Goal: Task Accomplishment & Management: Use online tool/utility

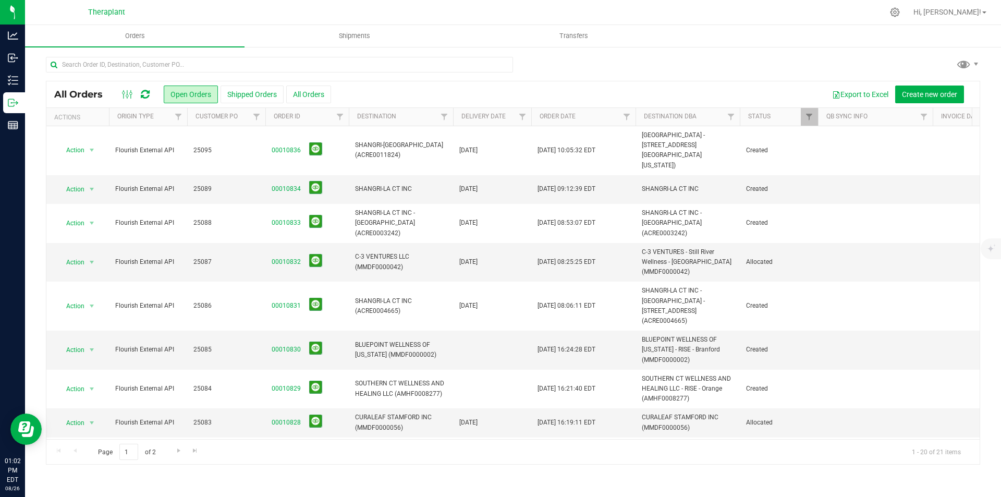
click at [145, 91] on icon at bounding box center [145, 94] width 9 height 10
click at [149, 95] on icon at bounding box center [145, 94] width 9 height 10
click at [147, 88] on span at bounding box center [145, 94] width 9 height 13
click at [150, 107] on div "All Orders Open Orders Shipped Orders All Orders Export to Excel Create new ord…" at bounding box center [512, 94] width 933 height 26
click at [151, 95] on div at bounding box center [135, 94] width 35 height 13
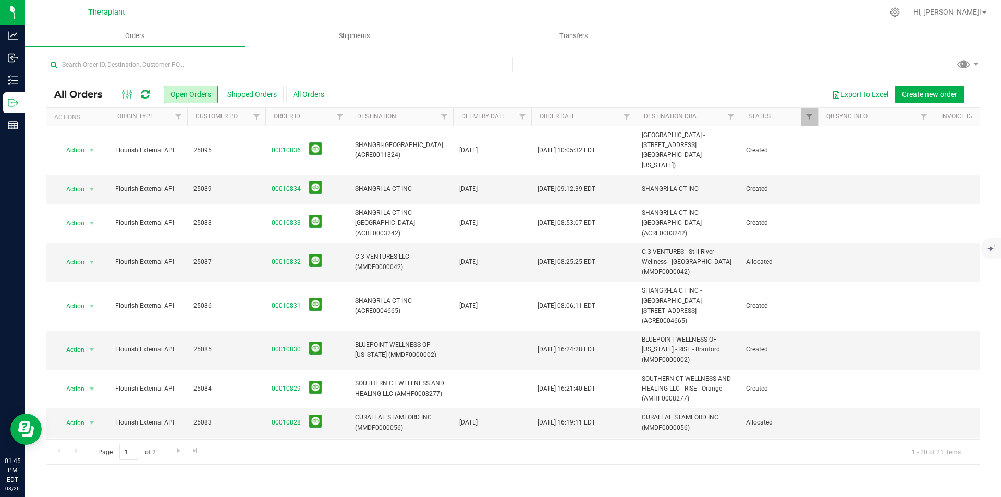
click at [145, 98] on icon at bounding box center [145, 94] width 9 height 10
click at [338, 38] on span "Shipments" at bounding box center [354, 35] width 59 height 9
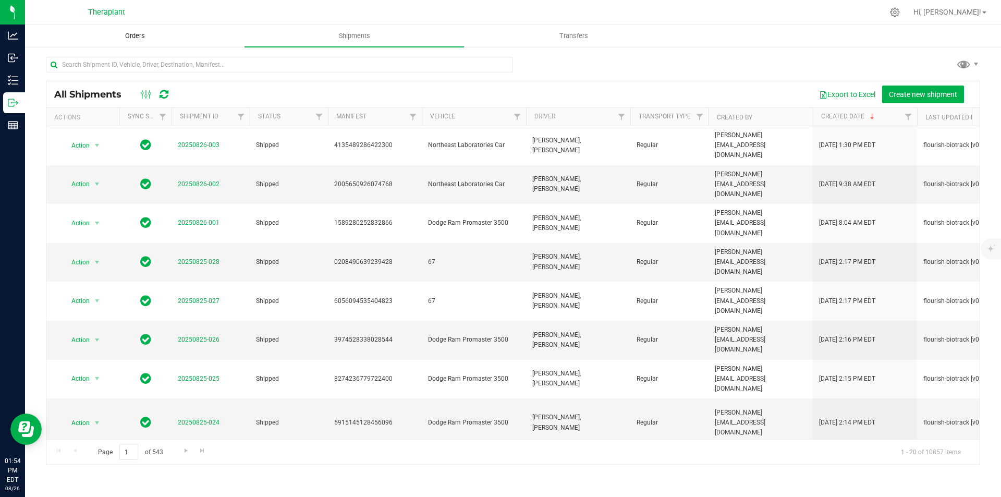
click at [141, 32] on span "Orders" at bounding box center [135, 35] width 48 height 9
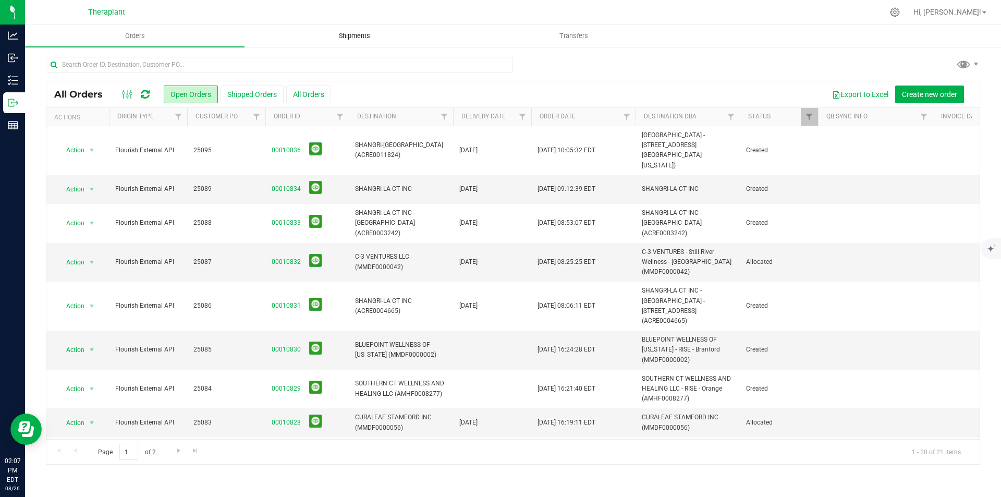
click at [359, 34] on span "Shipments" at bounding box center [354, 35] width 59 height 9
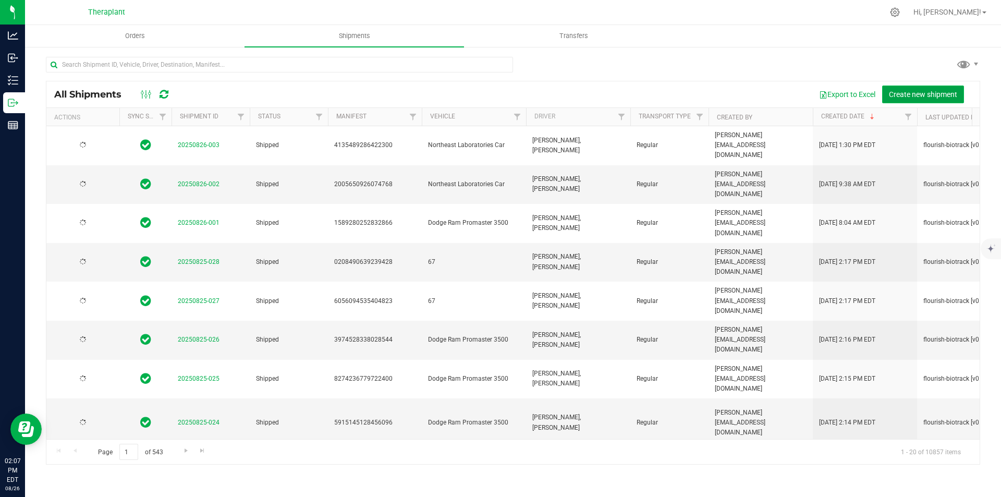
click at [906, 91] on span "Create new shipment" at bounding box center [923, 94] width 68 height 8
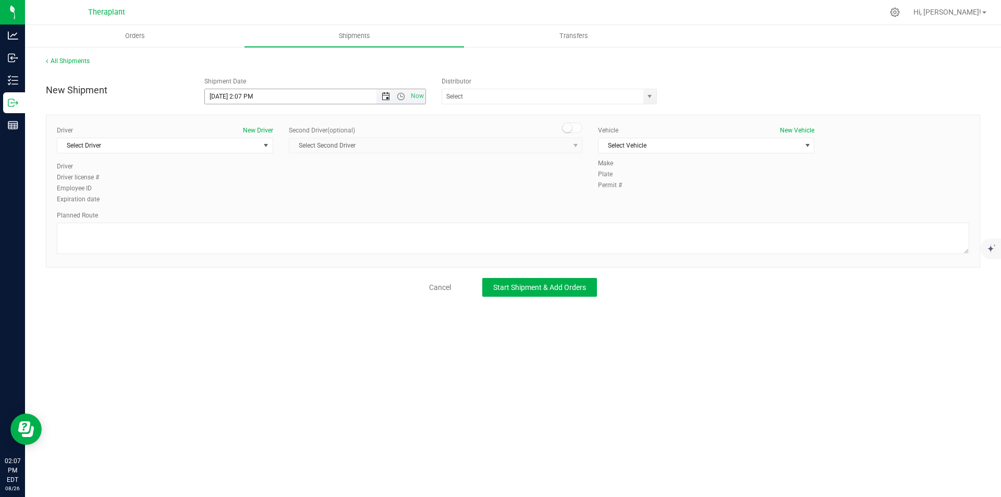
click at [387, 94] on span "Open the date view" at bounding box center [386, 96] width 8 height 8
click at [264, 214] on link "27" at bounding box center [259, 219] width 15 height 16
click at [400, 96] on span "Open the time view" at bounding box center [401, 96] width 8 height 8
drag, startPoint x: 371, startPoint y: 205, endPoint x: 217, endPoint y: 151, distance: 162.8
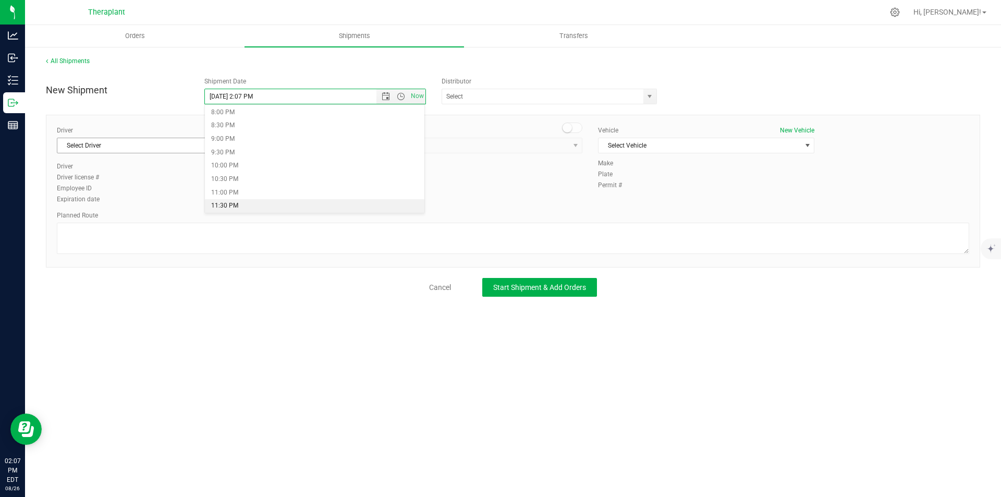
click at [370, 205] on li "11:30 PM" at bounding box center [315, 206] width 220 height 14
type input "[DATE] 11:30 PM"
click at [211, 147] on span "Select Driver" at bounding box center [158, 145] width 202 height 15
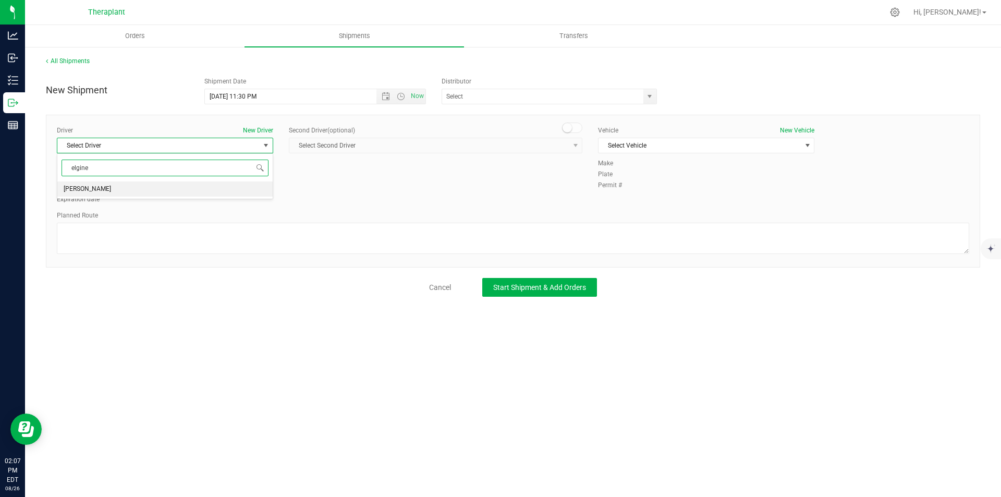
click at [191, 197] on li "[PERSON_NAME]" at bounding box center [164, 189] width 215 height 16
type input "elgine"
click at [571, 129] on small at bounding box center [567, 127] width 9 height 9
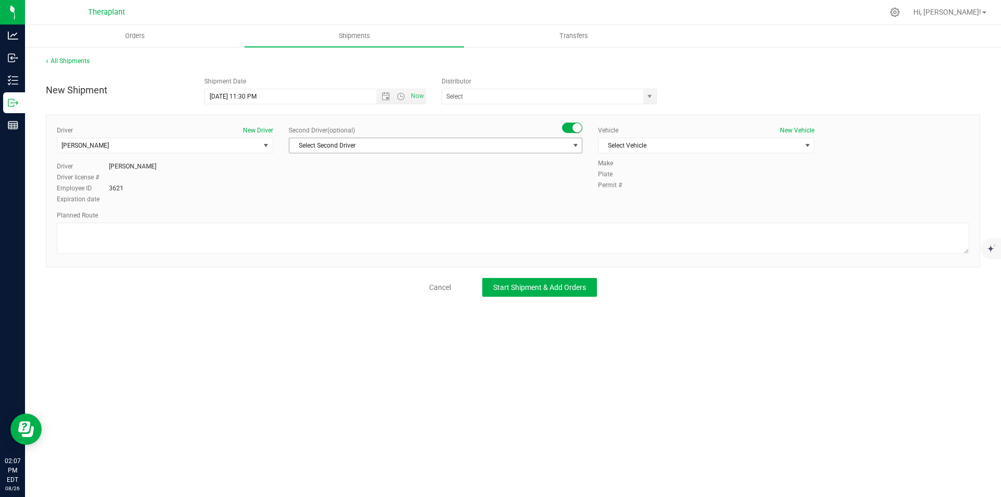
click at [558, 151] on span "Select Second Driver" at bounding box center [428, 145] width 279 height 15
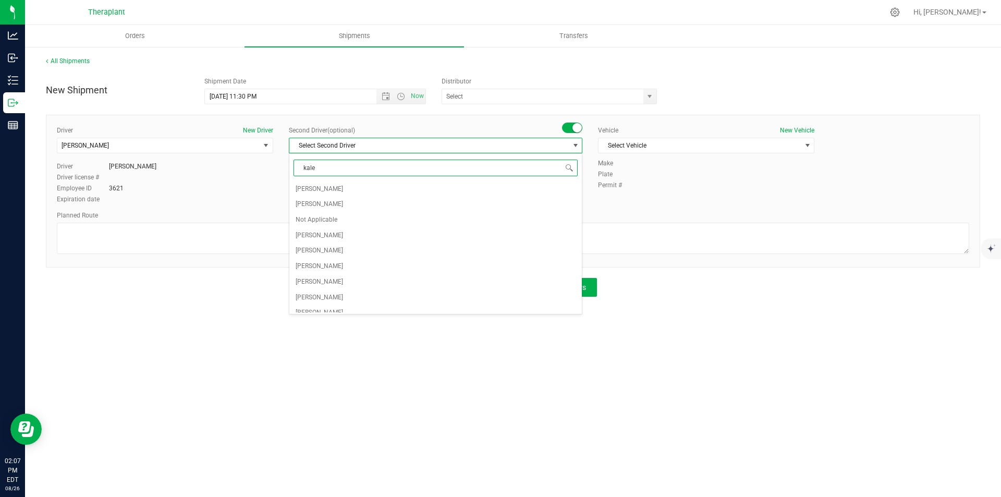
type input "kalem"
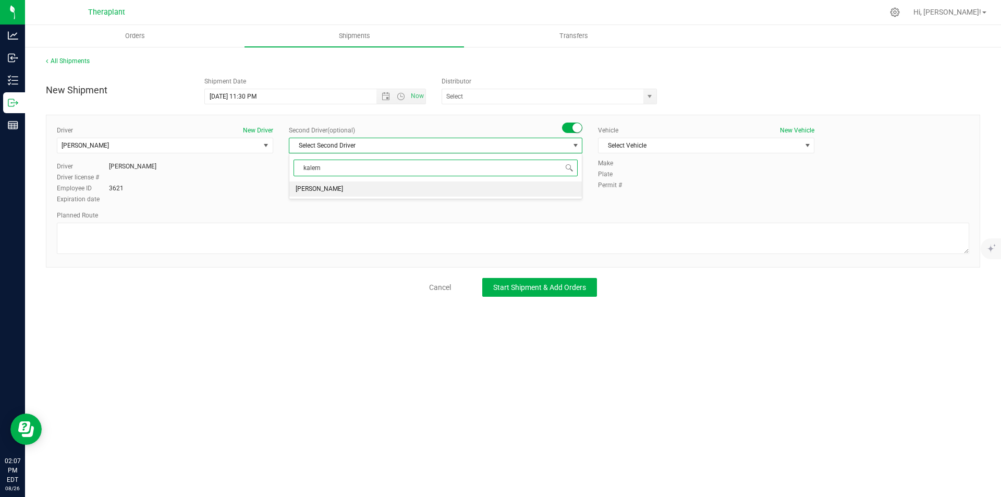
click at [524, 190] on li "[PERSON_NAME]" at bounding box center [435, 189] width 292 height 16
click at [629, 152] on span "Select Vehicle" at bounding box center [700, 145] width 202 height 15
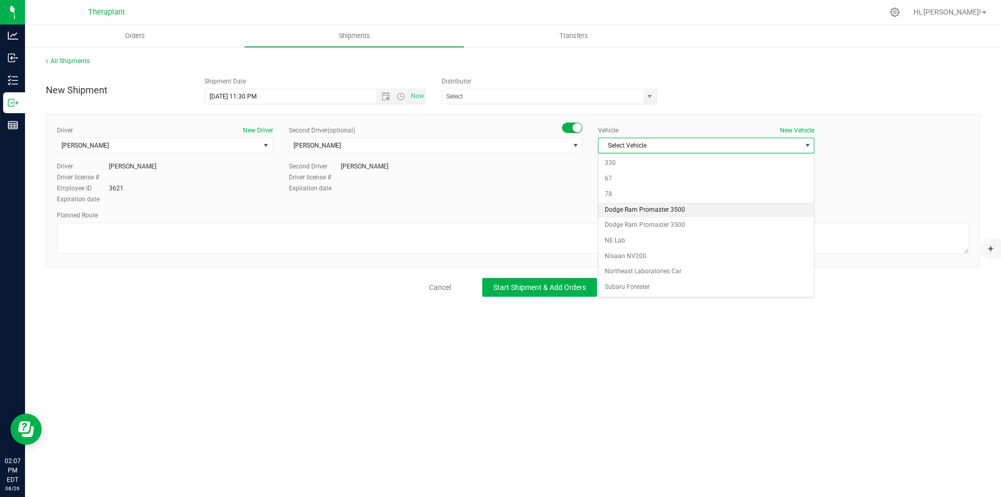
click at [644, 209] on li "Dodge Ram Promaster 3500" at bounding box center [706, 210] width 215 height 16
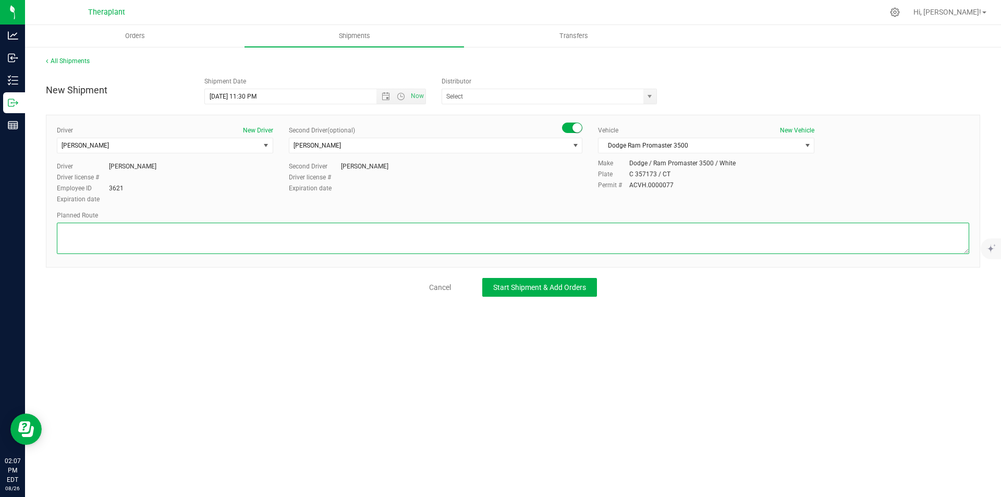
click at [147, 235] on textarea at bounding box center [513, 238] width 912 height 31
paste textarea "Park Road, CT-262, CT-8S, I-84E, I-691E, CT-66E, Washington St, CT-9S, I-95N, C…"
type textarea "Park Road, CT-262, CT-8S, I-84E, I-691E, CT-66E, Washington St, CT-9S, I-95N, C…"
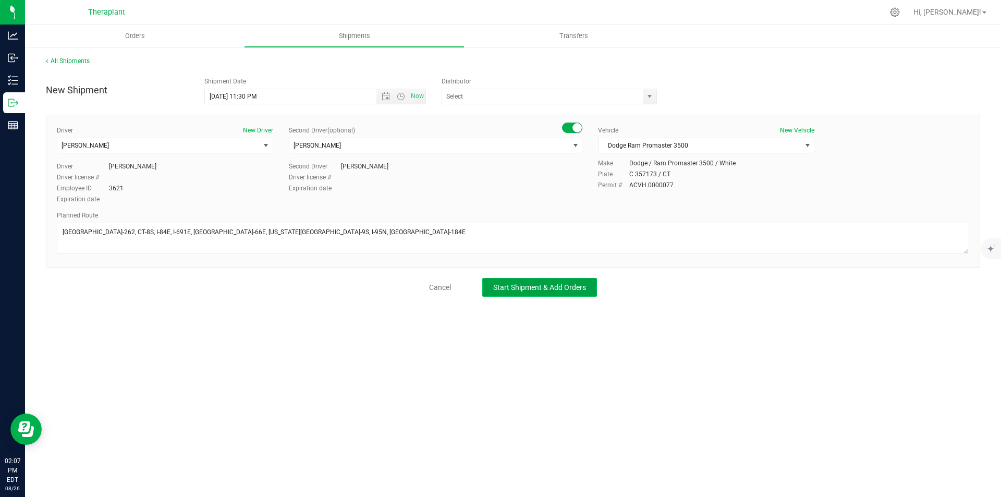
click at [537, 288] on span "Start Shipment & Add Orders" at bounding box center [539, 287] width 93 height 8
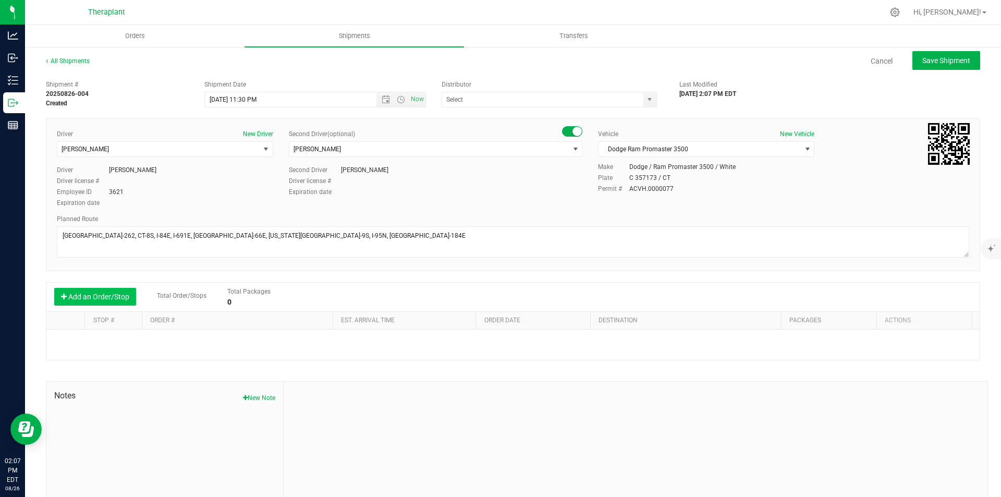
click at [91, 299] on button "Add an Order/Stop" at bounding box center [95, 297] width 82 height 18
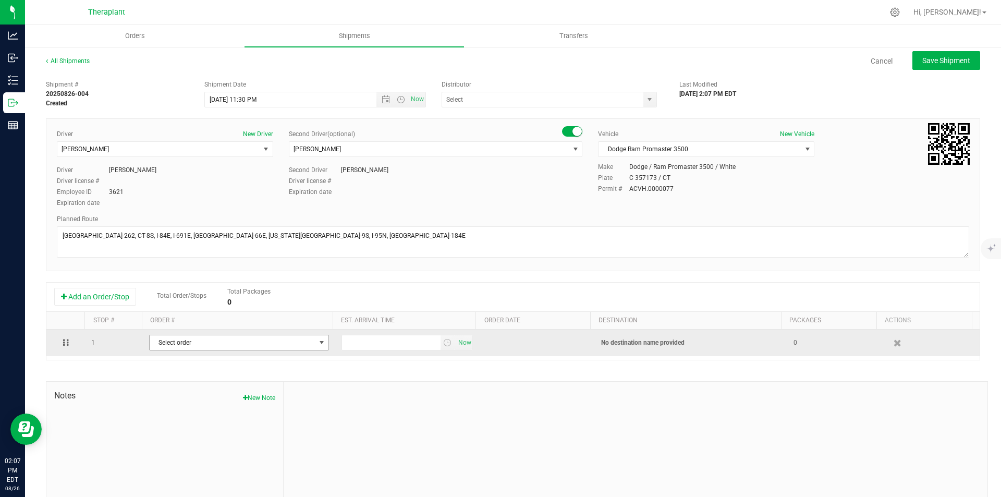
click at [197, 338] on span "Select order" at bounding box center [233, 342] width 166 height 15
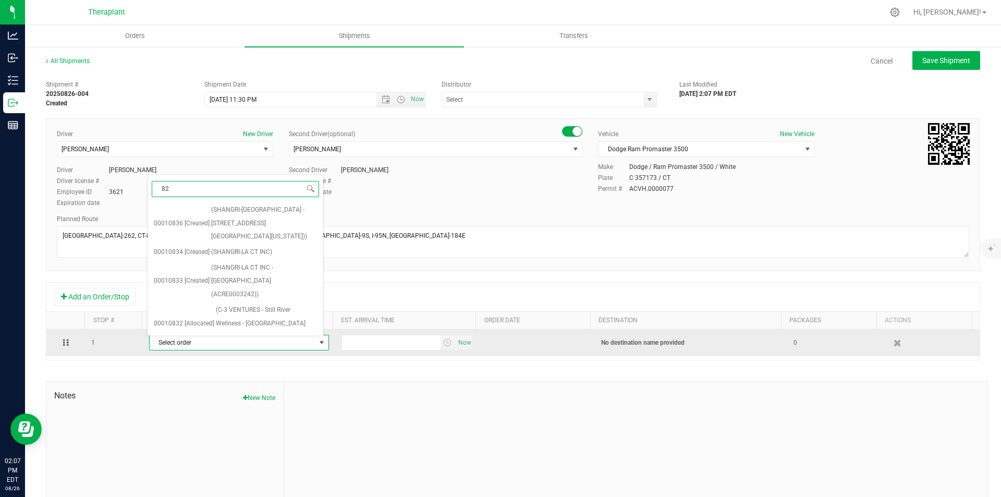
type input "827"
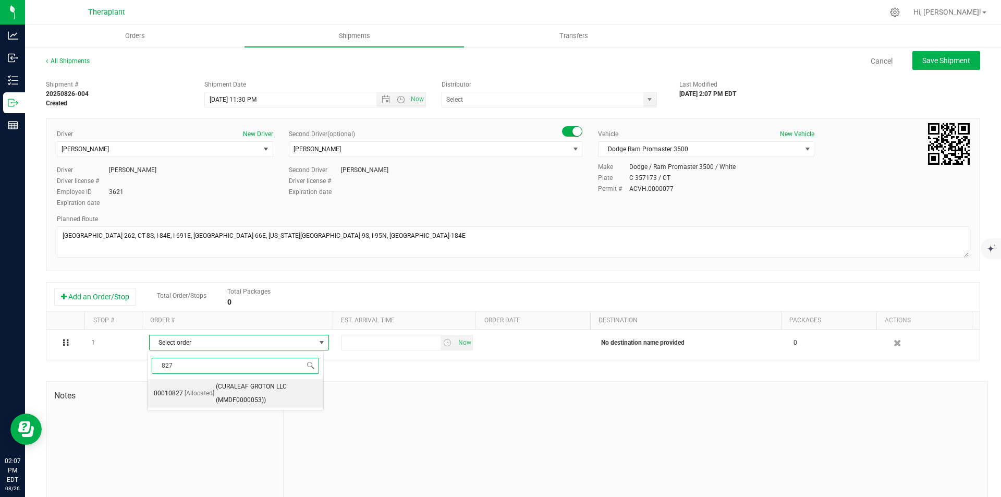
click at [269, 390] on span "(CURALEAF GROTON LLC (MMDF0000053))" at bounding box center [266, 393] width 101 height 27
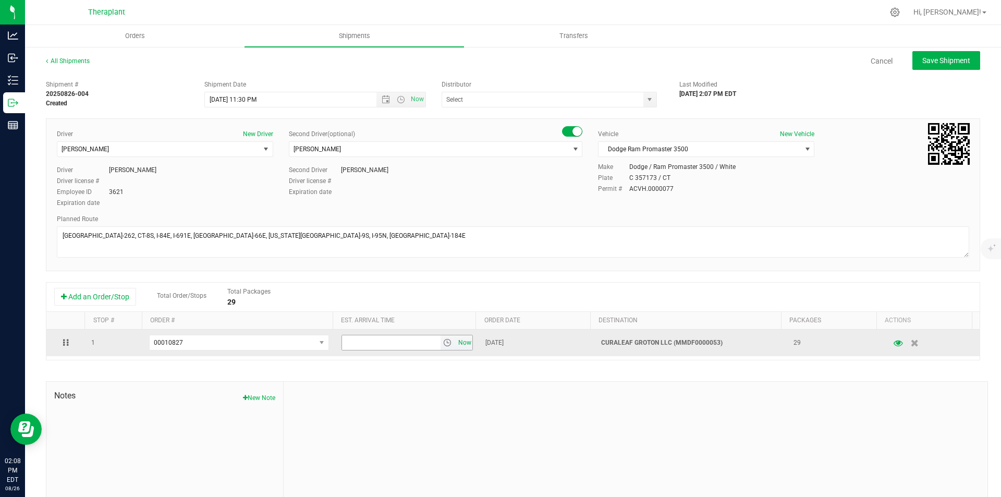
click at [456, 344] on span "Now" at bounding box center [465, 342] width 18 height 15
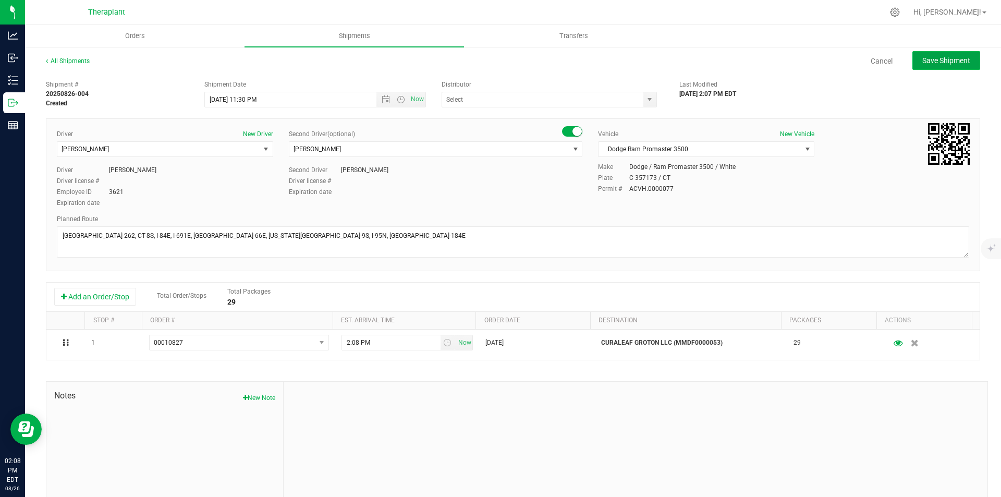
click at [959, 62] on span "Save Shipment" at bounding box center [946, 60] width 48 height 8
type input "[DATE] 3:30 AM"
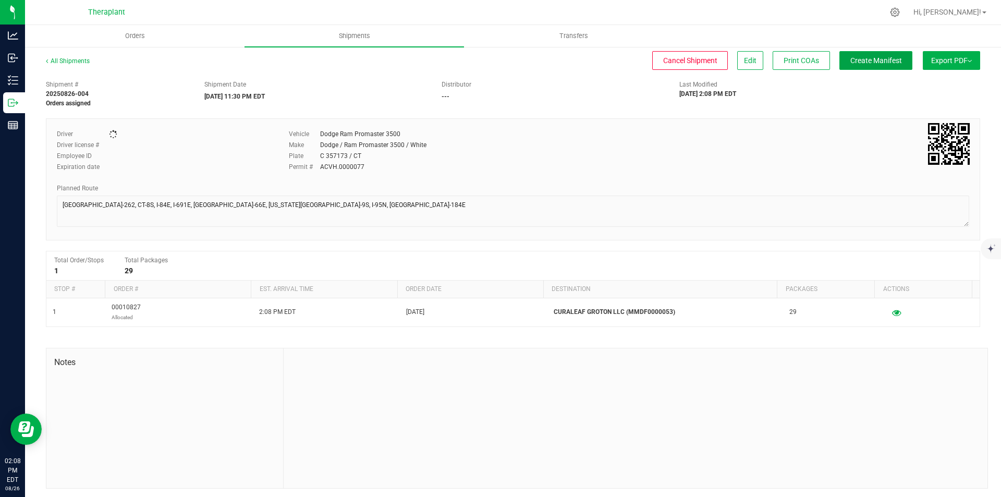
click at [891, 64] on span "Create Manifest" at bounding box center [876, 60] width 52 height 8
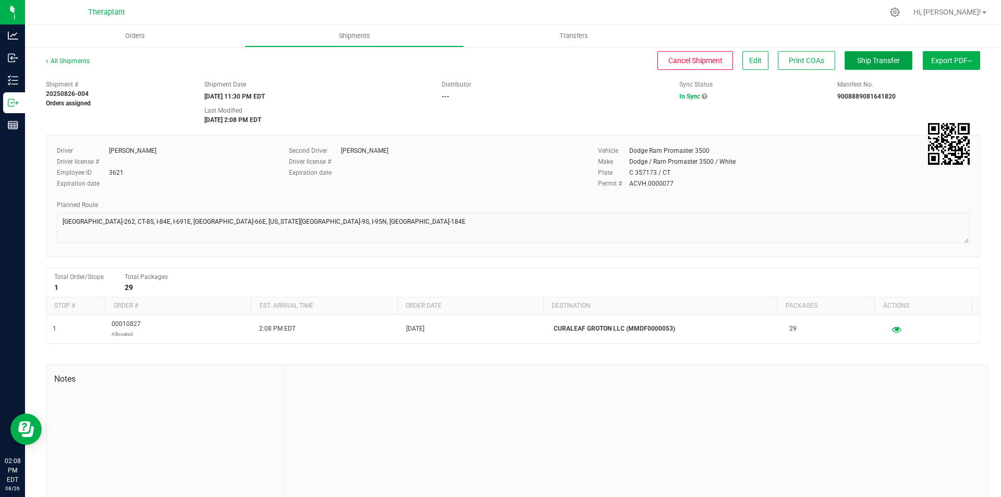
click at [860, 58] on span "Ship Transfer" at bounding box center [878, 60] width 43 height 8
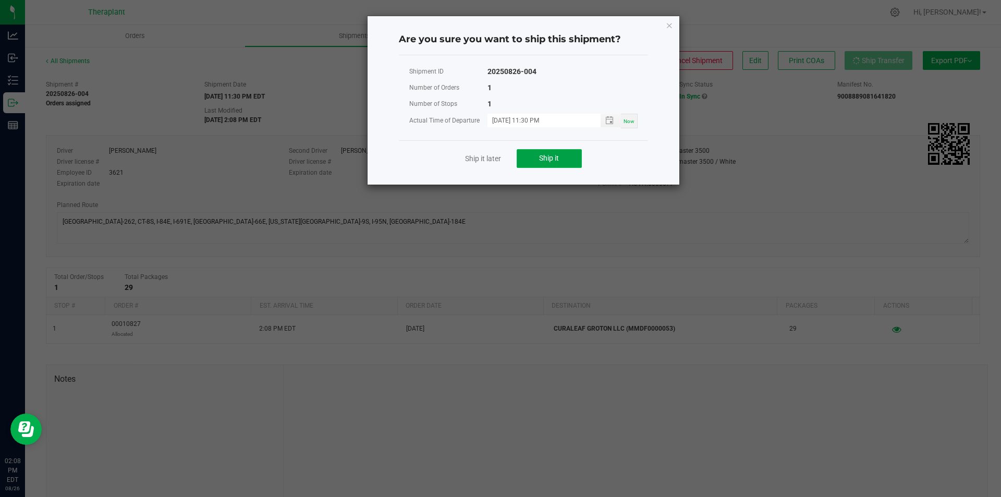
click at [560, 154] on button "Ship it" at bounding box center [549, 158] width 65 height 19
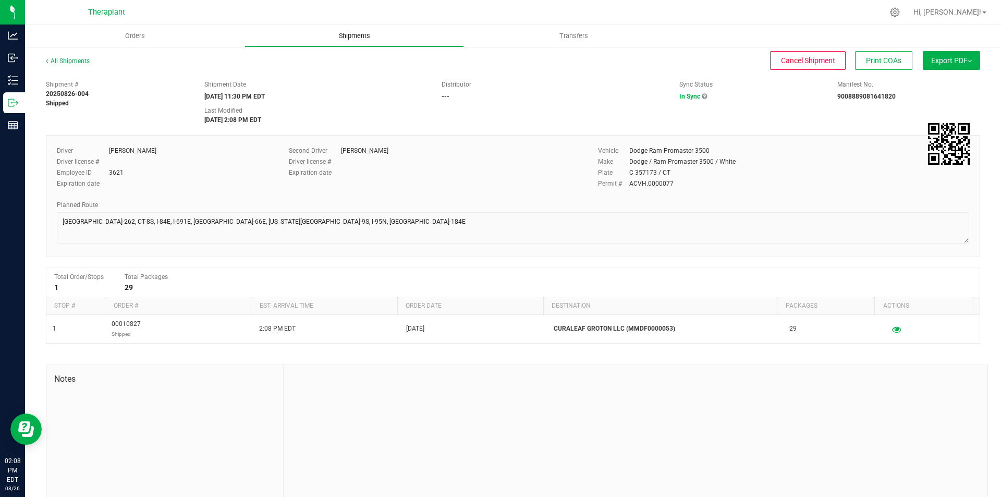
click at [369, 32] on span "Shipments" at bounding box center [354, 35] width 59 height 9
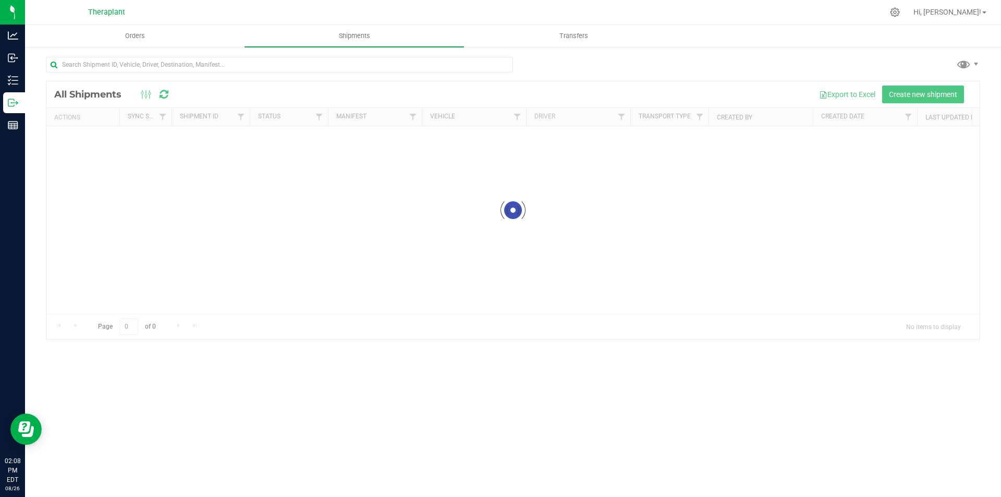
click at [907, 93] on div at bounding box center [512, 210] width 933 height 258
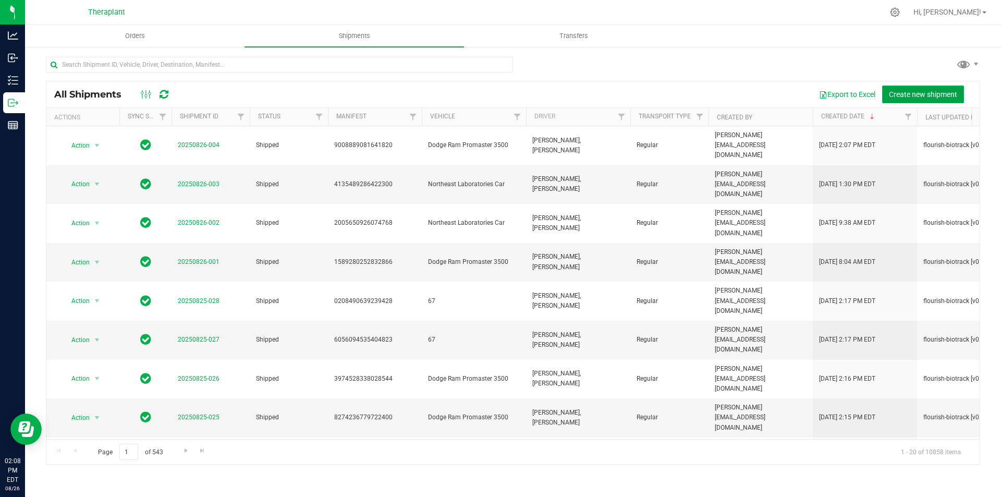
click at [897, 95] on span "Create new shipment" at bounding box center [923, 94] width 68 height 8
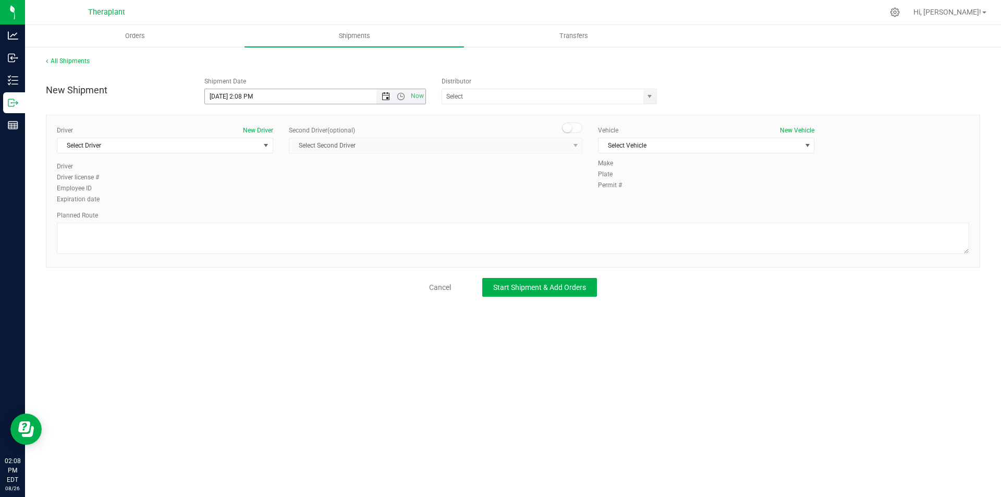
click at [389, 96] on span "Open the date view" at bounding box center [386, 96] width 8 height 8
click at [261, 213] on link "27" at bounding box center [259, 219] width 15 height 16
click at [403, 97] on span "Open the time view" at bounding box center [401, 96] width 8 height 8
drag, startPoint x: 416, startPoint y: 120, endPoint x: 427, endPoint y: 185, distance: 65.6
click at [428, 194] on body "Analytics Inbound Inventory Outbound Reports 02:08 PM EDT 08/26/2025 08/26 Ther…" at bounding box center [500, 248] width 1001 height 497
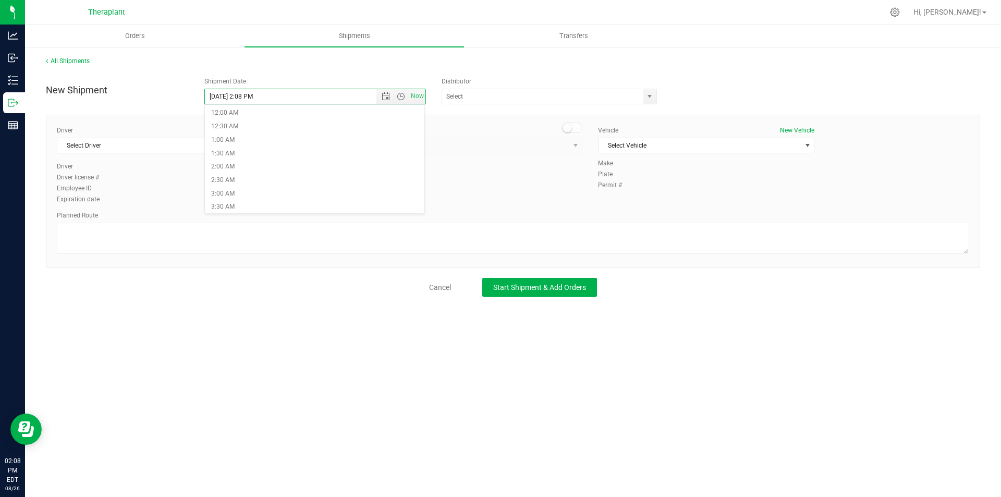
scroll to position [537, 0]
click at [322, 201] on li "11:30 PM" at bounding box center [315, 206] width 220 height 14
type input "[DATE] 11:30 PM"
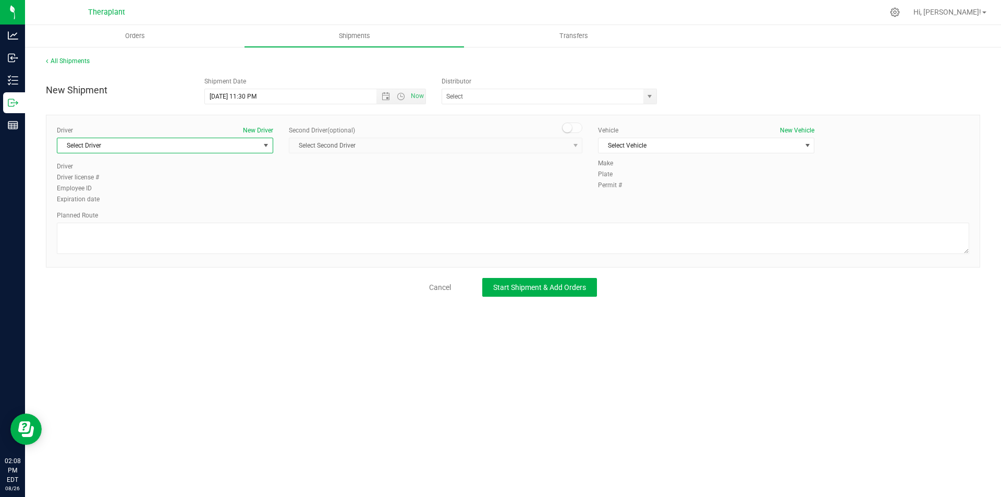
click at [214, 145] on span "Select Driver" at bounding box center [158, 145] width 202 height 15
click at [222, 187] on li "[PERSON_NAME]" at bounding box center [164, 189] width 215 height 16
type input "elgine"
click at [570, 124] on span at bounding box center [572, 128] width 21 height 10
click at [556, 140] on span "Select Second Driver" at bounding box center [428, 145] width 279 height 15
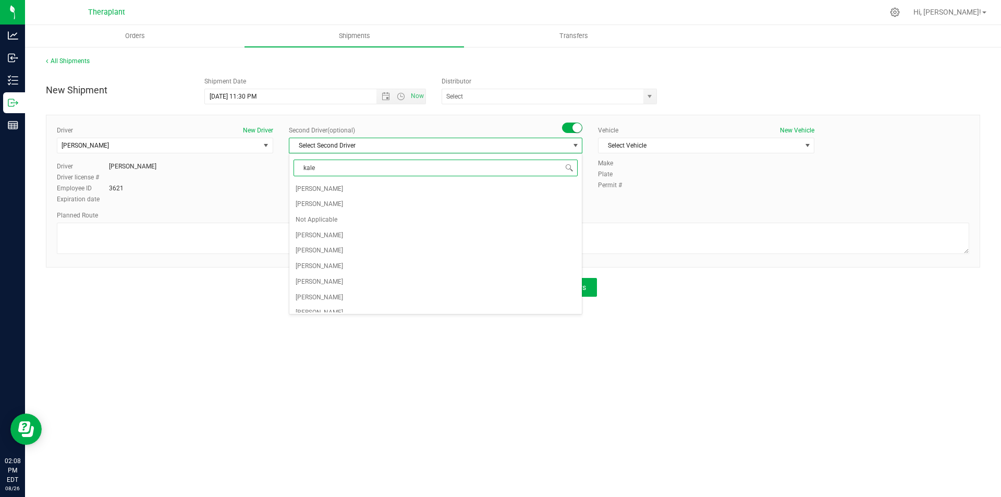
type input "kalem"
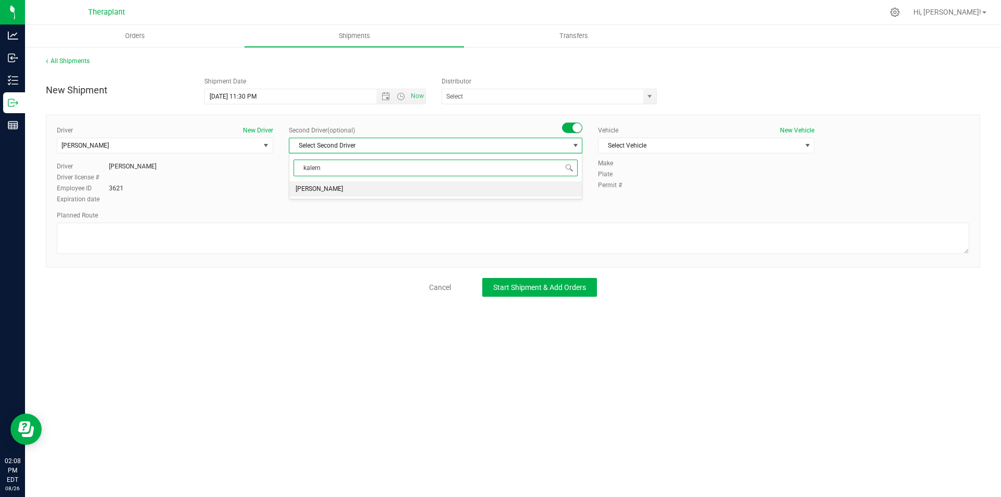
click at [496, 187] on li "[PERSON_NAME]" at bounding box center [435, 189] width 292 height 16
click at [628, 148] on span "Select Vehicle" at bounding box center [700, 145] width 202 height 15
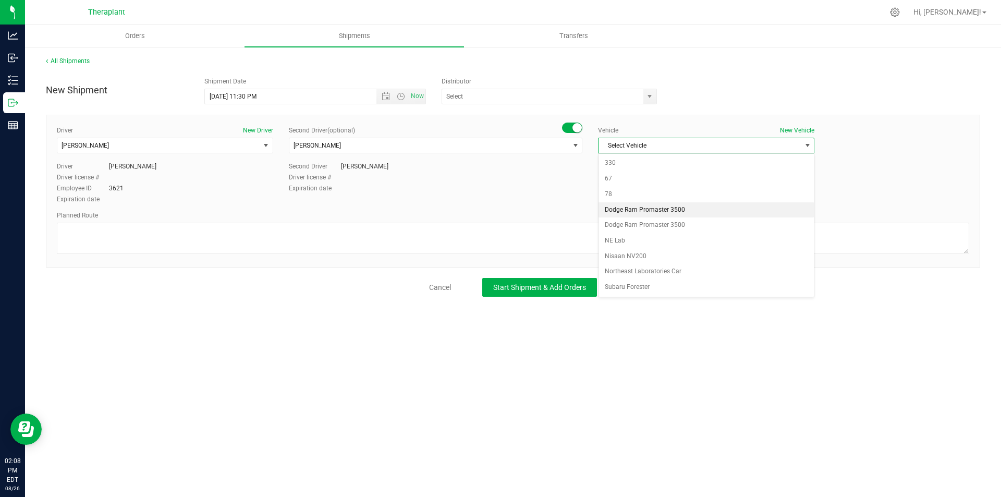
click at [627, 206] on li "Dodge Ram Promaster 3500" at bounding box center [706, 210] width 215 height 16
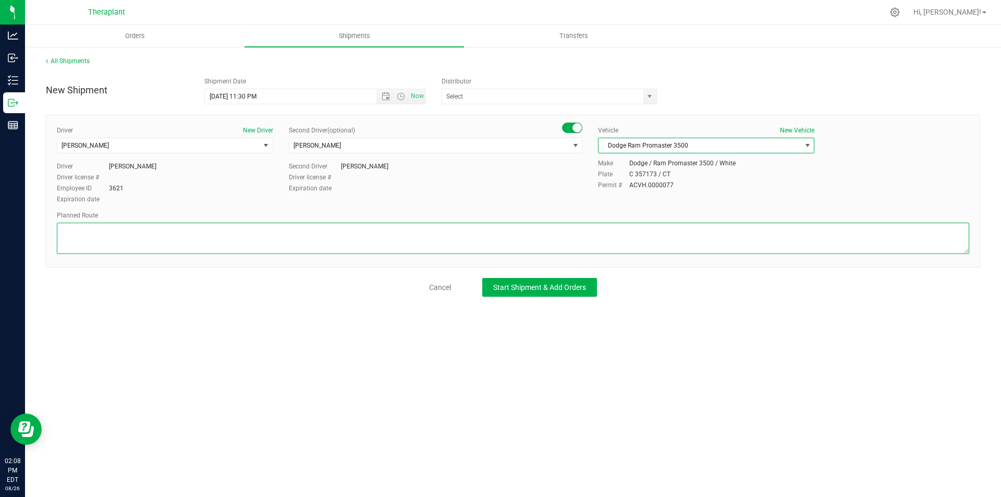
click at [186, 240] on textarea at bounding box center [513, 238] width 912 height 31
paste textarea "[GEOGRAPHIC_DATA]-262, CT-8S, I-84E, I-691E, I-91N, [GEOGRAPHIC_DATA]-3N, CT-2E…"
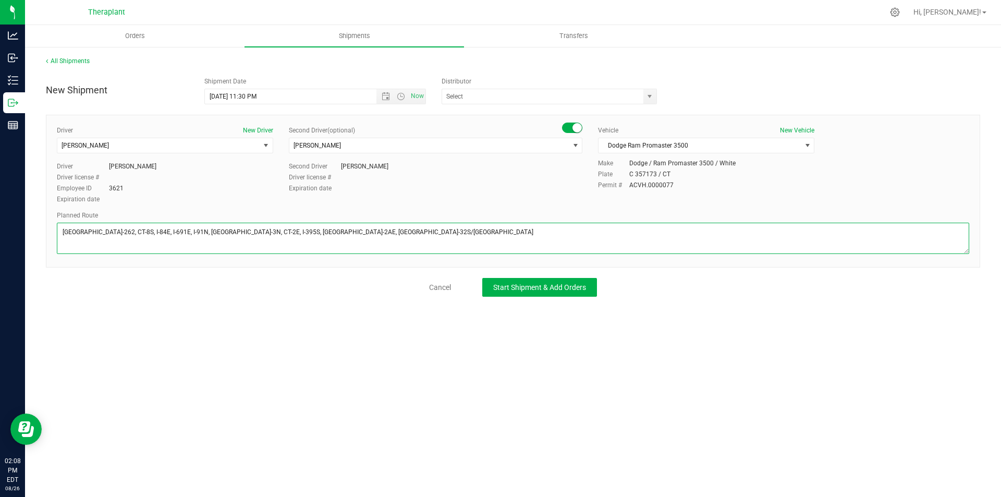
type textarea "[GEOGRAPHIC_DATA]-262, CT-8S, I-84E, I-691E, I-91N, [GEOGRAPHIC_DATA]-3N, CT-2E…"
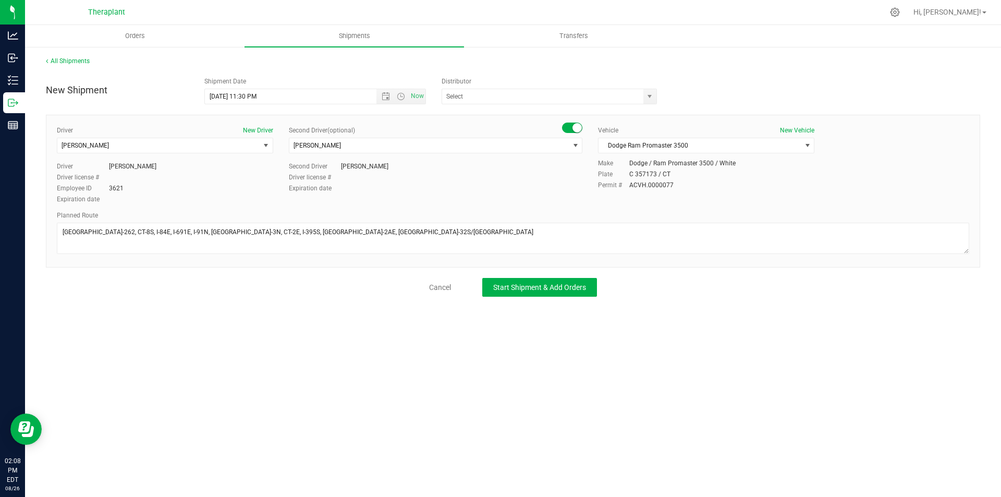
click at [538, 277] on div "New Shipment Shipment Date 8/27/2025 11:30 PM Now Distributor Analytics Labs CT…" at bounding box center [513, 184] width 934 height 225
click at [538, 286] on span "Start Shipment & Add Orders" at bounding box center [539, 287] width 93 height 8
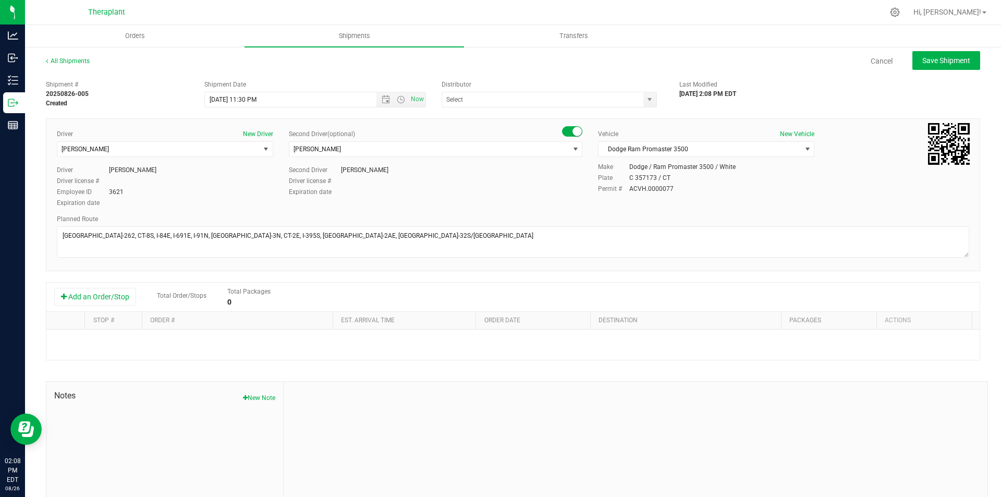
click at [105, 285] on div "Add an Order/Stop Total Order/Stops Total Packages 0" at bounding box center [512, 297] width 933 height 29
click at [112, 296] on button "Add an Order/Stop" at bounding box center [95, 297] width 82 height 18
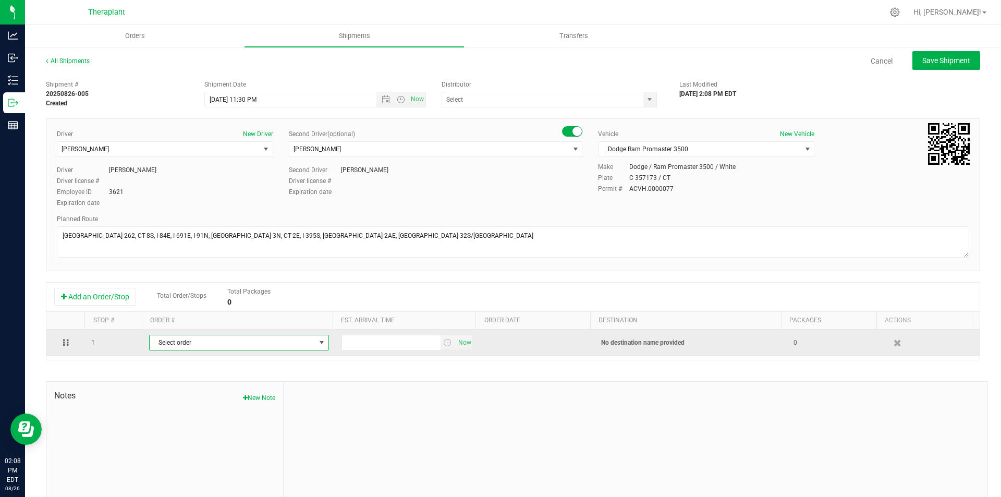
click at [178, 340] on span "Select order" at bounding box center [233, 342] width 166 height 15
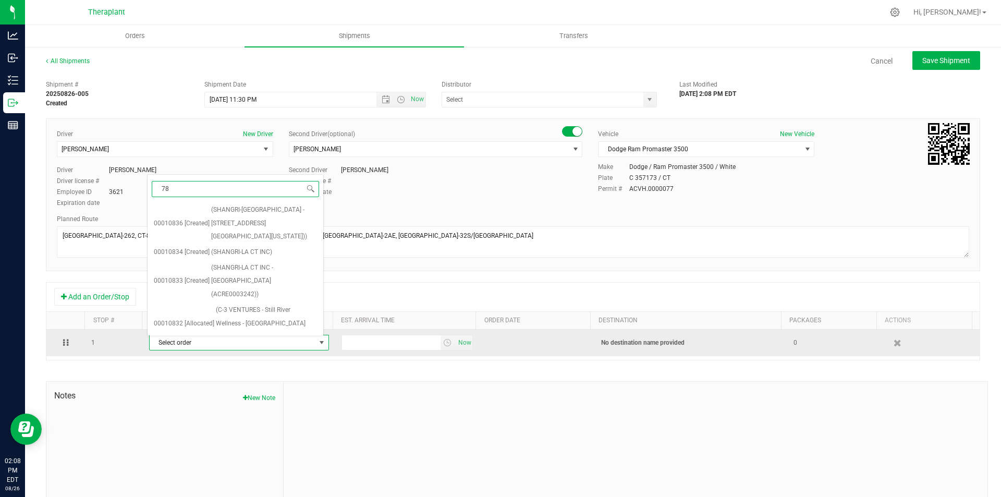
type input "787"
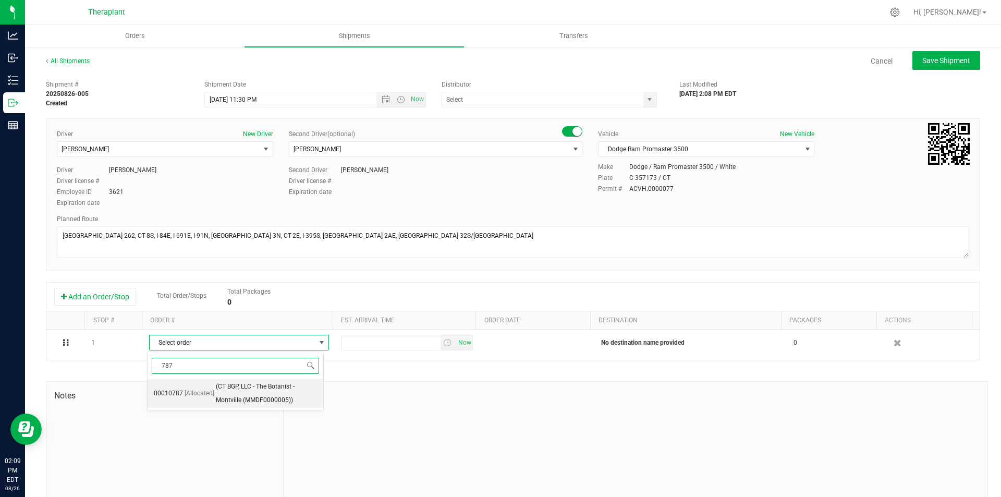
click at [219, 389] on span "(CT BGP, LLC - The Botanist - Montville (MMDF0000005))" at bounding box center [266, 393] width 101 height 27
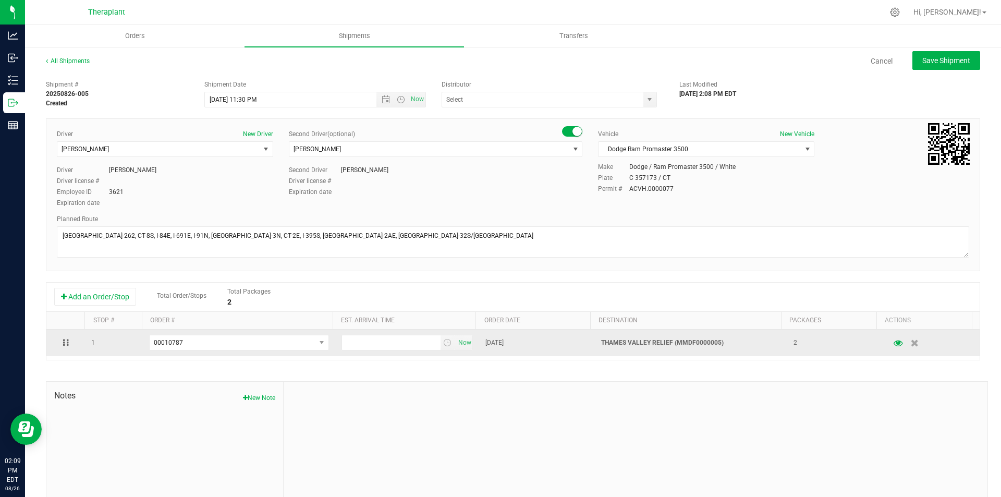
click at [471, 341] on td "Now" at bounding box center [407, 343] width 144 height 27
click at [461, 343] on span "Now" at bounding box center [465, 342] width 18 height 15
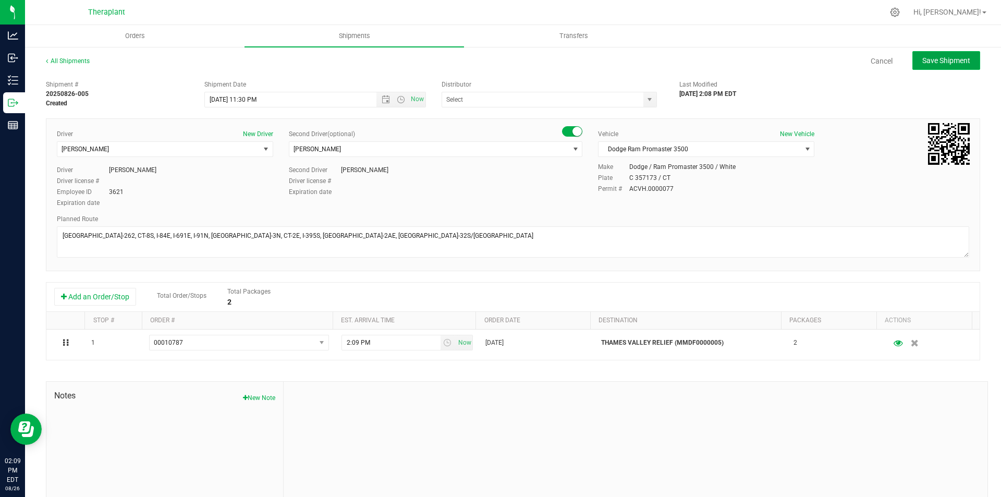
click at [923, 66] on button "Save Shipment" at bounding box center [946, 60] width 68 height 19
type input "[DATE] 3:30 AM"
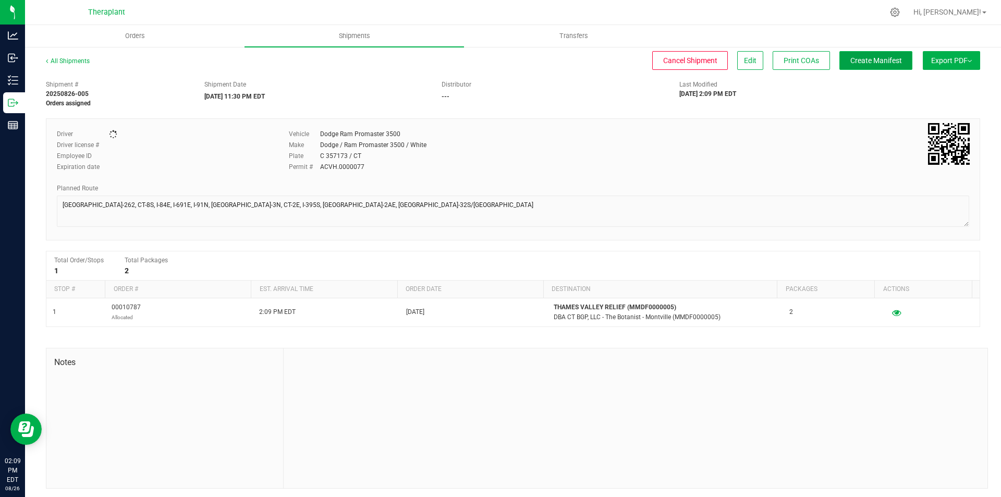
click at [885, 57] on span "Create Manifest" at bounding box center [876, 60] width 52 height 8
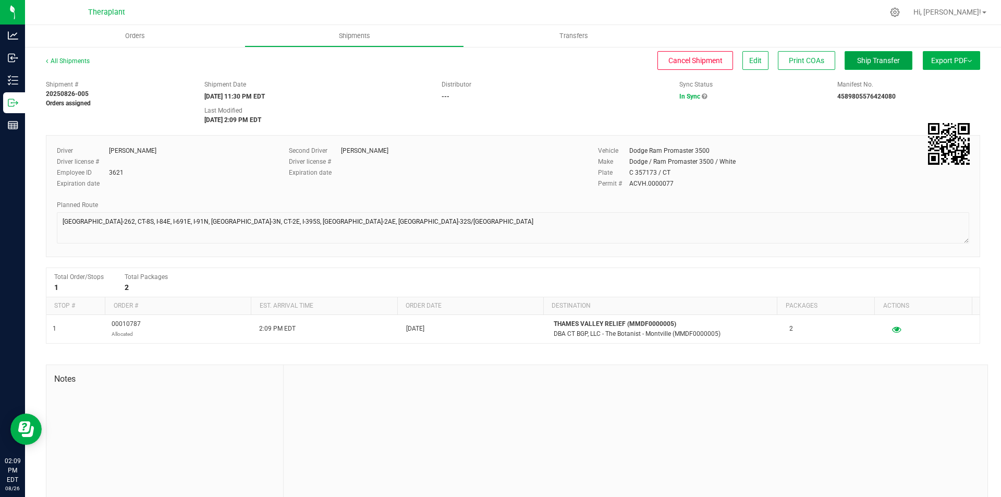
click at [874, 60] on span "Ship Transfer" at bounding box center [878, 60] width 43 height 8
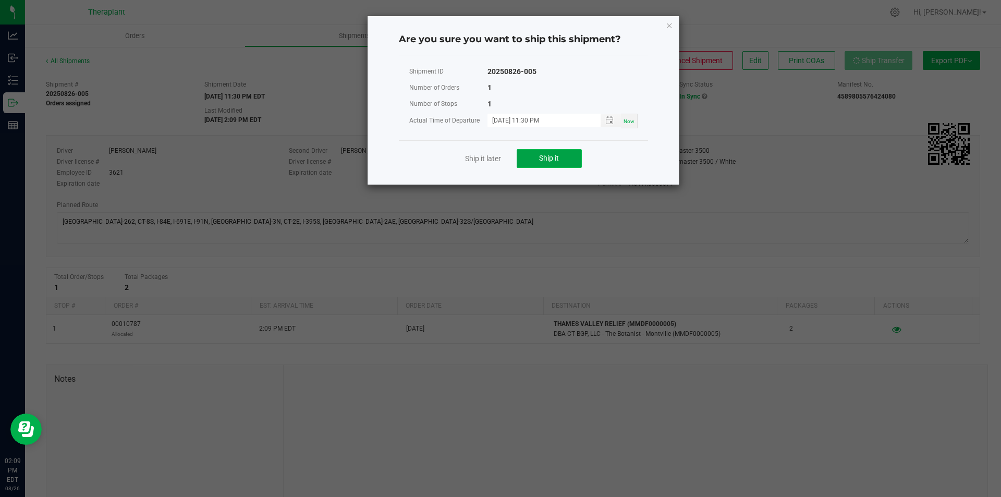
click at [531, 158] on button "Ship it" at bounding box center [549, 158] width 65 height 19
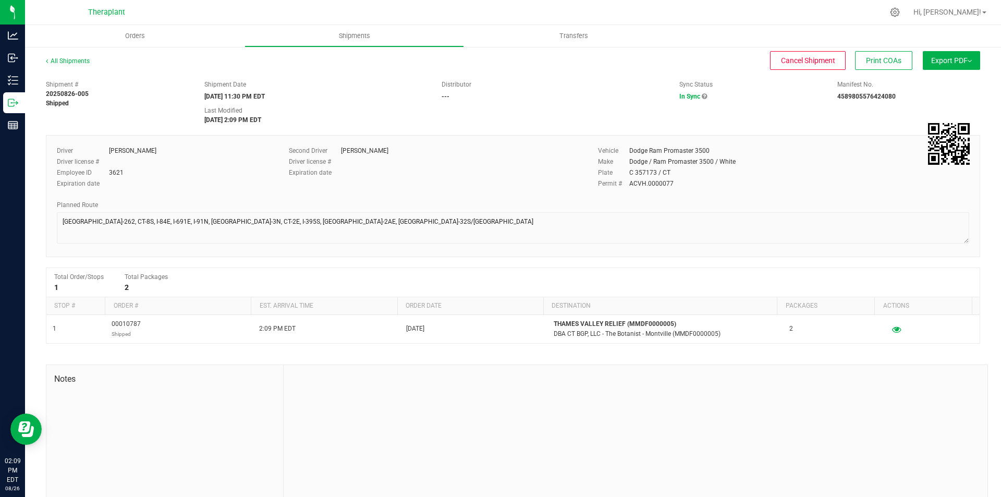
click at [362, 46] on link "Shipments" at bounding box center [355, 36] width 220 height 22
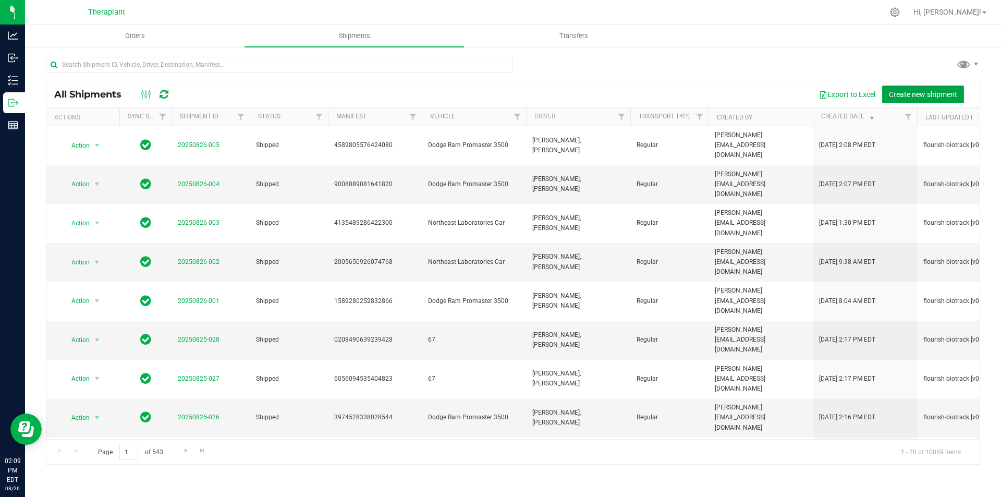
click at [894, 91] on span "Create new shipment" at bounding box center [923, 94] width 68 height 8
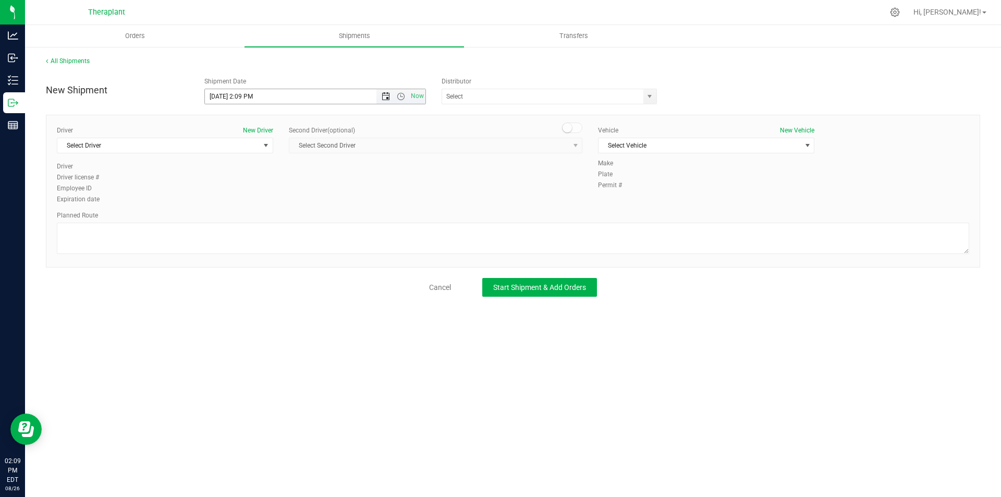
click at [392, 99] on span "Open the time view" at bounding box center [401, 96] width 18 height 8
click at [245, 203] on li "11:30 PM" at bounding box center [315, 206] width 220 height 14
click at [387, 98] on span "Open the date view" at bounding box center [386, 96] width 8 height 8
click at [256, 215] on link "27" at bounding box center [259, 219] width 15 height 16
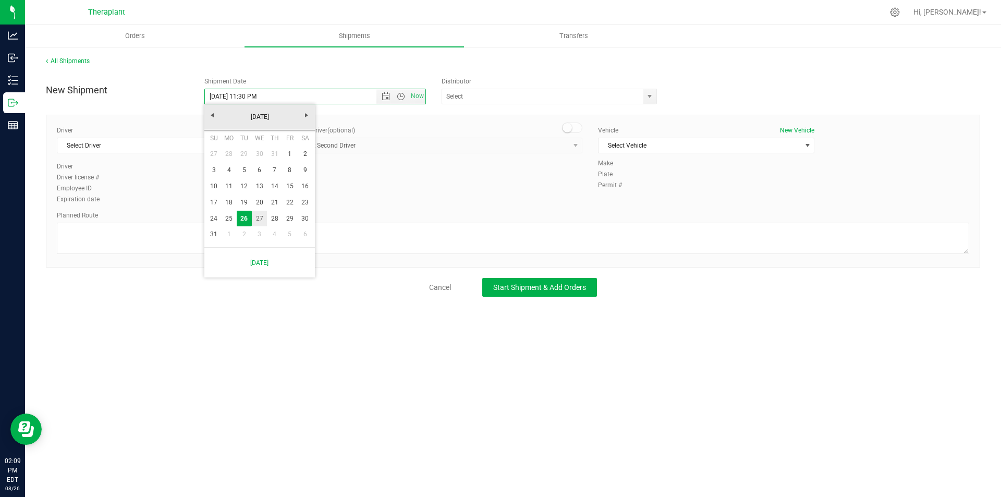
type input "8/27/2025 11:30 PM"
click at [209, 148] on span "Select Driver" at bounding box center [158, 145] width 202 height 15
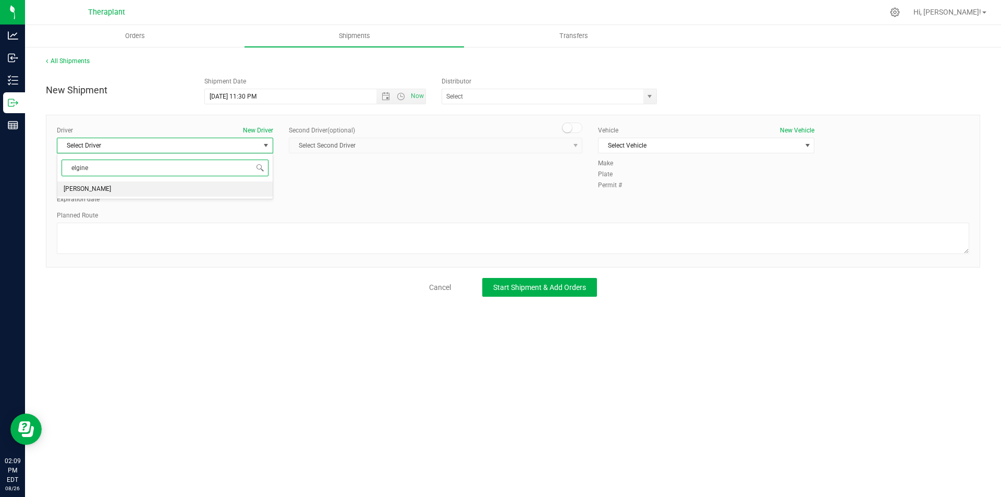
click at [189, 185] on li "Elgine Williams" at bounding box center [164, 189] width 215 height 16
type input "elgine"
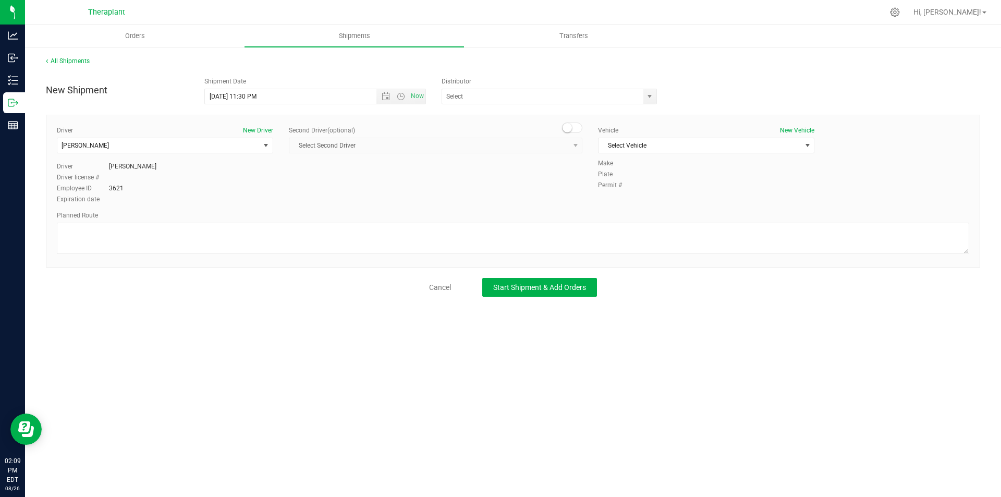
click at [566, 130] on small at bounding box center [567, 127] width 9 height 9
click at [562, 139] on span "Select Second Driver" at bounding box center [428, 145] width 279 height 15
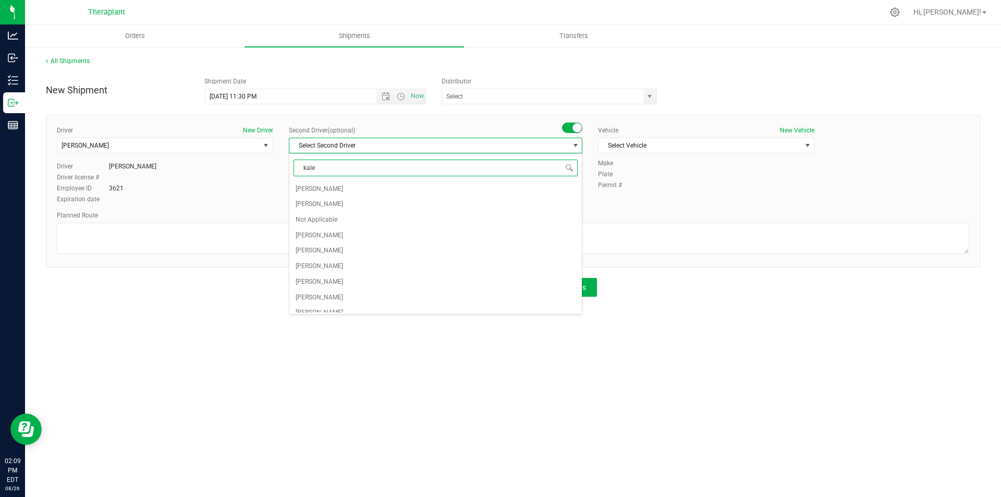
type input "kalem"
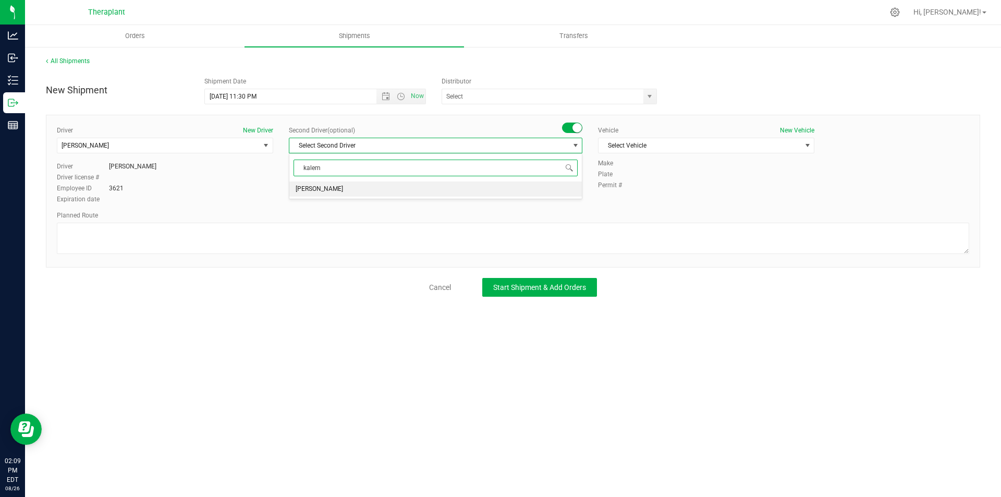
click at [523, 194] on li "Kalem Bettencourt" at bounding box center [435, 189] width 292 height 16
click at [650, 148] on span "Select Vehicle" at bounding box center [700, 145] width 202 height 15
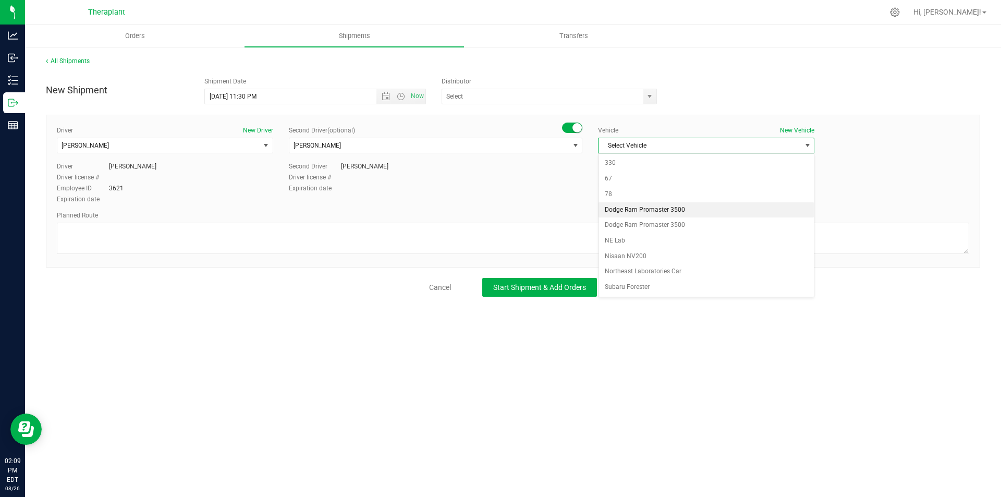
click at [612, 214] on li "Dodge Ram Promaster 3500" at bounding box center [706, 210] width 215 height 16
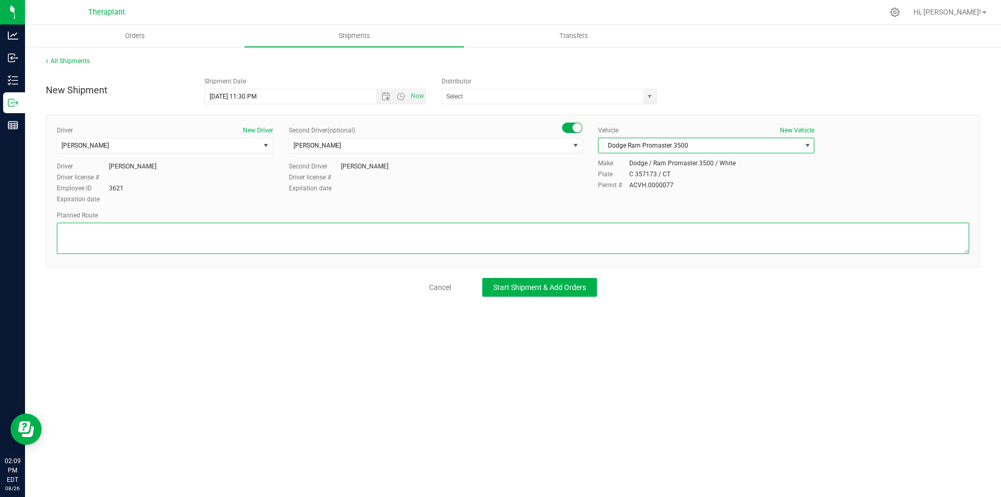
click at [188, 244] on textarea at bounding box center [513, 238] width 912 height 31
paste textarea "[GEOGRAPHIC_DATA]-262, CT-8S, I-84E, I-691E, I-91N, [GEOGRAPHIC_DATA]-3N, CT-2E…"
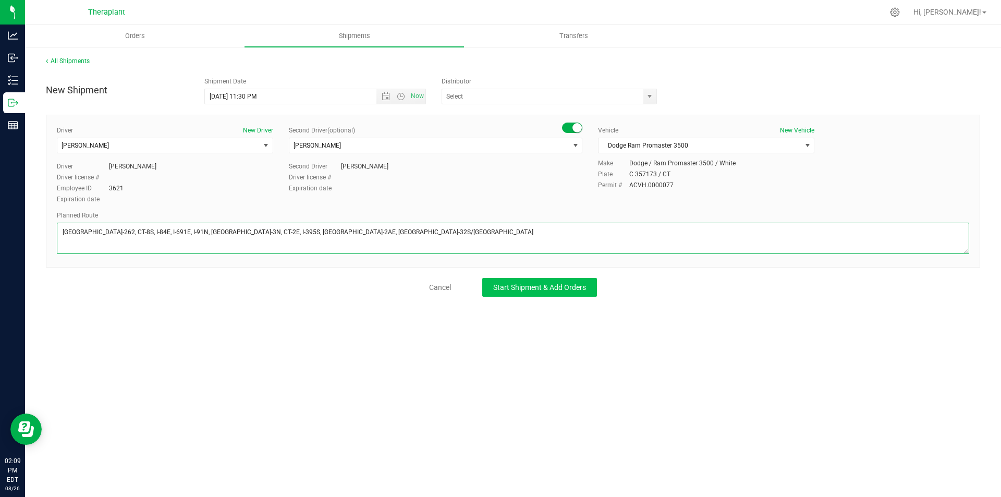
type textarea "[GEOGRAPHIC_DATA]-262, CT-8S, I-84E, I-691E, I-91N, [GEOGRAPHIC_DATA]-3N, CT-2E…"
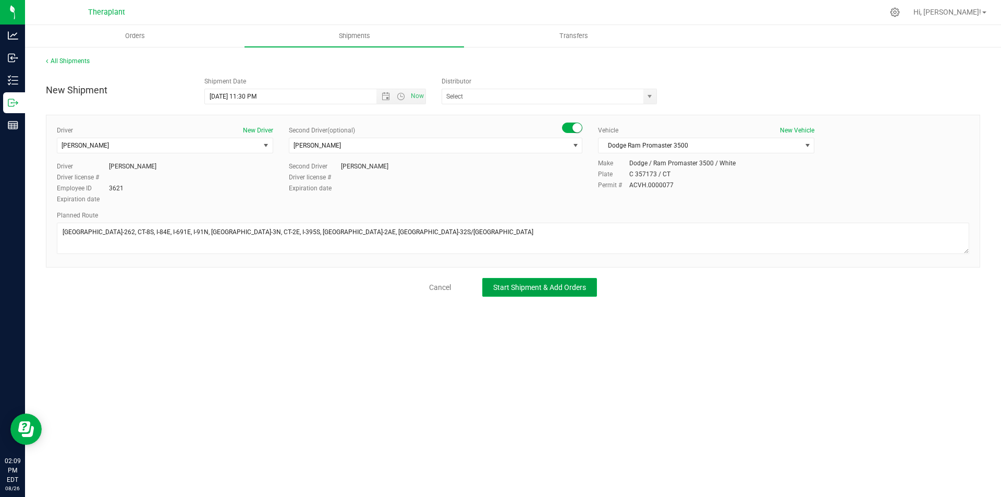
click at [542, 294] on button "Start Shipment & Add Orders" at bounding box center [539, 287] width 115 height 19
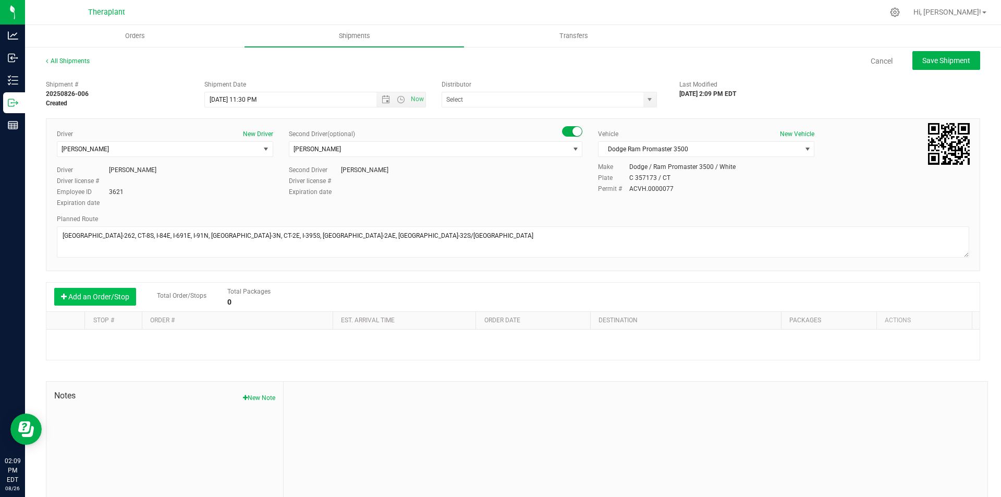
click at [119, 301] on button "Add an Order/Stop" at bounding box center [95, 297] width 82 height 18
click at [205, 339] on span "Select order" at bounding box center [233, 342] width 166 height 15
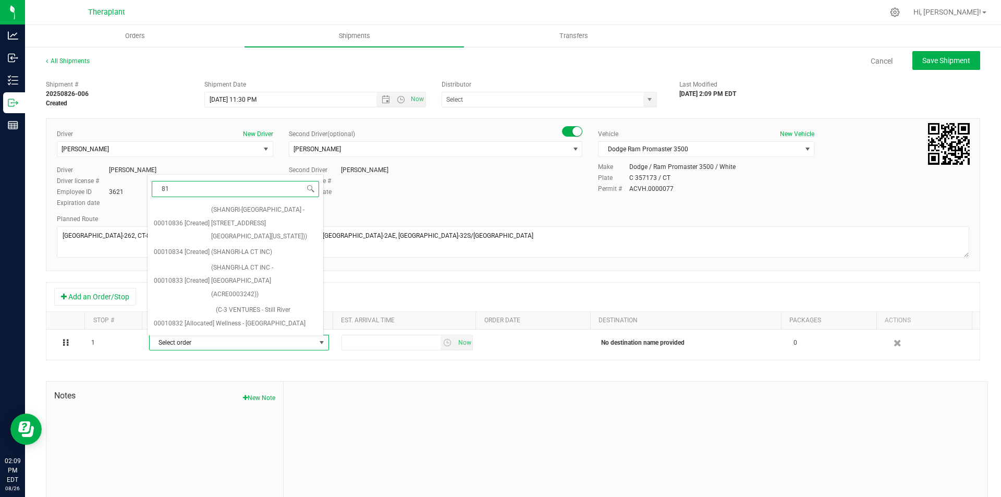
type input "815"
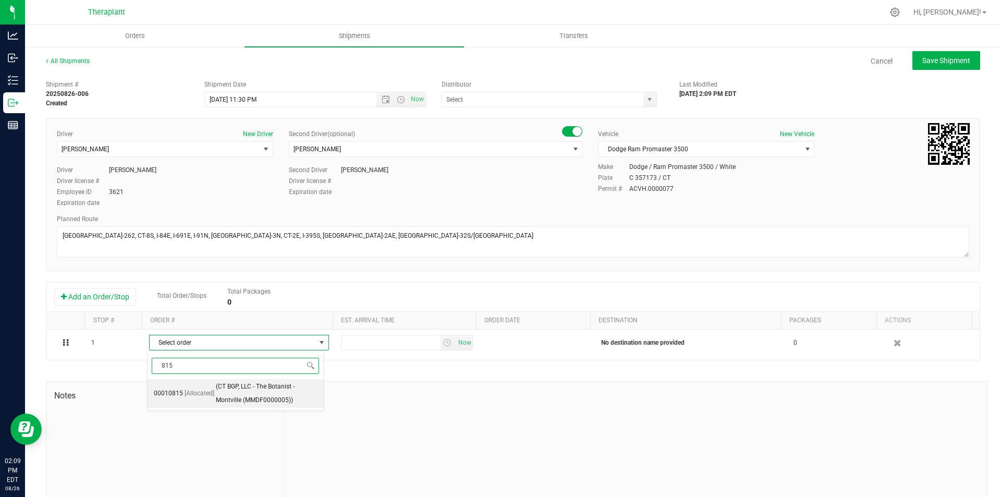
drag, startPoint x: 265, startPoint y: 400, endPoint x: 372, endPoint y: 384, distance: 108.0
click at [269, 400] on span "(CT BGP, LLC - The Botanist - Montville (MMDF0000005))" at bounding box center [266, 393] width 101 height 27
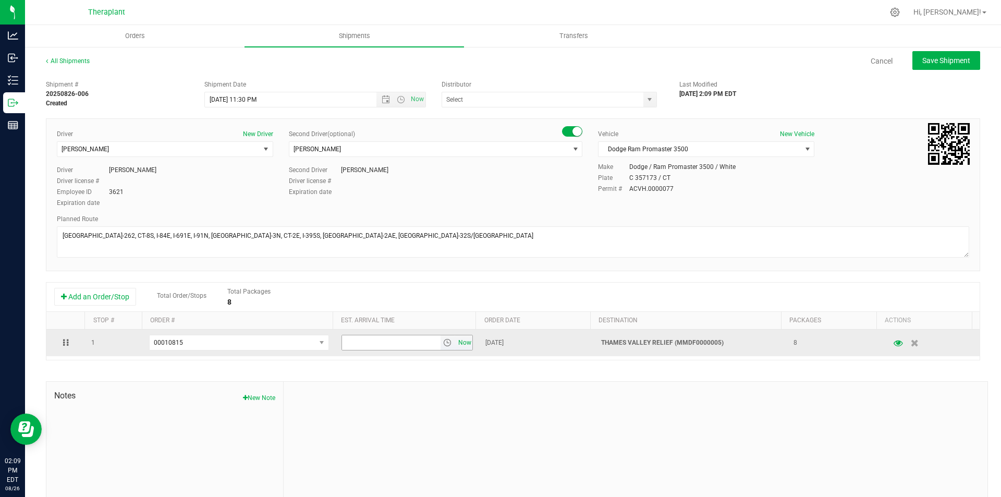
click at [456, 343] on span "Now" at bounding box center [465, 342] width 18 height 15
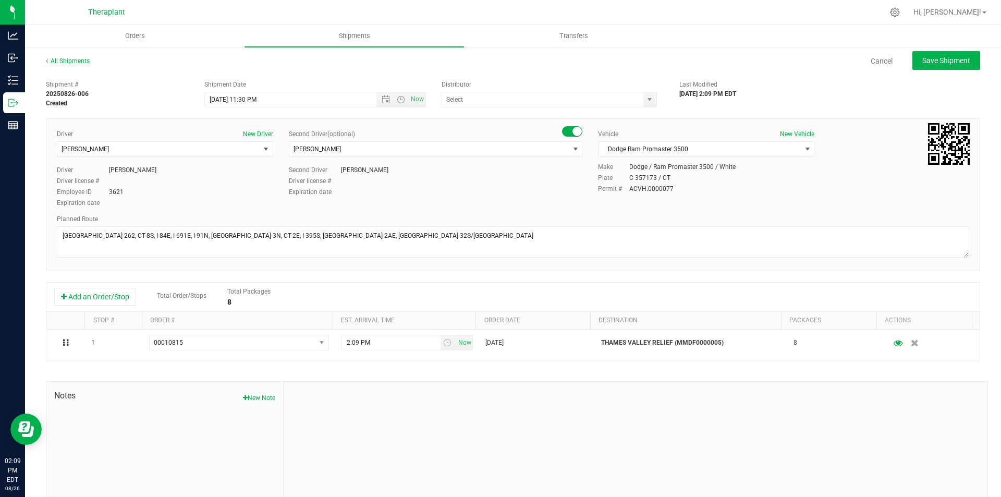
click at [948, 47] on div "All Shipments Cancel Save Shipment Shipment # 20250826-006 Created Shipment Dat…" at bounding box center [513, 289] width 976 height 486
click at [945, 53] on button "Save Shipment" at bounding box center [946, 60] width 68 height 19
type input "8/28/2025 3:30 AM"
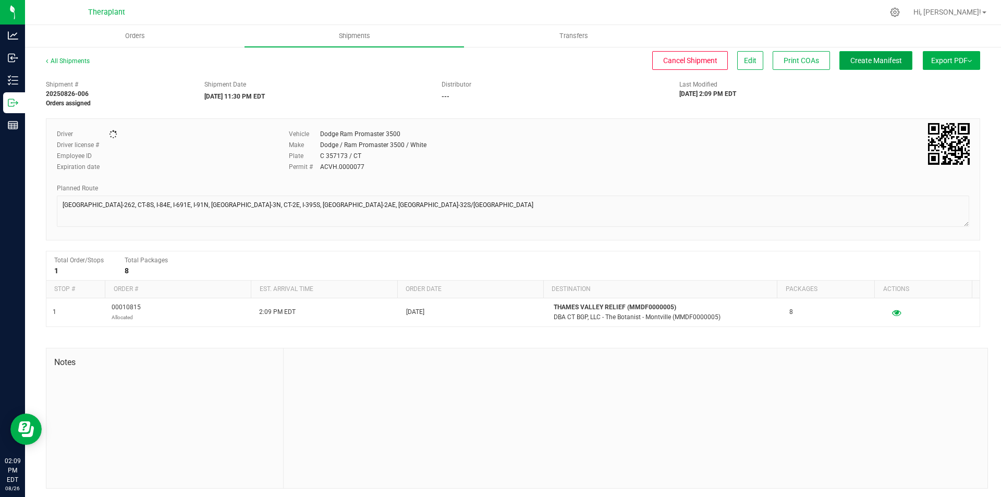
click at [902, 59] on button "Create Manifest" at bounding box center [875, 60] width 73 height 19
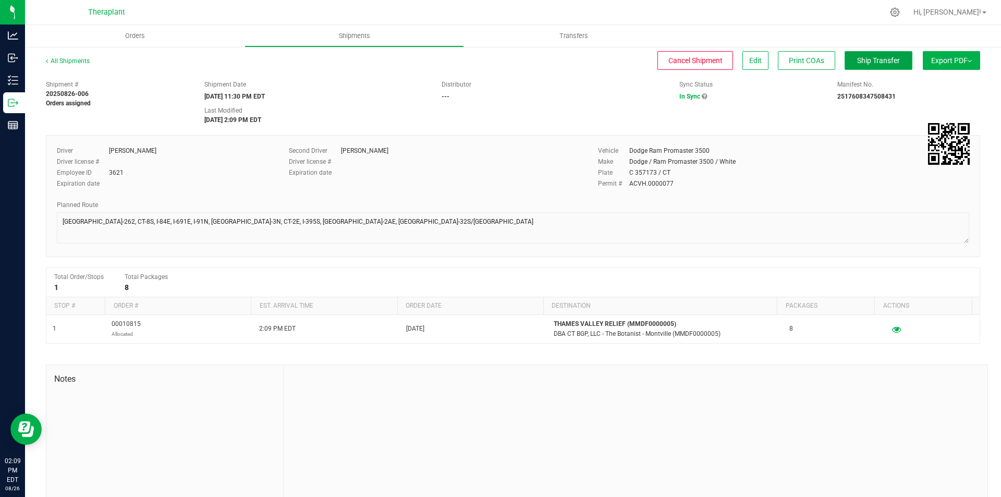
click at [858, 57] on span "Ship Transfer" at bounding box center [878, 60] width 43 height 8
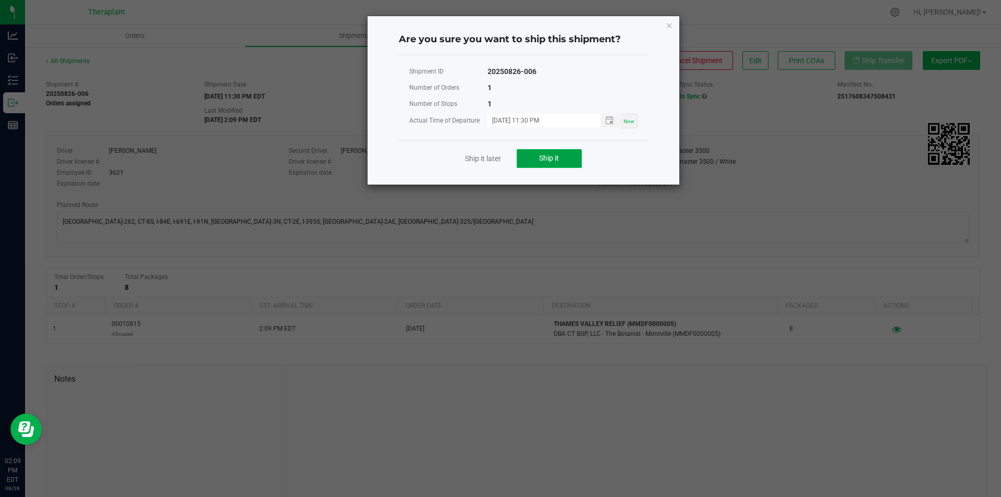
click at [550, 157] on span "Ship it" at bounding box center [549, 158] width 20 height 8
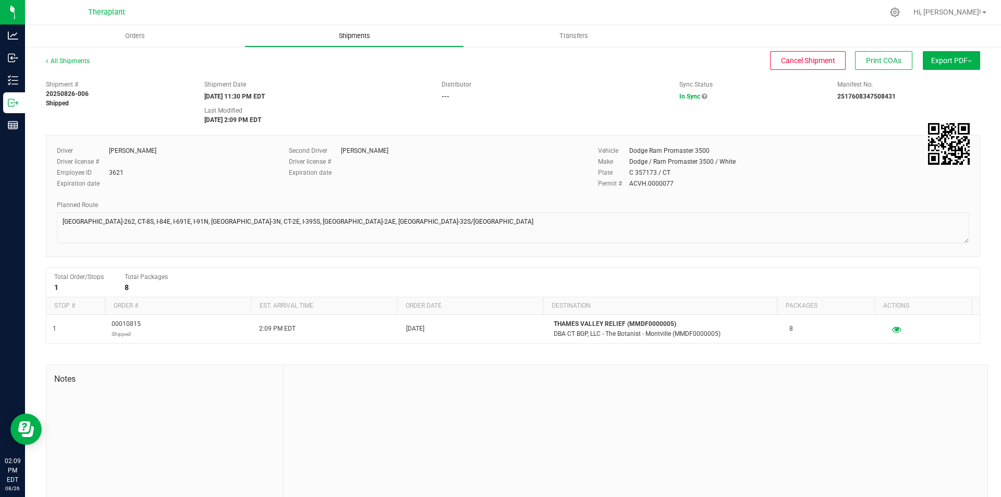
click at [343, 42] on uib-tab-heading "Shipments" at bounding box center [354, 36] width 218 height 21
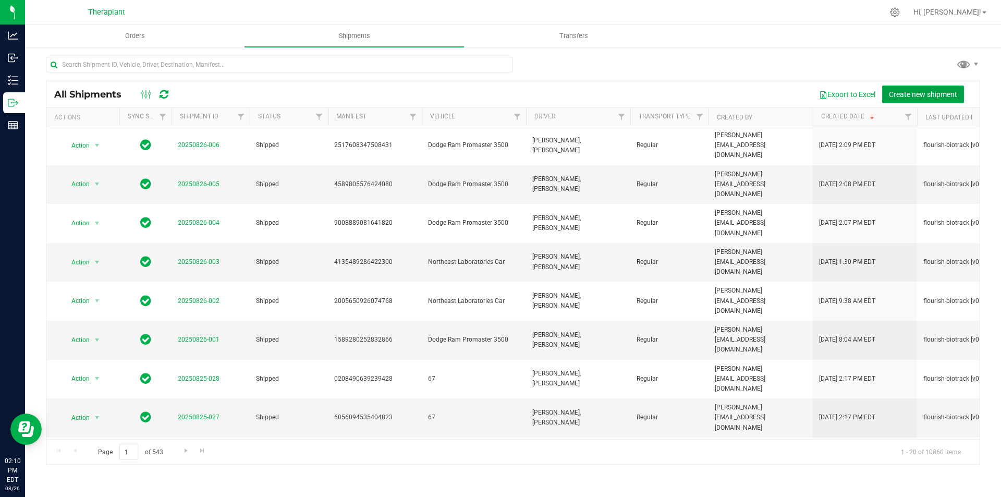
click at [882, 89] on button "Create new shipment" at bounding box center [923, 95] width 82 height 18
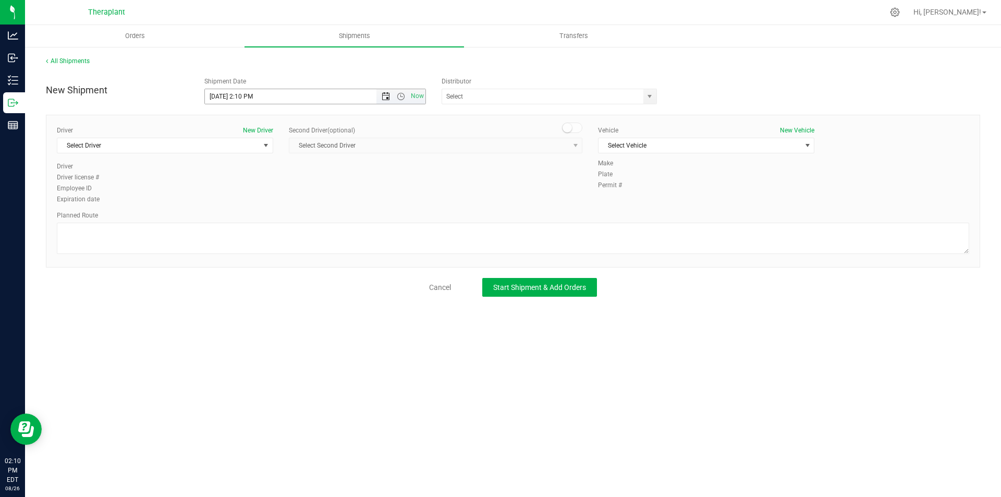
click at [384, 98] on span "Open the date view" at bounding box center [386, 96] width 8 height 8
click at [261, 212] on link "27" at bounding box center [259, 219] width 15 height 16
click at [395, 97] on span "Open the time view" at bounding box center [401, 96] width 18 height 8
click at [381, 204] on li "11:30 PM" at bounding box center [315, 206] width 220 height 14
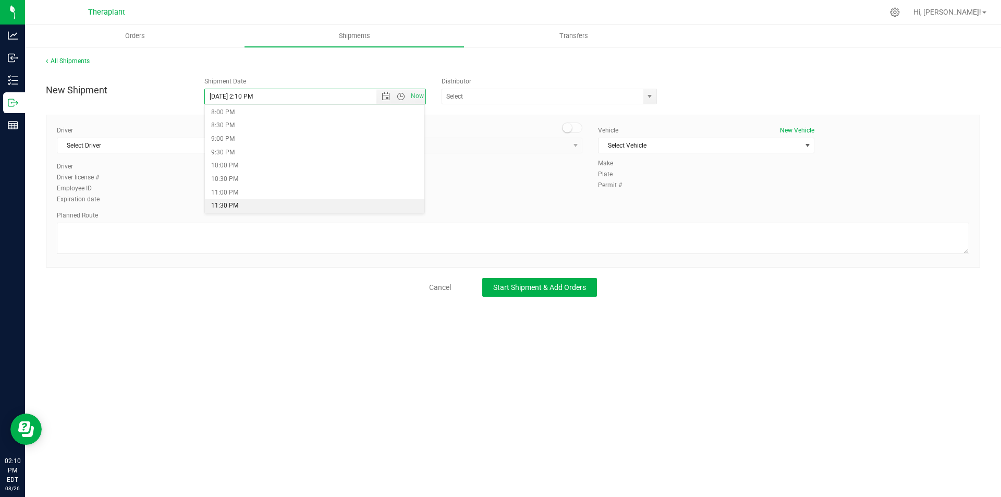
type input "[DATE] 11:30 PM"
click at [218, 143] on span "Select Driver" at bounding box center [158, 145] width 202 height 15
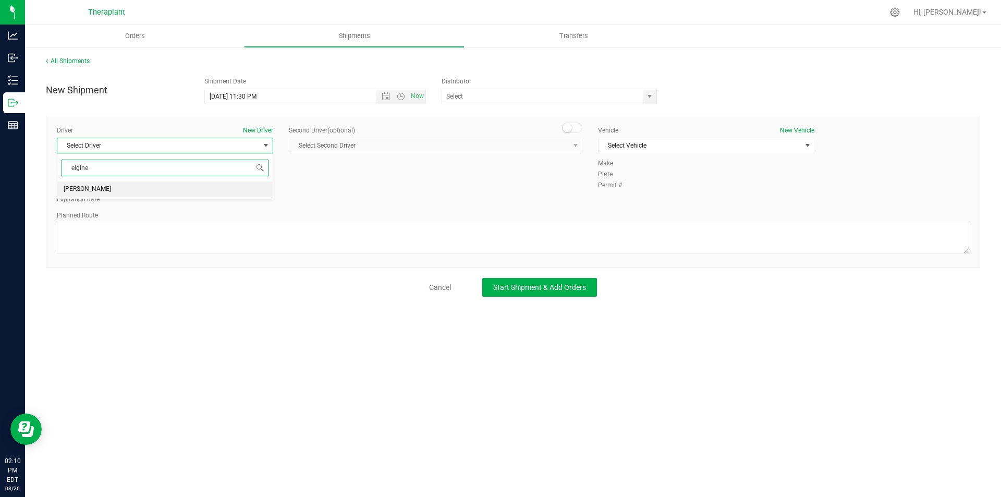
drag, startPoint x: 202, startPoint y: 187, endPoint x: 553, endPoint y: 163, distance: 351.2
click at [203, 187] on li "[PERSON_NAME]" at bounding box center [164, 189] width 215 height 16
type input "elgine"
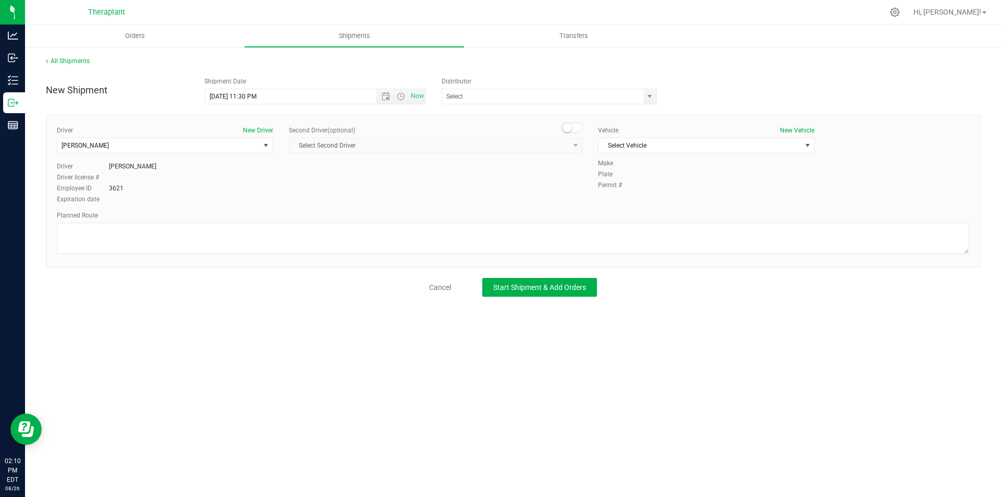
click at [570, 130] on small at bounding box center [567, 127] width 9 height 9
click at [563, 141] on span "Select Second Driver" at bounding box center [428, 145] width 279 height 15
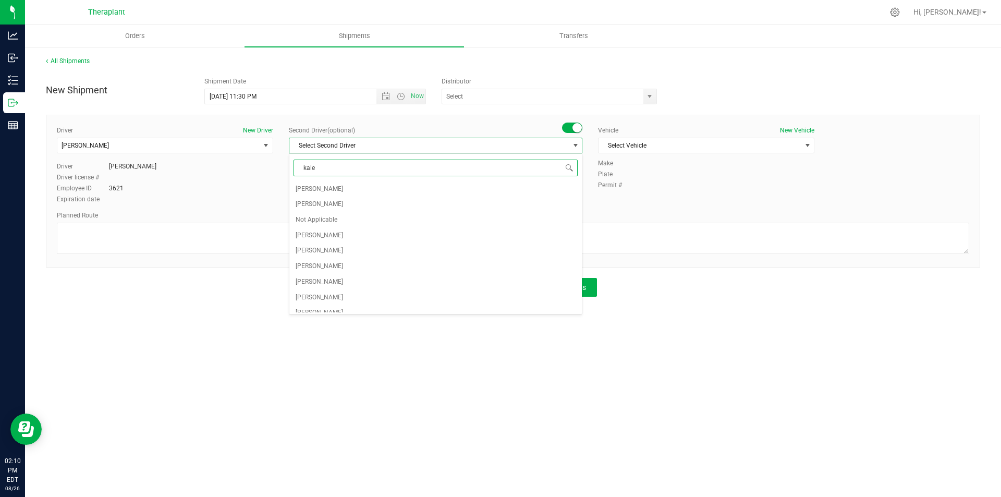
type input "kalem"
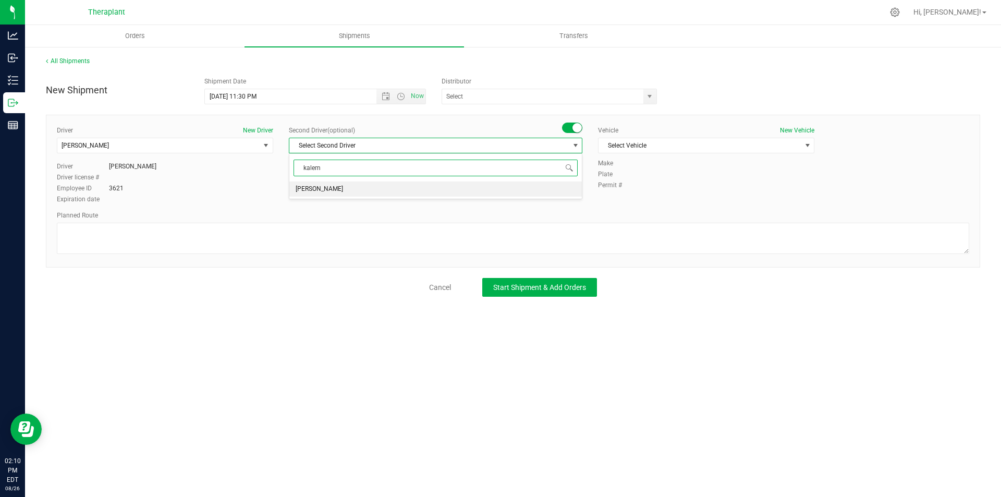
click at [482, 197] on div "kalem Select Second Driver Kalem Bettencourt No data found." at bounding box center [436, 176] width 294 height 46
click at [485, 190] on li "[PERSON_NAME]" at bounding box center [435, 189] width 292 height 16
click at [647, 150] on span "Select Vehicle" at bounding box center [700, 145] width 202 height 15
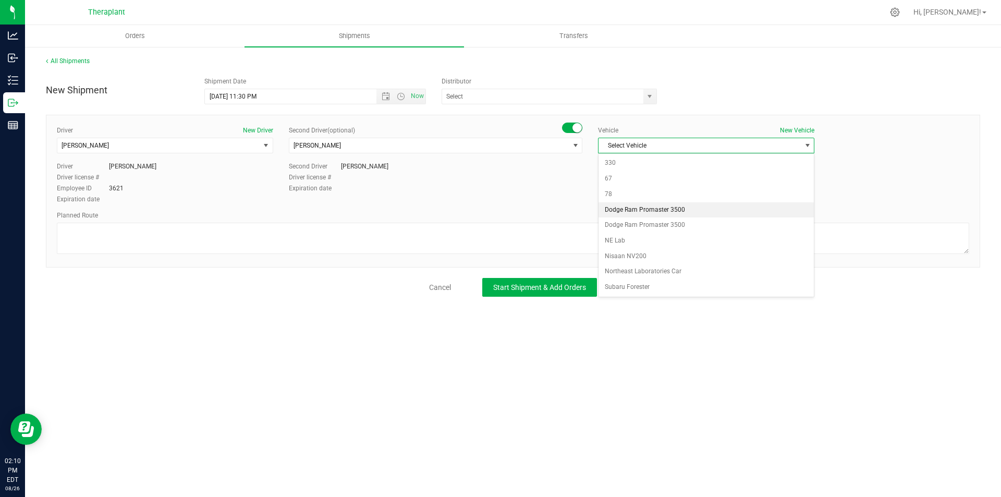
click at [652, 209] on li "Dodge Ram Promaster 3500" at bounding box center [706, 210] width 215 height 16
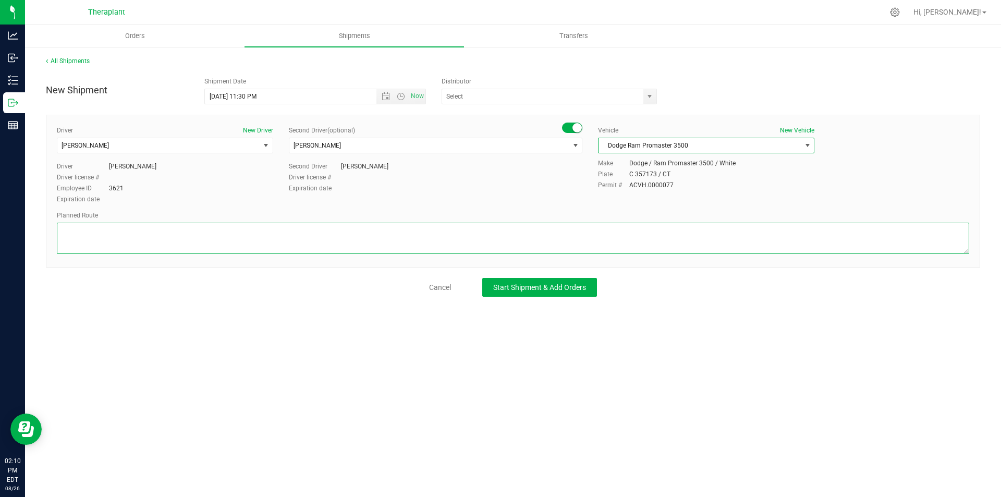
click at [149, 231] on textarea at bounding box center [513, 238] width 912 height 31
paste textarea "Get on CT-8 S from CT-262, Take I-84 E to Buckland St in Manchester. Take exit …"
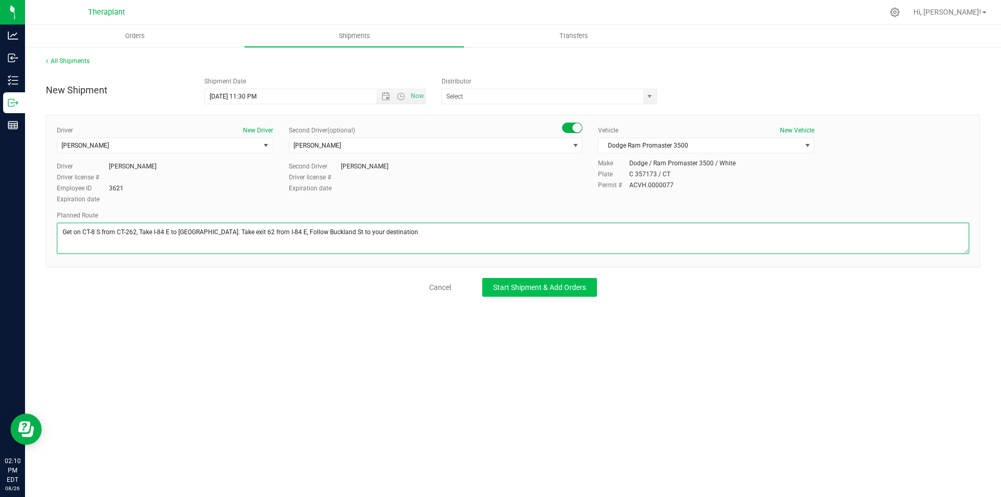
type textarea "Get on CT-8 S from CT-262, Take I-84 E to Buckland St in Manchester. Take exit …"
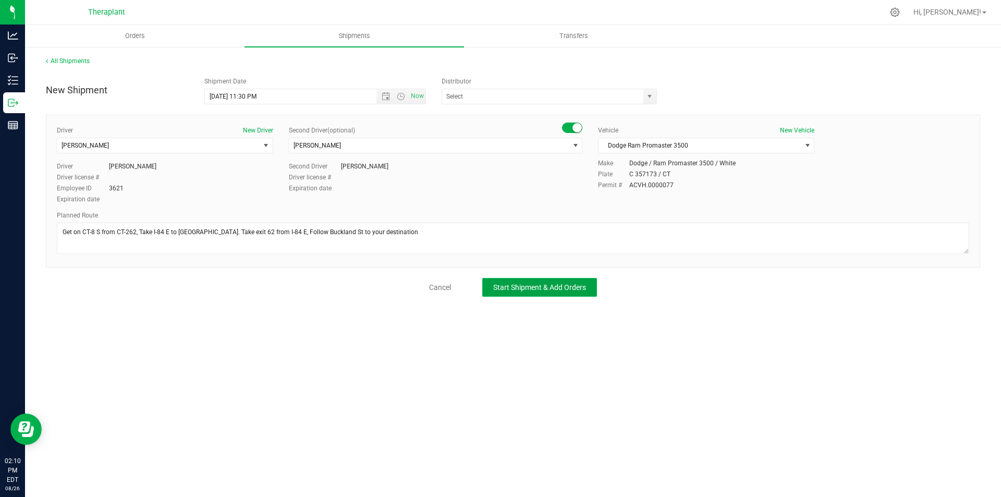
click at [504, 279] on button "Start Shipment & Add Orders" at bounding box center [539, 287] width 115 height 19
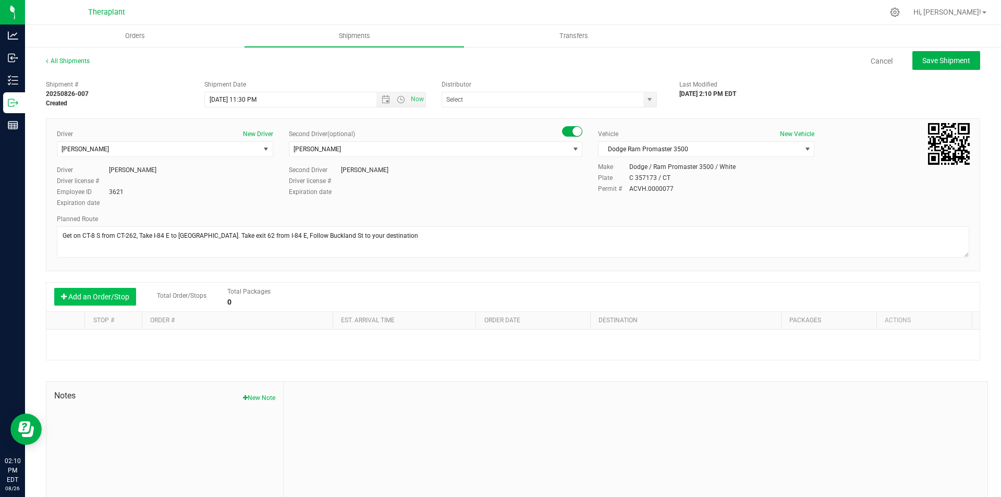
click at [106, 294] on button "Add an Order/Stop" at bounding box center [95, 297] width 82 height 18
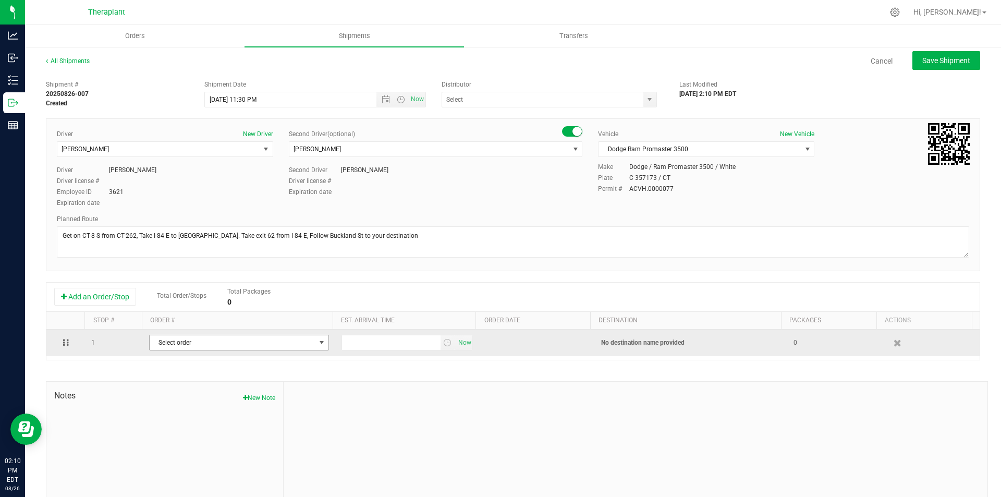
click at [185, 342] on span "Select order" at bounding box center [233, 342] width 166 height 15
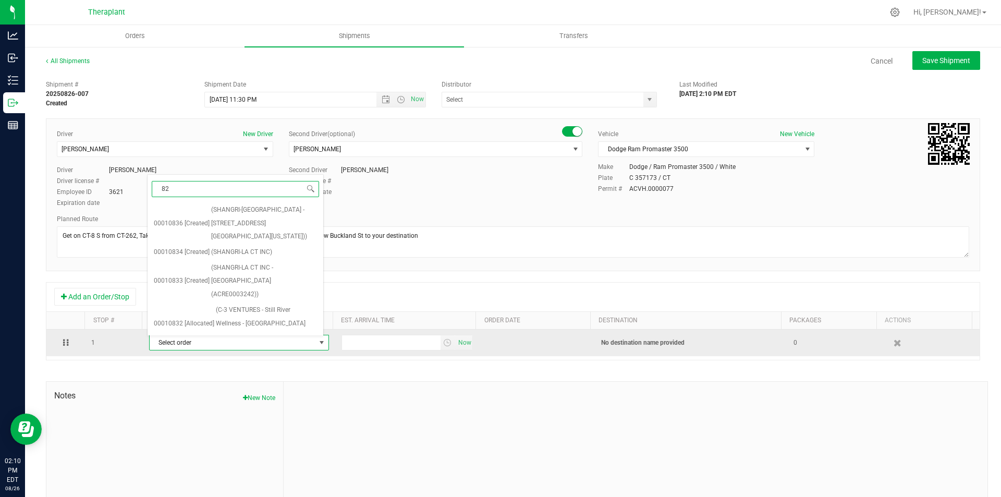
type input "825"
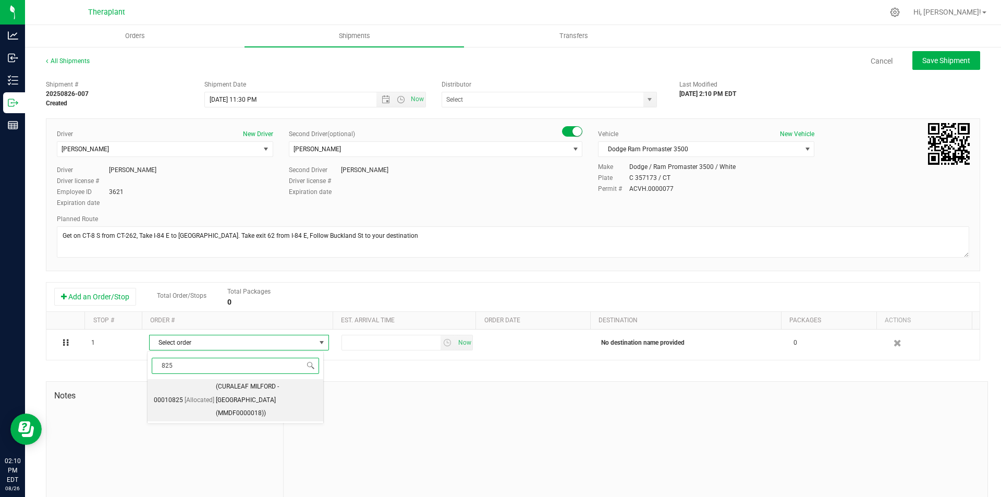
click at [286, 392] on span "(CURALEAF MILFORD - Manchester (MMDF0000018))" at bounding box center [266, 400] width 101 height 40
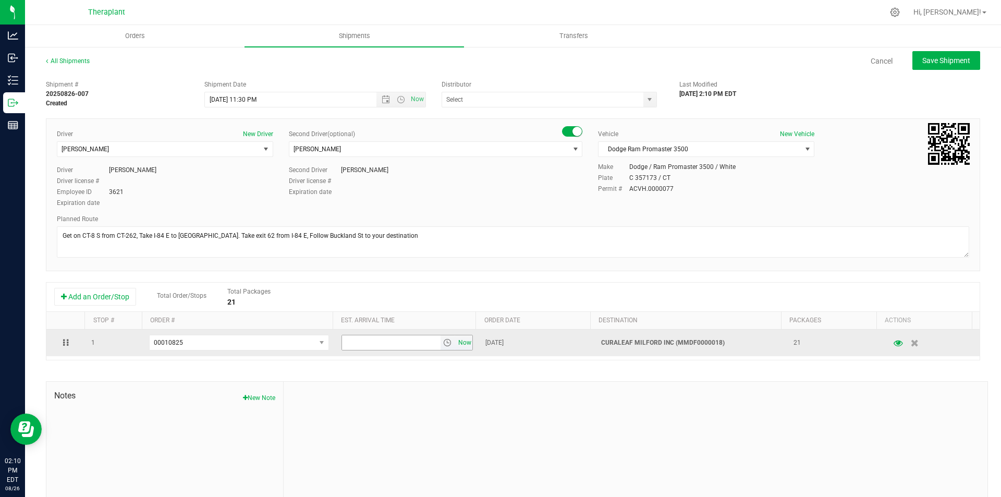
click at [456, 338] on span "Now" at bounding box center [465, 342] width 18 height 15
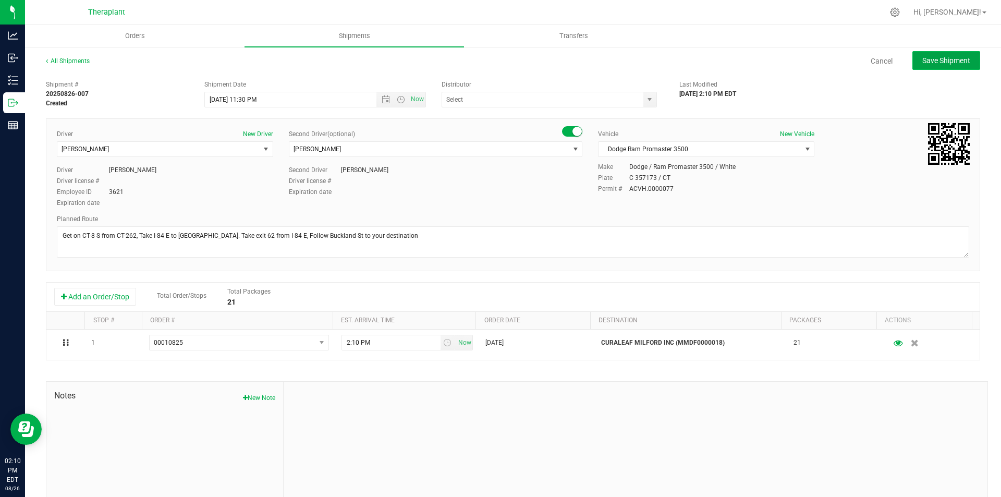
click at [922, 58] on span "Save Shipment" at bounding box center [946, 60] width 48 height 8
type input "8/28/2025 3:30 AM"
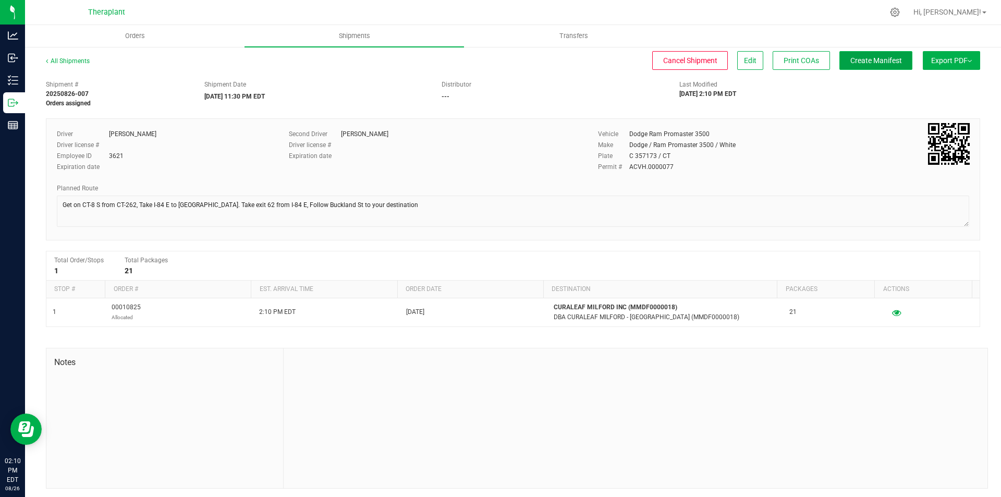
click at [861, 63] on span "Create Manifest" at bounding box center [876, 60] width 52 height 8
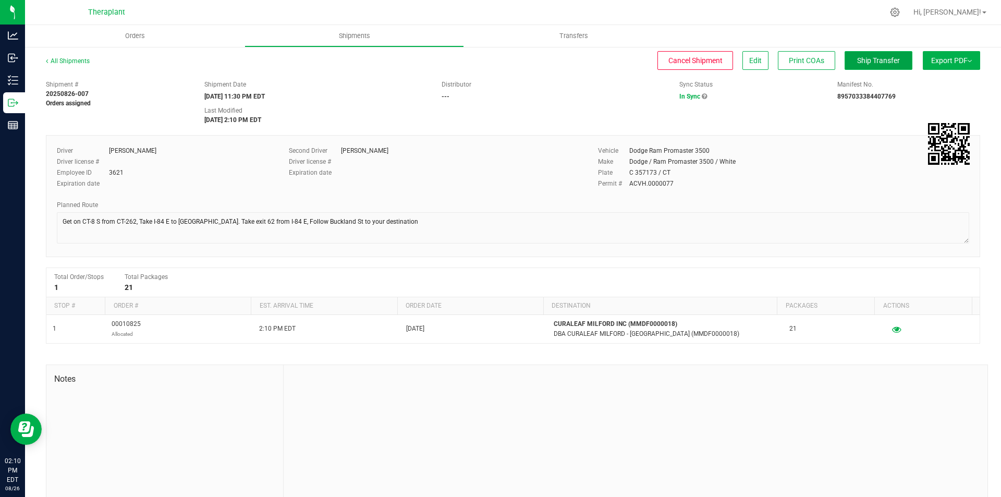
click at [857, 63] on span "Ship Transfer" at bounding box center [878, 60] width 43 height 8
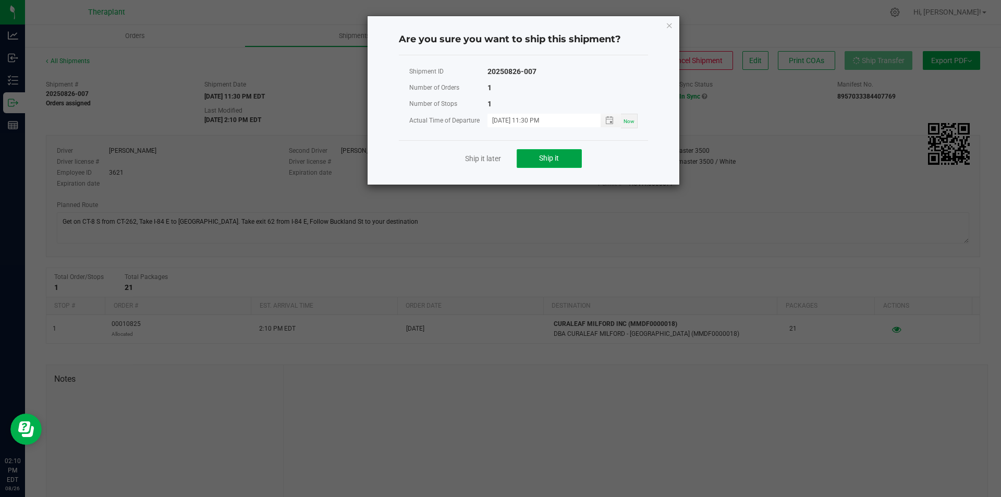
click at [560, 151] on button "Ship it" at bounding box center [549, 158] width 65 height 19
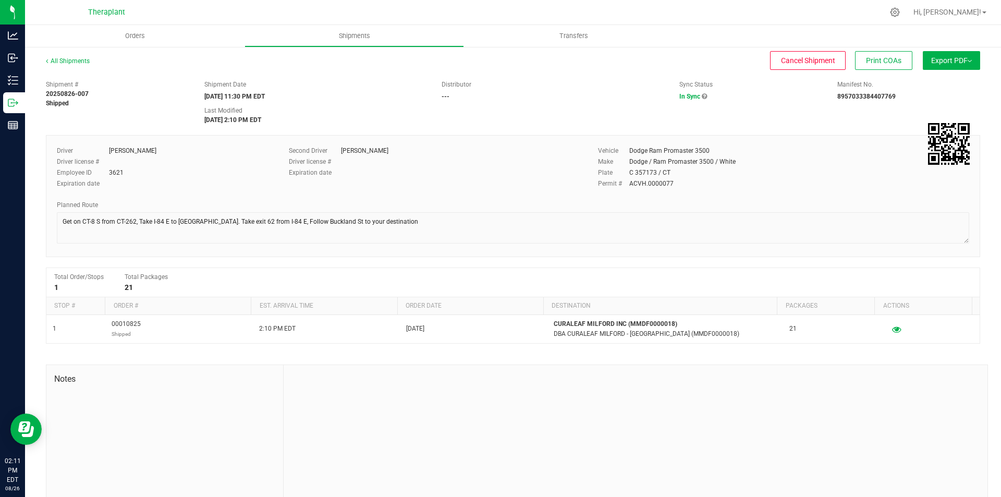
click at [376, 47] on ul "Orders Shipments Transfers" at bounding box center [525, 36] width 1001 height 22
click at [349, 31] on uib-tab-heading "Shipments" at bounding box center [354, 36] width 218 height 21
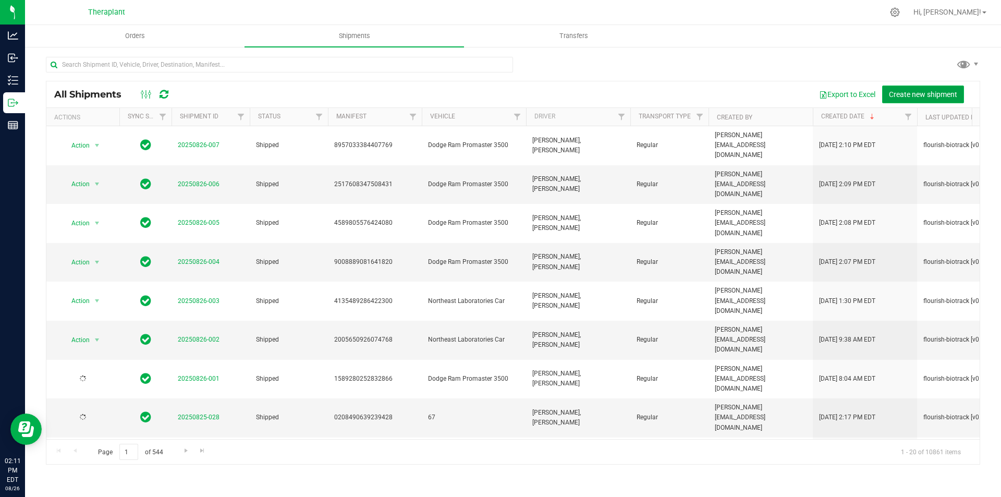
click at [915, 93] on span "Create new shipment" at bounding box center [923, 94] width 68 height 8
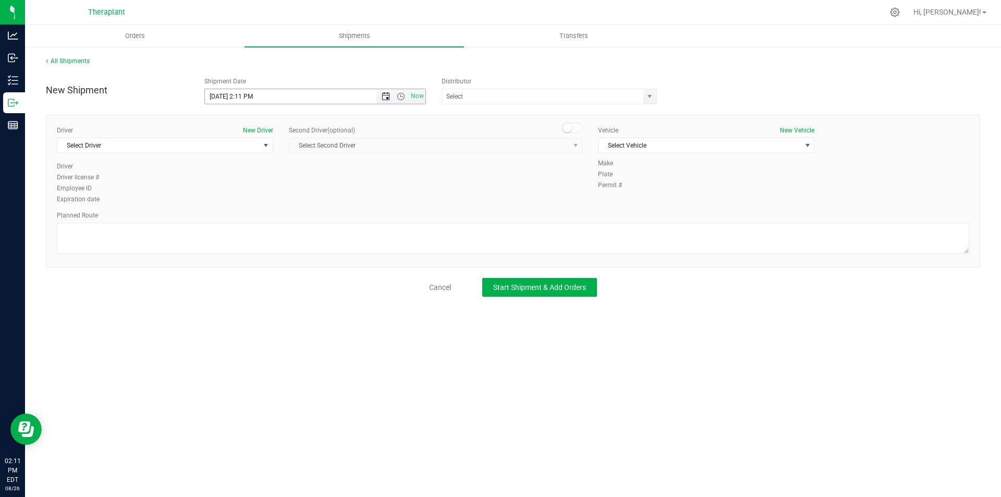
drag, startPoint x: 387, startPoint y: 99, endPoint x: 376, endPoint y: 110, distance: 15.9
click at [387, 99] on span "Open the date view" at bounding box center [386, 96] width 8 height 8
click at [265, 215] on link "27" at bounding box center [259, 219] width 15 height 16
click at [397, 96] on span "Open the time view" at bounding box center [401, 96] width 8 height 8
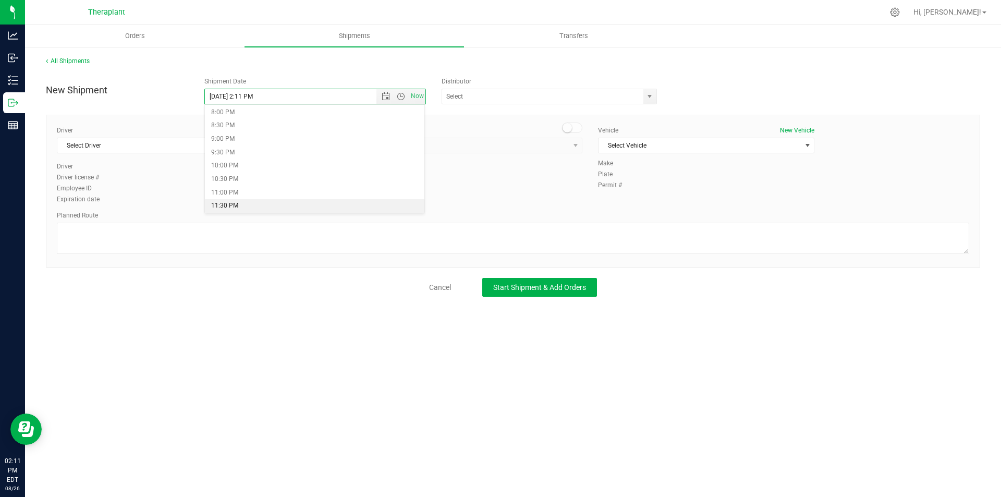
click at [328, 208] on li "11:30 PM" at bounding box center [315, 206] width 220 height 14
type input "[DATE] 11:30 PM"
click at [188, 143] on span "Select Driver" at bounding box center [158, 145] width 202 height 15
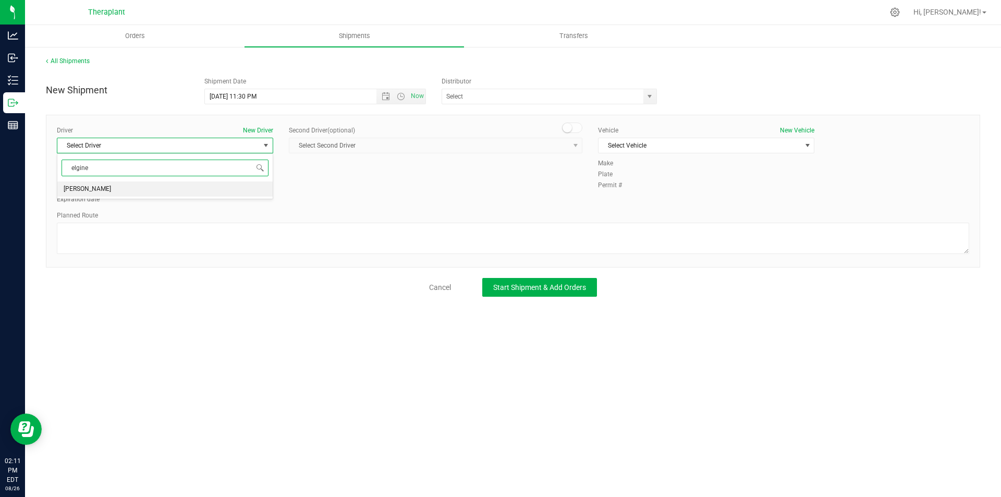
click at [136, 189] on li "[PERSON_NAME]" at bounding box center [164, 189] width 215 height 16
type input "elgine"
click at [570, 130] on small at bounding box center [567, 127] width 9 height 9
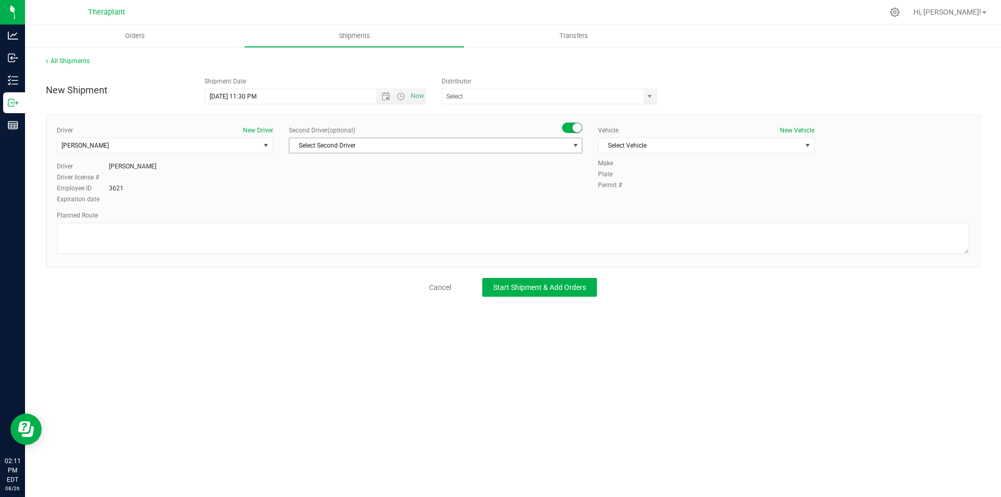
click at [562, 142] on span "Select Second Driver" at bounding box center [428, 145] width 279 height 15
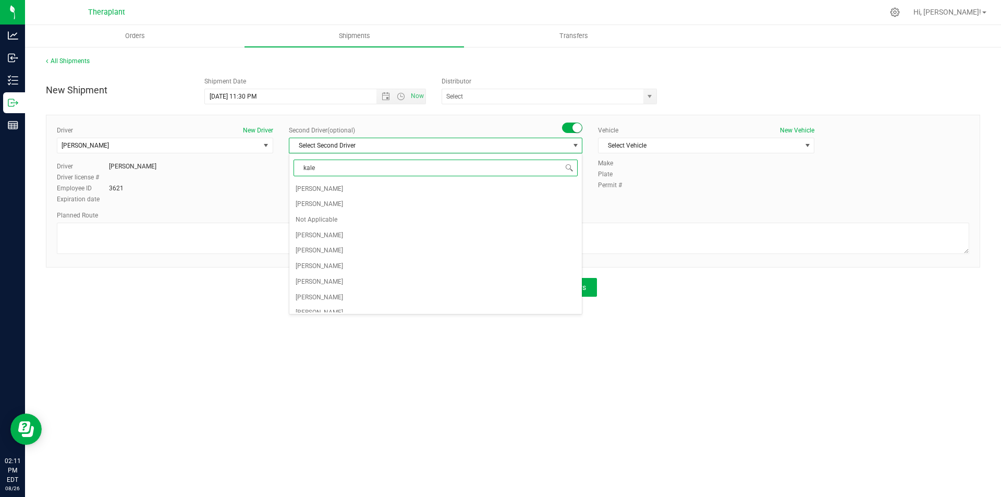
type input "kalem"
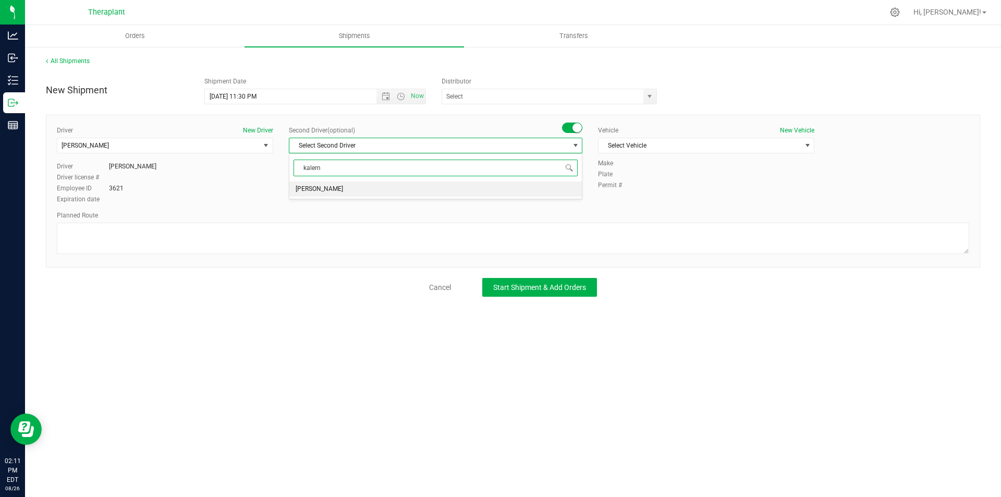
click at [540, 189] on li "Kalem Bettencourt" at bounding box center [435, 189] width 292 height 16
click at [625, 145] on span "Select Vehicle" at bounding box center [700, 145] width 202 height 15
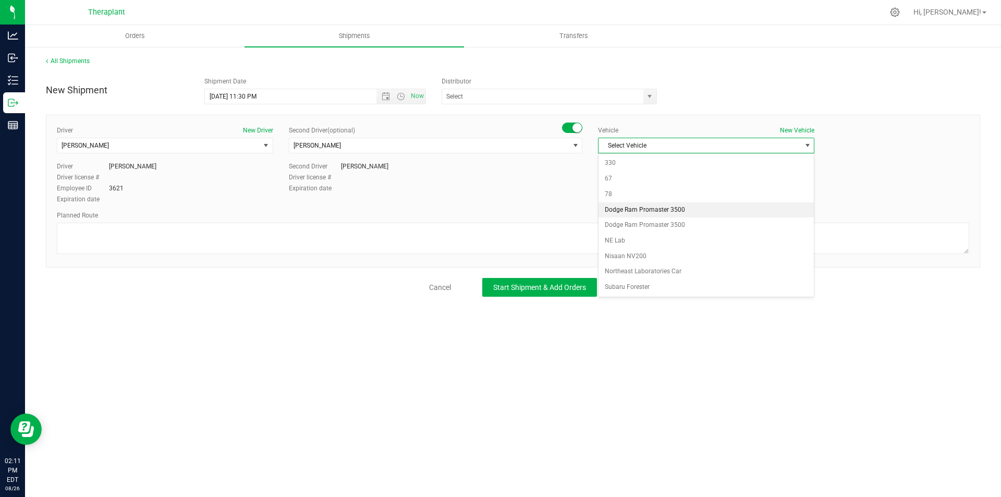
click at [636, 209] on li "Dodge Ram Promaster 3500" at bounding box center [706, 210] width 215 height 16
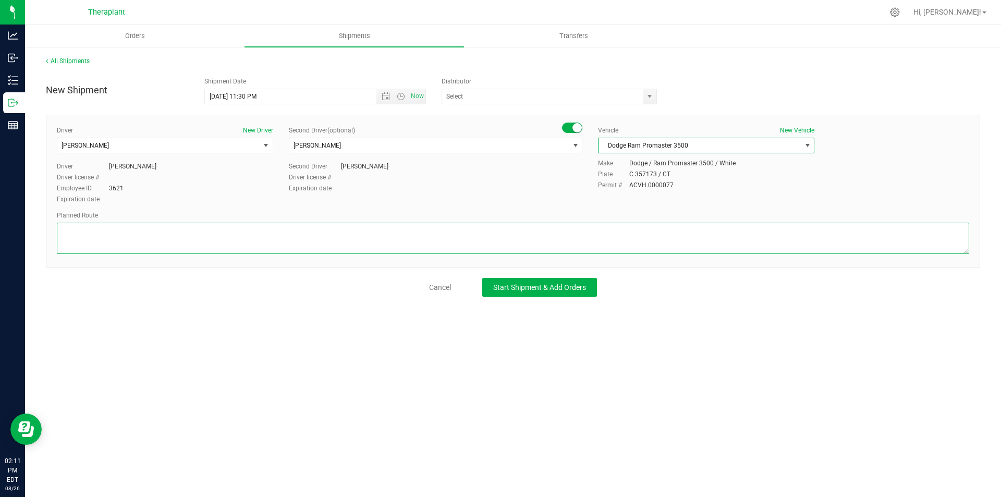
click at [227, 238] on textarea at bounding box center [513, 238] width 912 height 31
paste textarea "Get on CT-8 S from CT-262,Take I-84 E to [PERSON_NAME] in [GEOGRAPHIC_DATA]. Ta…"
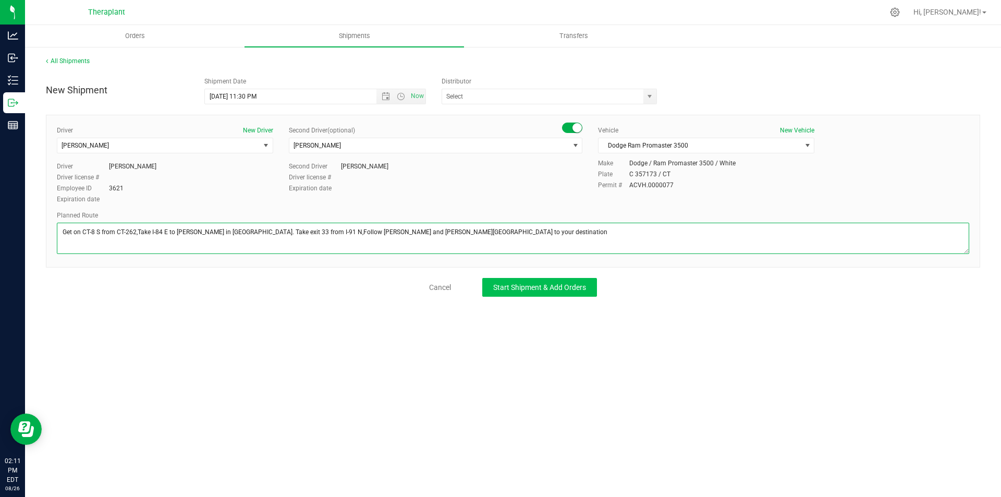
type textarea "Get on CT-8 S from CT-262,Take I-84 E to [PERSON_NAME] in [GEOGRAPHIC_DATA]. Ta…"
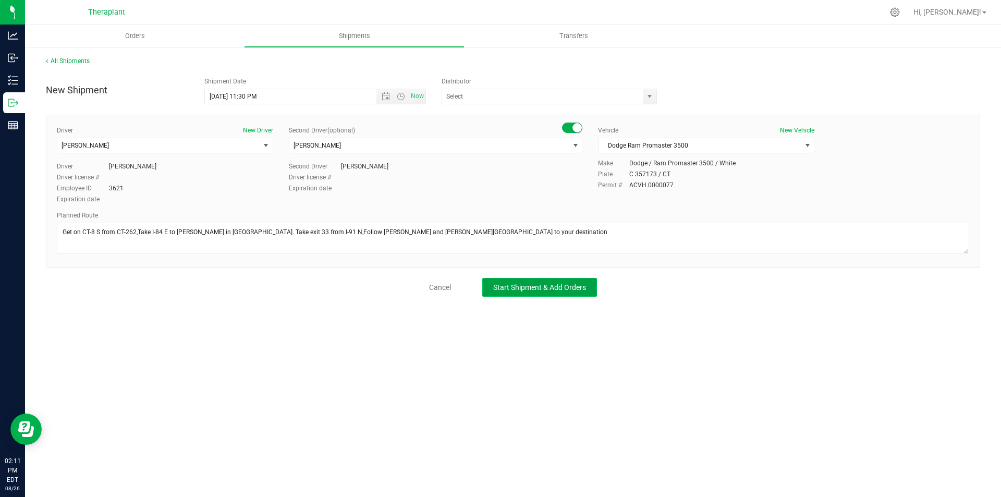
click at [516, 289] on span "Start Shipment & Add Orders" at bounding box center [539, 287] width 93 height 8
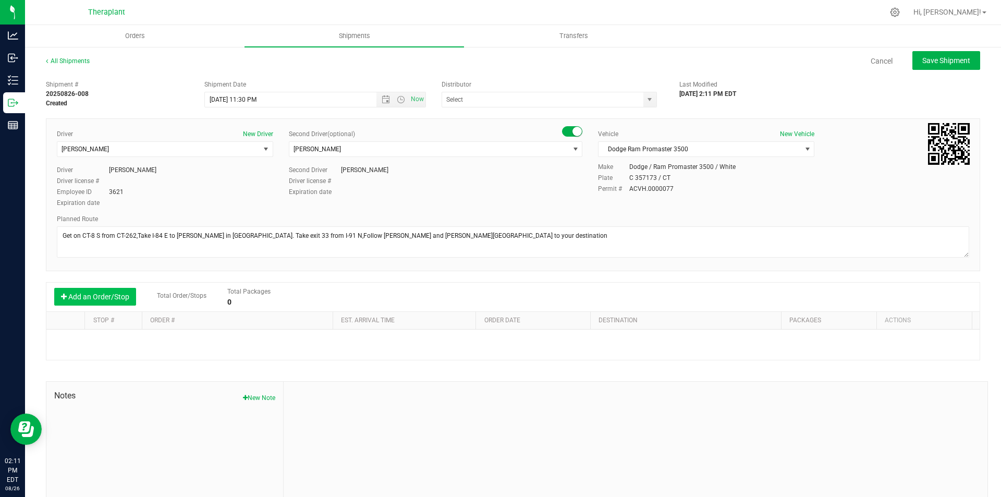
click at [82, 294] on button "Add an Order/Stop" at bounding box center [95, 297] width 82 height 18
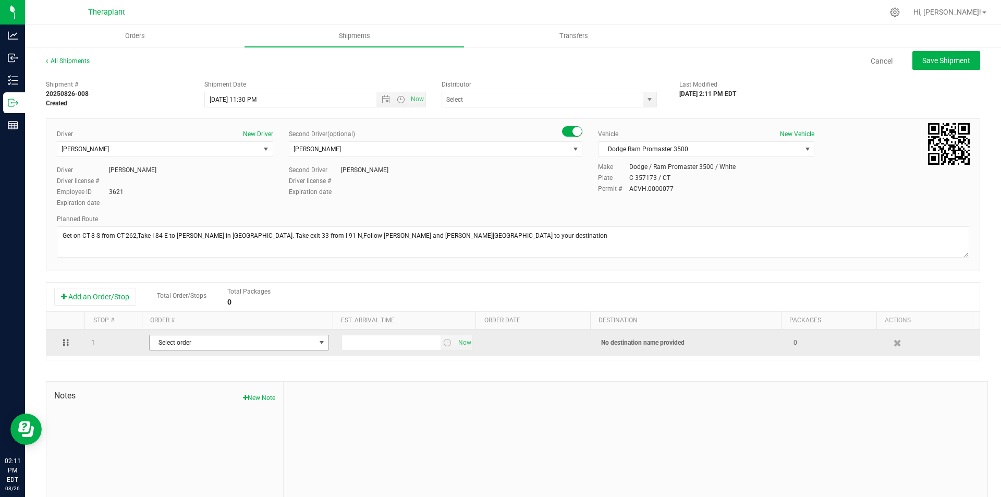
click at [189, 345] on span "Select order" at bounding box center [233, 342] width 166 height 15
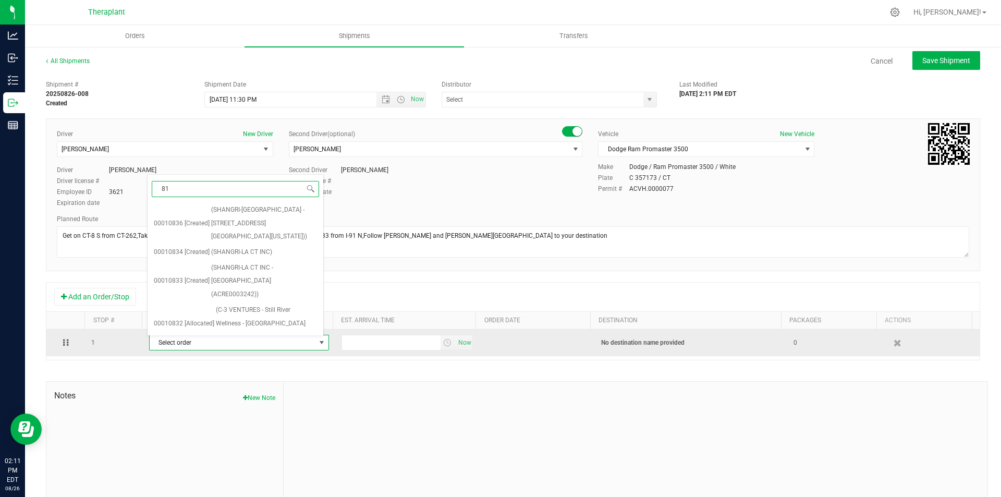
type input "818"
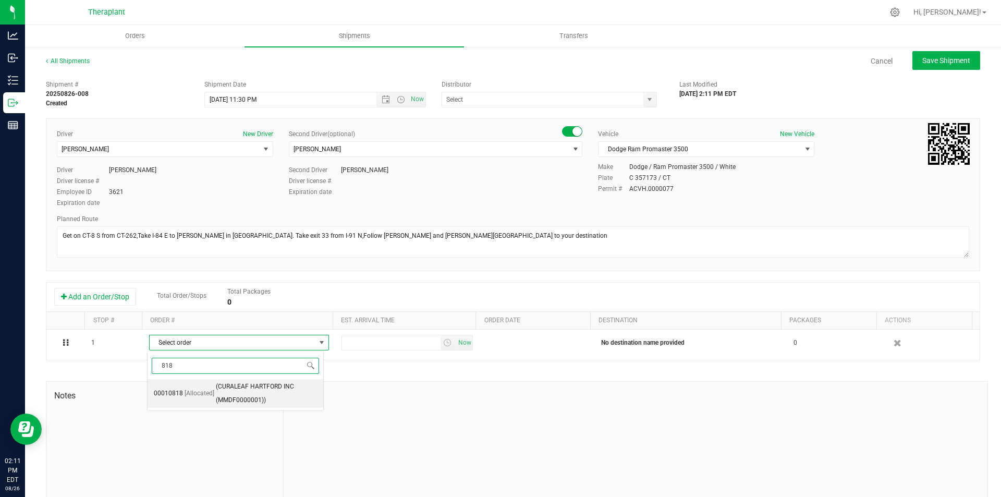
click at [240, 395] on span "(CURALEAF HARTFORD INC (MMDF0000001))" at bounding box center [266, 393] width 101 height 27
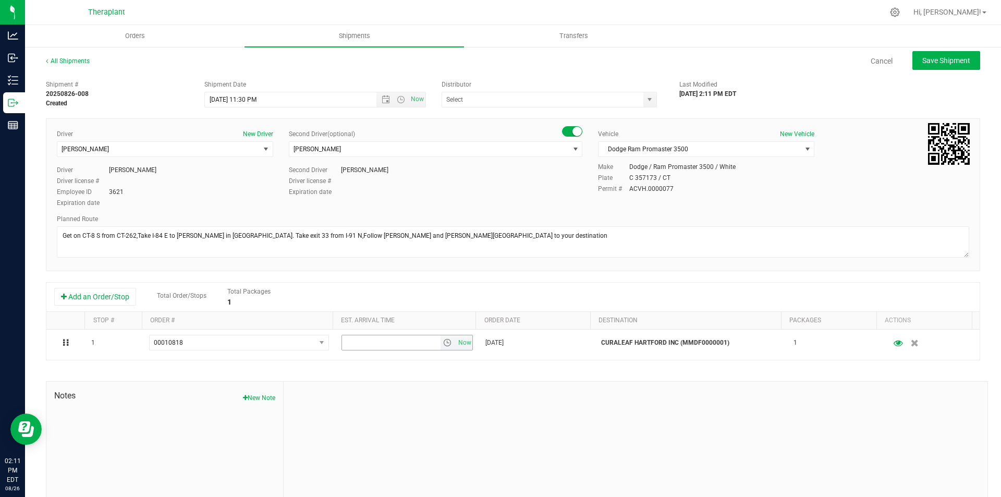
click at [457, 342] on span "Now" at bounding box center [465, 342] width 18 height 15
click at [925, 59] on span "Save Shipment" at bounding box center [946, 60] width 48 height 8
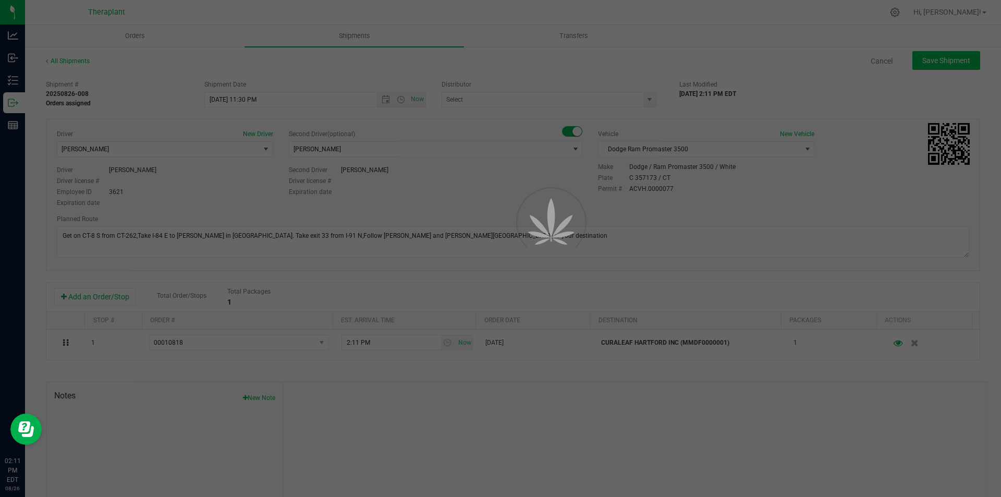
type input "8/28/2025 3:30 AM"
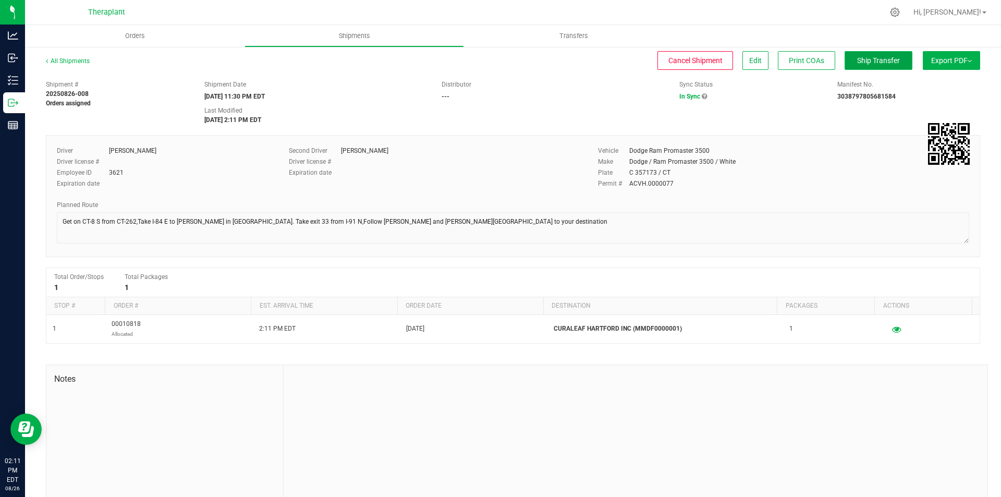
click at [867, 65] on button "Ship Transfer" at bounding box center [879, 60] width 68 height 19
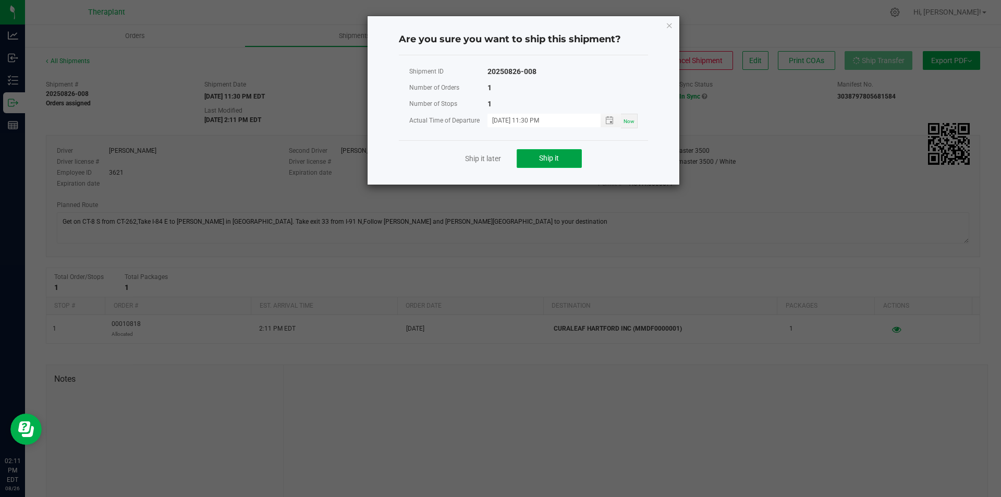
click at [568, 161] on button "Ship it" at bounding box center [549, 158] width 65 height 19
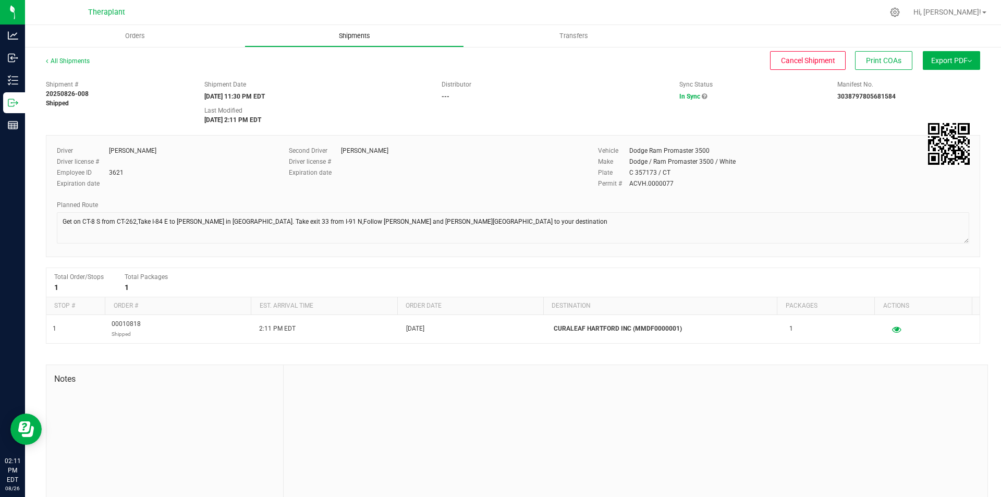
click at [352, 31] on div "Theraplant Hi, [PERSON_NAME]! Orders Shipments Transfers All Shipments Cancel S…" at bounding box center [513, 248] width 976 height 497
click at [352, 48] on div "All Shipments Cancel Shipment Print COAs Export PDF Manifest by Package ID Mani…" at bounding box center [513, 281] width 976 height 470
click at [344, 42] on uib-tab-heading "Shipments" at bounding box center [354, 36] width 218 height 21
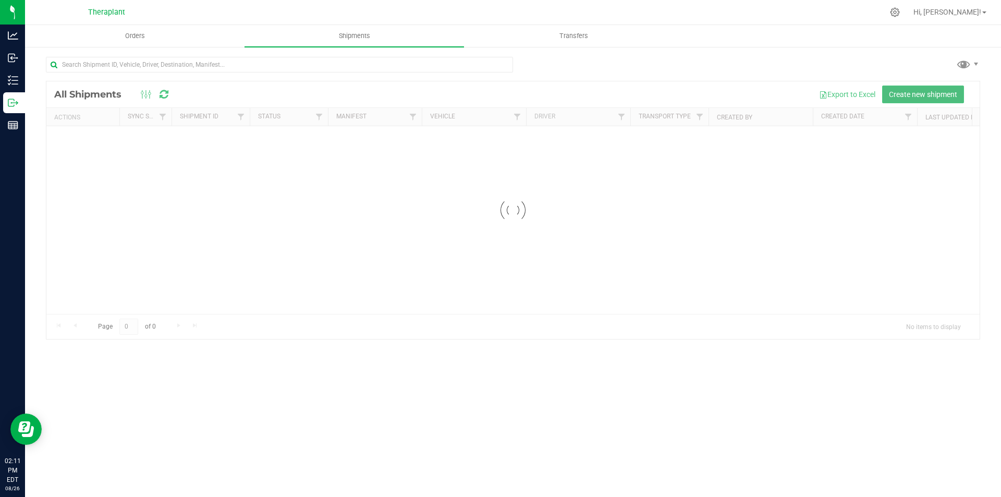
click at [918, 91] on span "Create new shipment" at bounding box center [923, 94] width 68 height 8
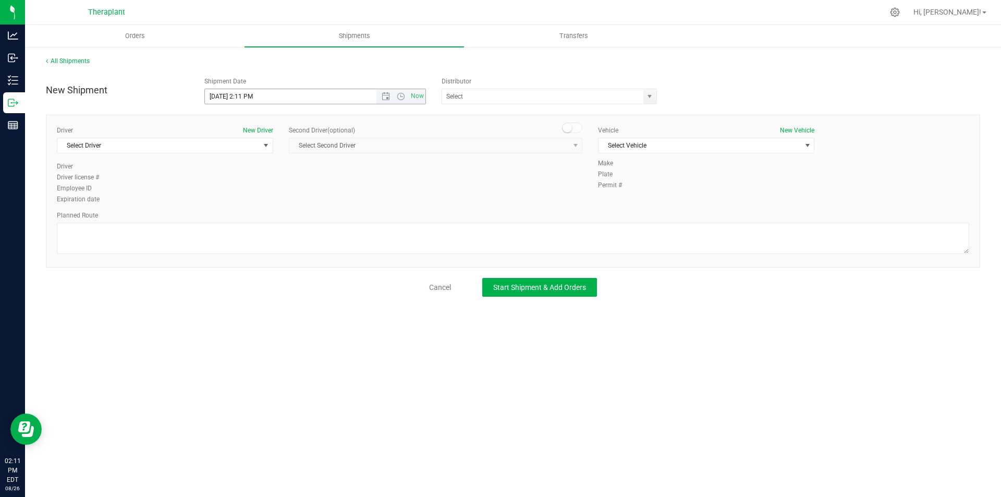
click at [386, 98] on span "Open the date view" at bounding box center [386, 96] width 8 height 8
click at [263, 217] on link "27" at bounding box center [259, 219] width 15 height 16
click at [399, 97] on span "Open the time view" at bounding box center [401, 96] width 8 height 8
drag, startPoint x: 369, startPoint y: 210, endPoint x: 328, endPoint y: 199, distance: 42.8
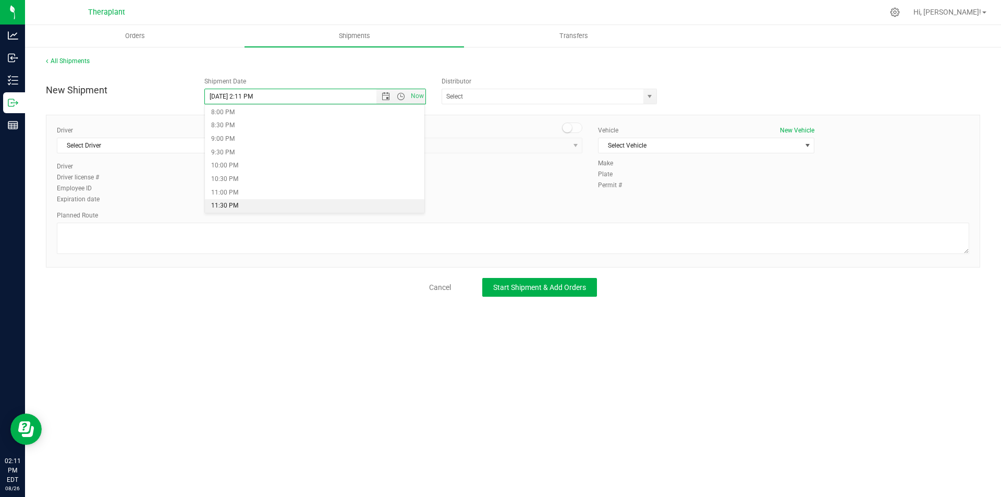
click at [369, 210] on li "11:30 PM" at bounding box center [315, 206] width 220 height 14
type input "8/27/2025 11:30 PM"
click at [173, 134] on div "Driver New Driver" at bounding box center [165, 130] width 216 height 9
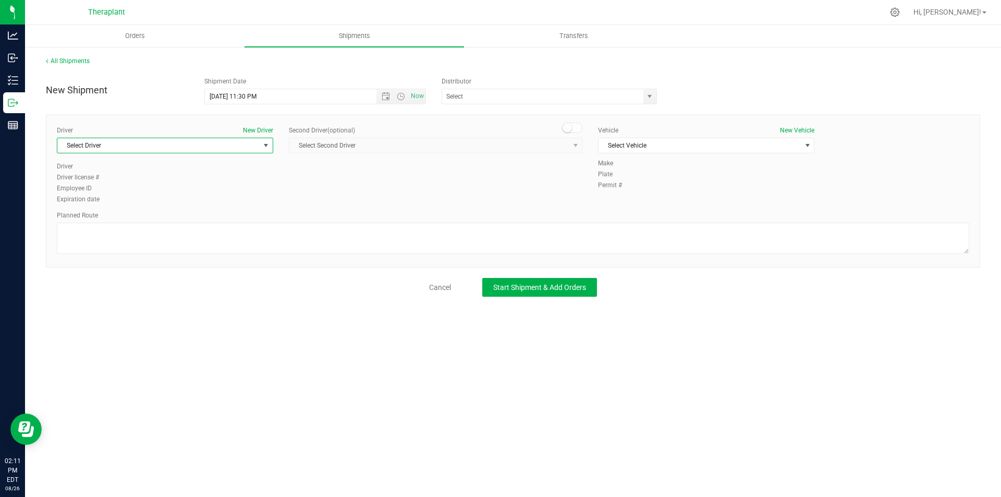
click at [174, 142] on span "Select Driver" at bounding box center [158, 145] width 202 height 15
click at [177, 185] on li "Elgine Williams" at bounding box center [164, 189] width 215 height 16
type input "elgine"
click at [564, 125] on small at bounding box center [567, 127] width 9 height 9
click at [561, 145] on span "Select Second Driver" at bounding box center [428, 145] width 279 height 15
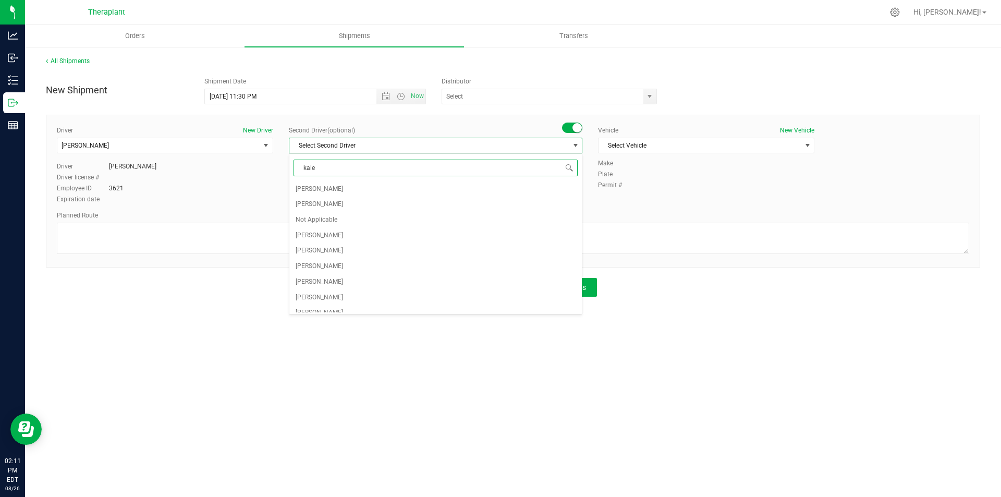
type input "kalem"
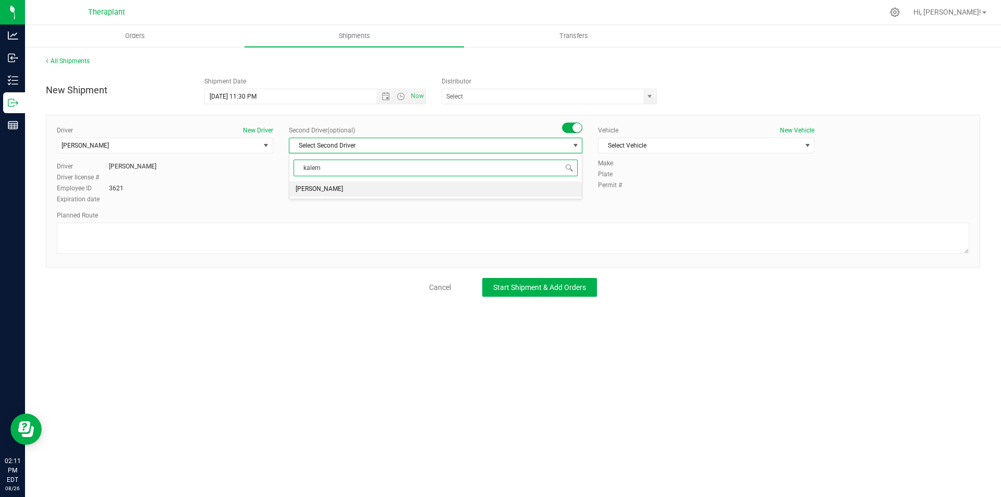
click at [505, 182] on li "Kalem Bettencourt" at bounding box center [435, 189] width 292 height 16
click at [647, 142] on span "Select Vehicle" at bounding box center [700, 145] width 202 height 15
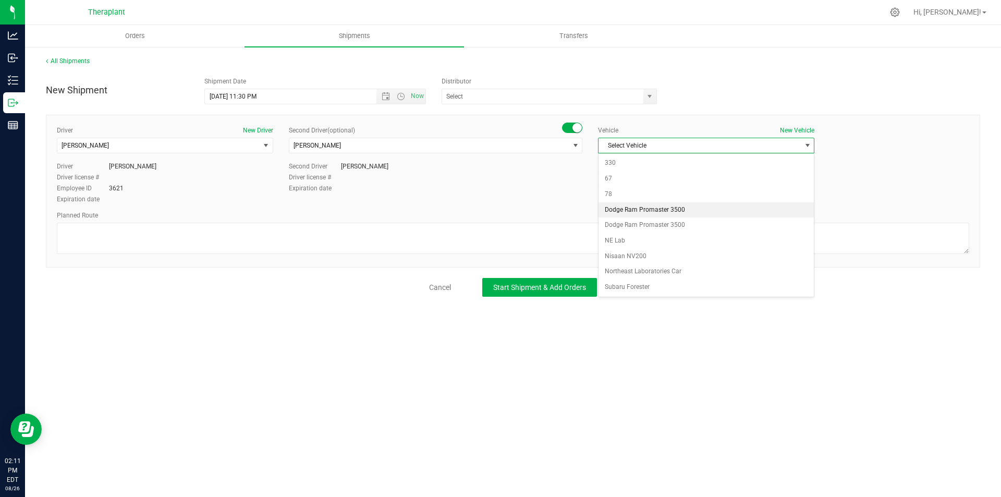
click at [630, 209] on li "Dodge Ram Promaster 3500" at bounding box center [706, 210] width 215 height 16
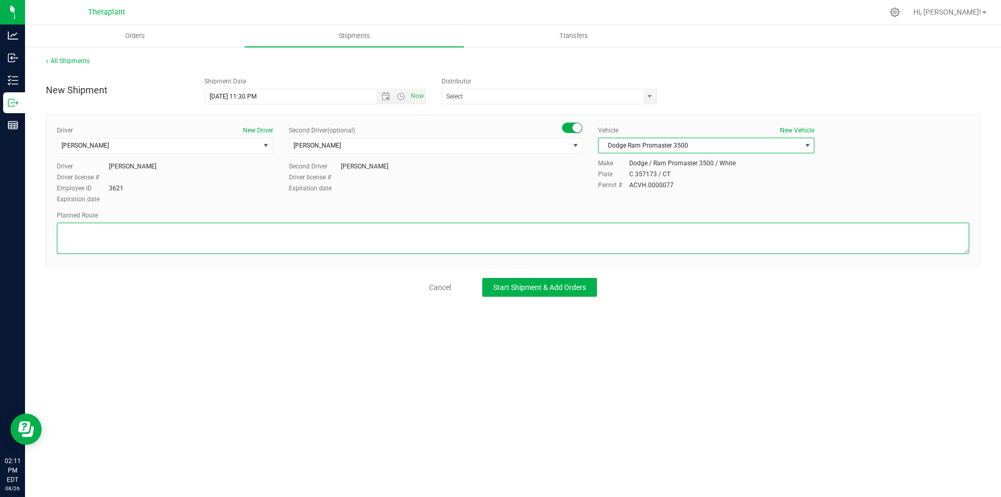
click at [328, 233] on textarea at bounding box center [513, 238] width 912 height 31
paste textarea "Get on CT-8 S from CT-262,Take I-84 E to [PERSON_NAME] in [GEOGRAPHIC_DATA]. Ta…"
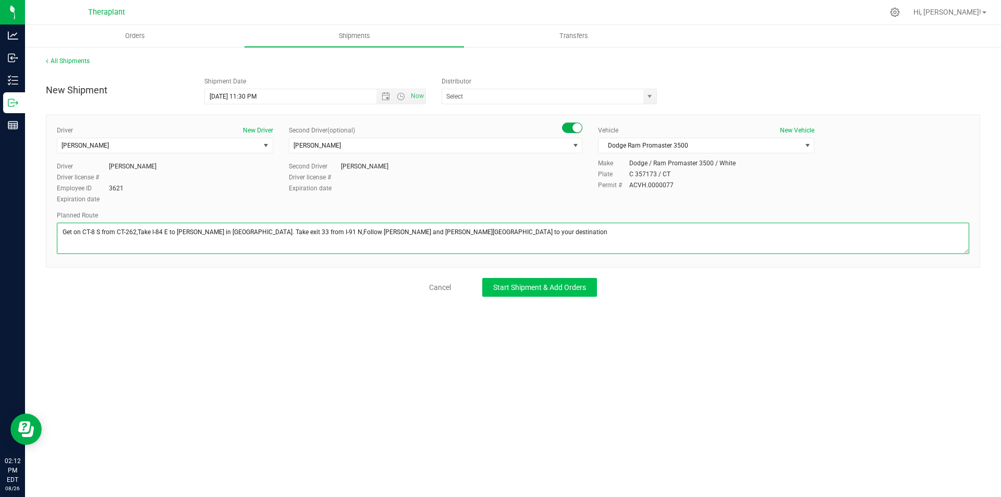
type textarea "Get on CT-8 S from CT-262,Take I-84 E to [PERSON_NAME] in [GEOGRAPHIC_DATA]. Ta…"
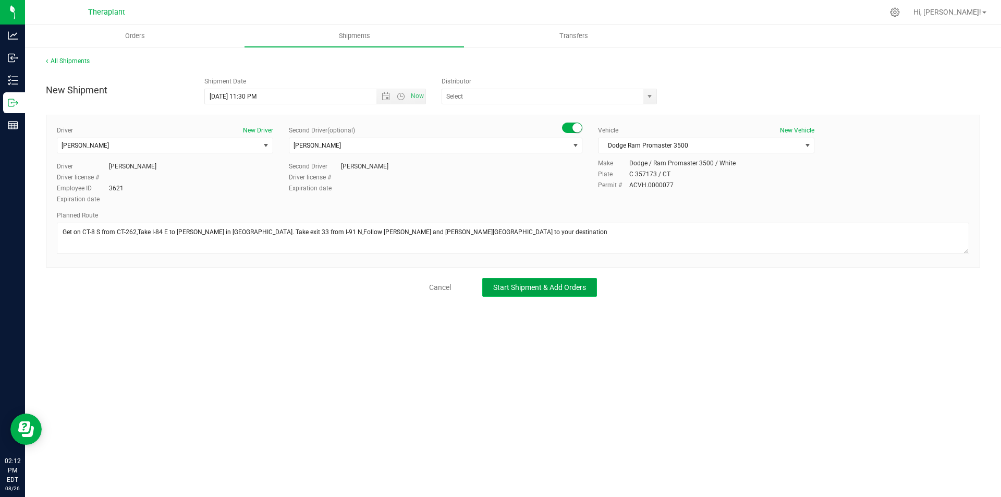
click at [538, 287] on span "Start Shipment & Add Orders" at bounding box center [539, 287] width 93 height 8
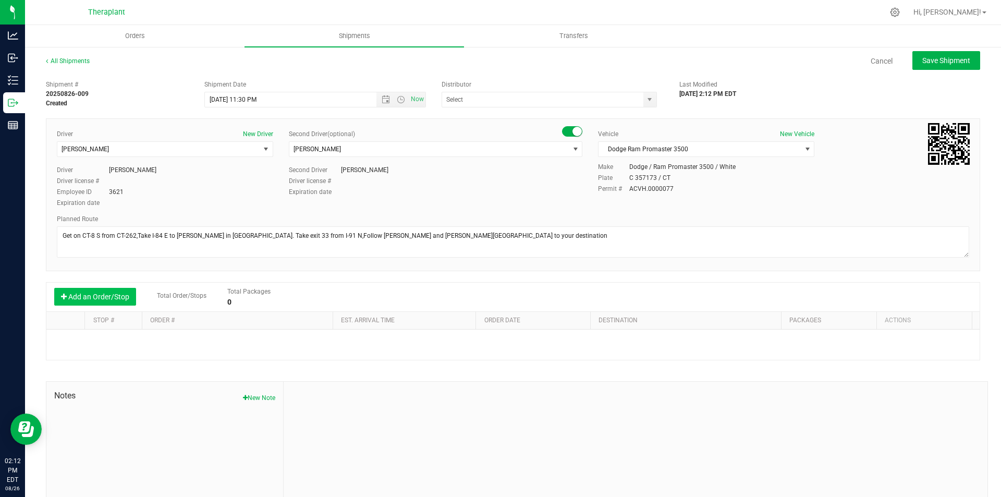
click at [104, 289] on button "Add an Order/Stop" at bounding box center [95, 297] width 82 height 18
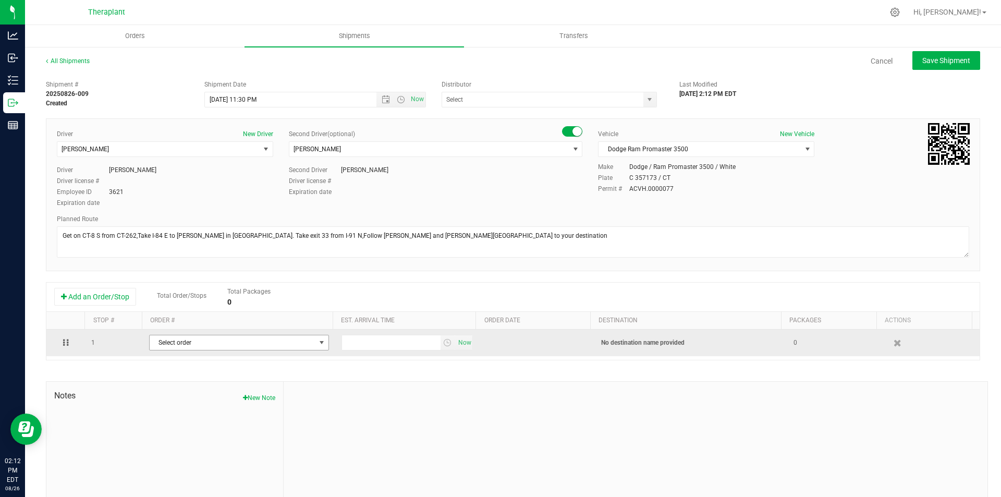
click at [192, 343] on span "Select order" at bounding box center [233, 342] width 166 height 15
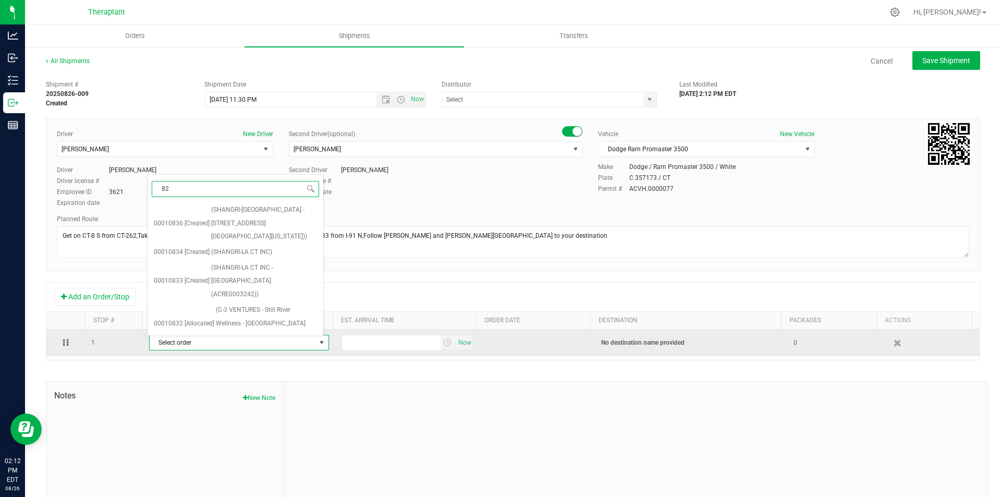
type input "826"
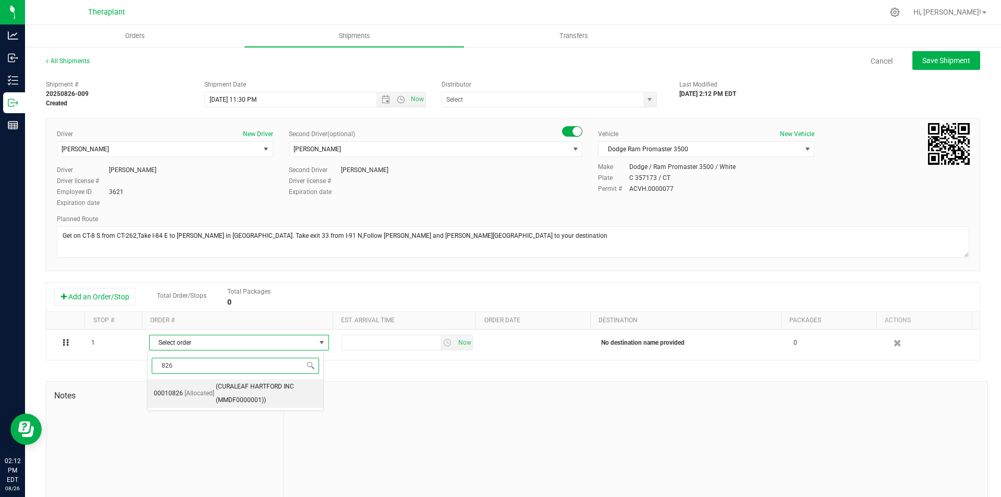
drag, startPoint x: 253, startPoint y: 389, endPoint x: 298, endPoint y: 387, distance: 45.4
click at [254, 390] on span "(CURALEAF HARTFORD INC (MMDF0000001))" at bounding box center [266, 393] width 101 height 27
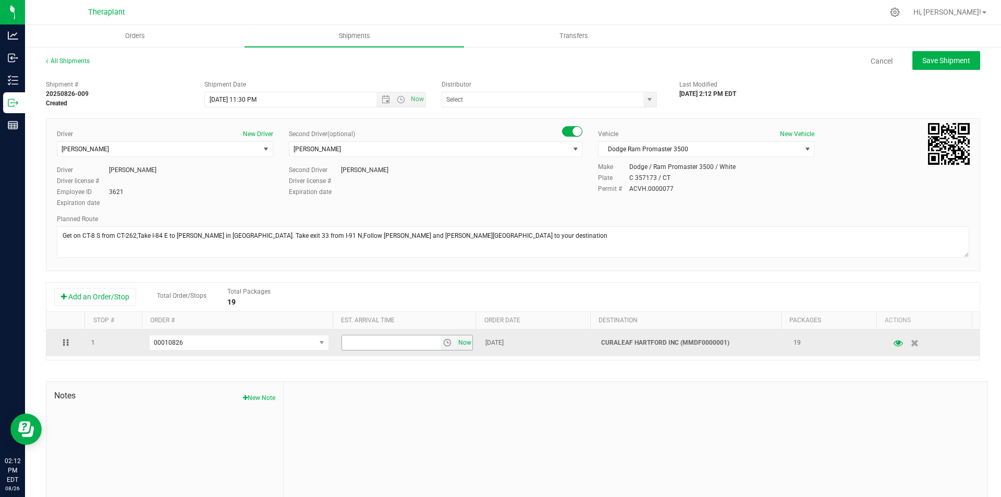
click at [456, 341] on span "Now" at bounding box center [465, 342] width 18 height 15
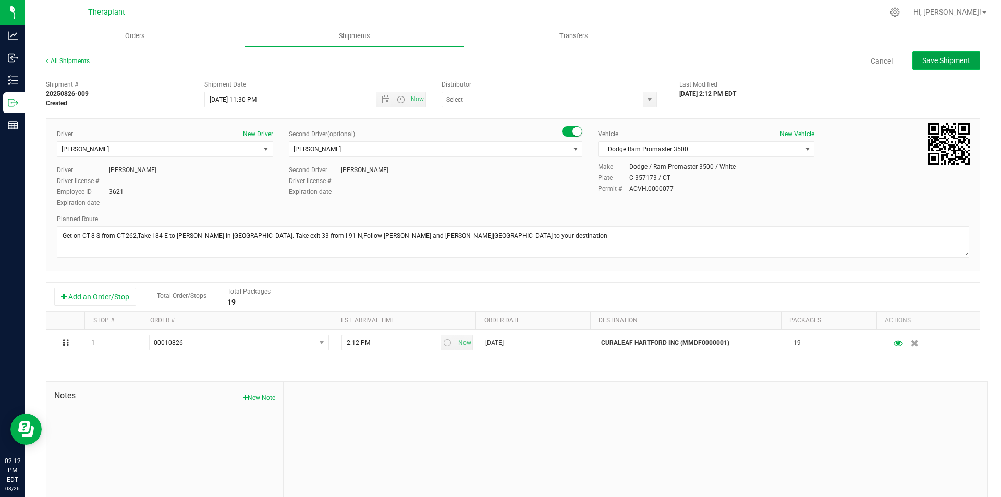
click at [929, 67] on button "Save Shipment" at bounding box center [946, 60] width 68 height 19
type input "8/28/2025 3:30 AM"
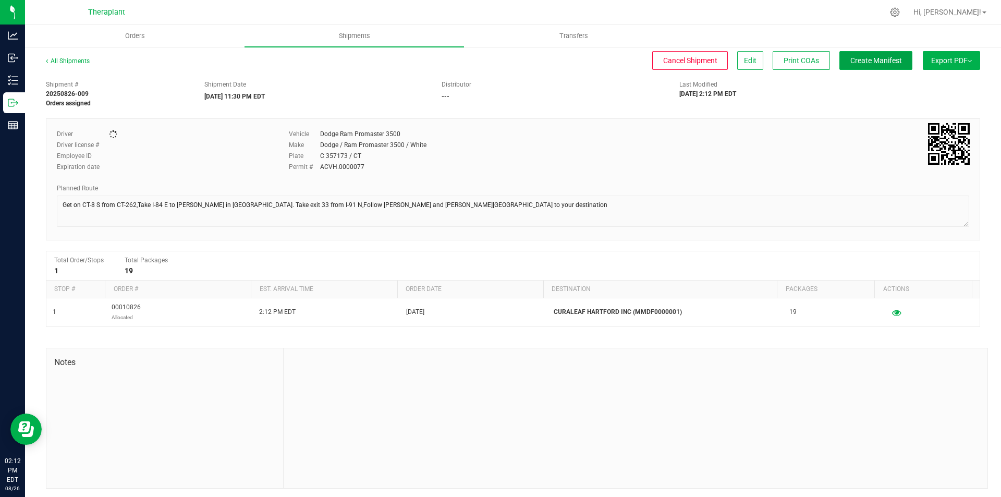
click at [880, 60] on span "Create Manifest" at bounding box center [876, 60] width 52 height 8
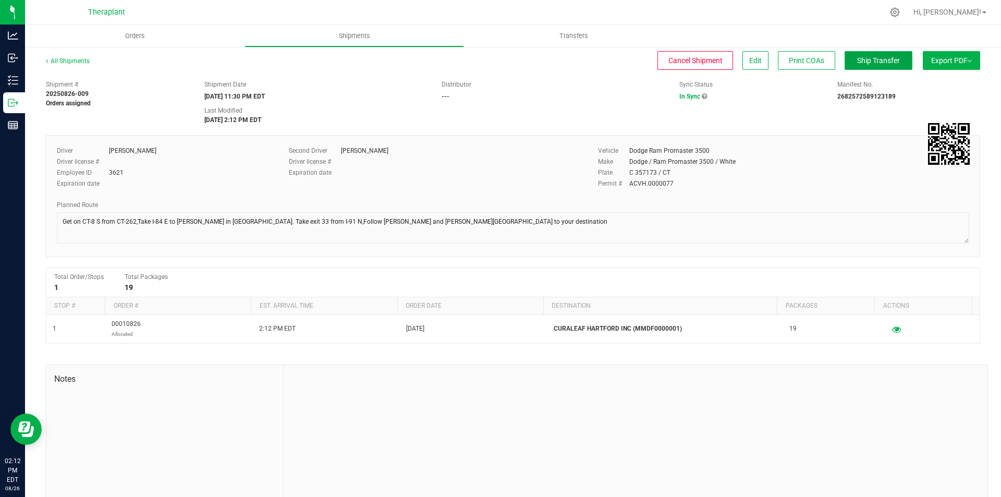
click at [882, 66] on button "Ship Transfer" at bounding box center [879, 60] width 68 height 19
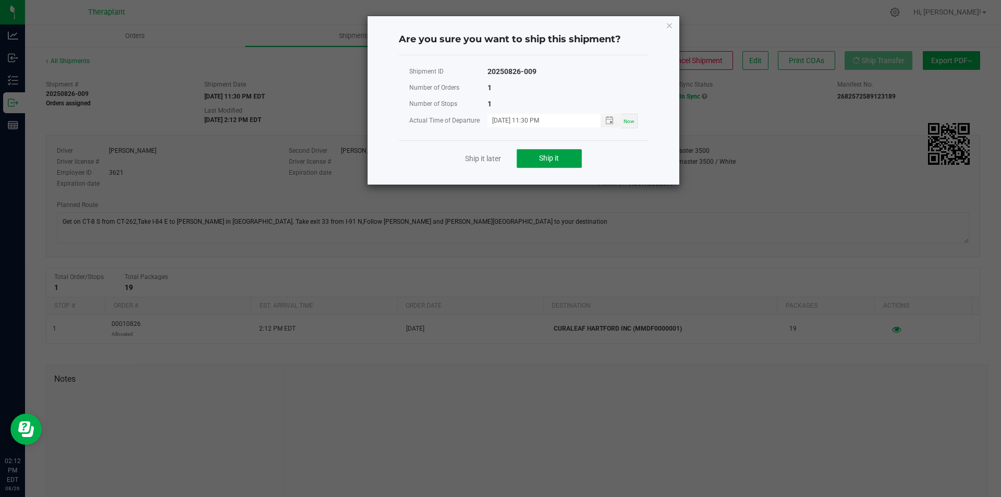
click at [552, 158] on span "Ship it" at bounding box center [549, 158] width 20 height 8
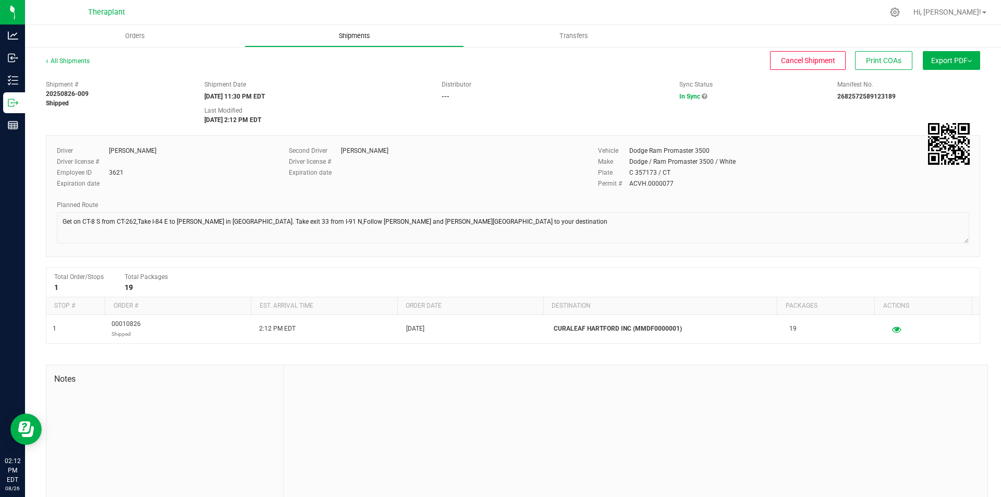
click at [347, 32] on span "Shipments" at bounding box center [354, 35] width 59 height 9
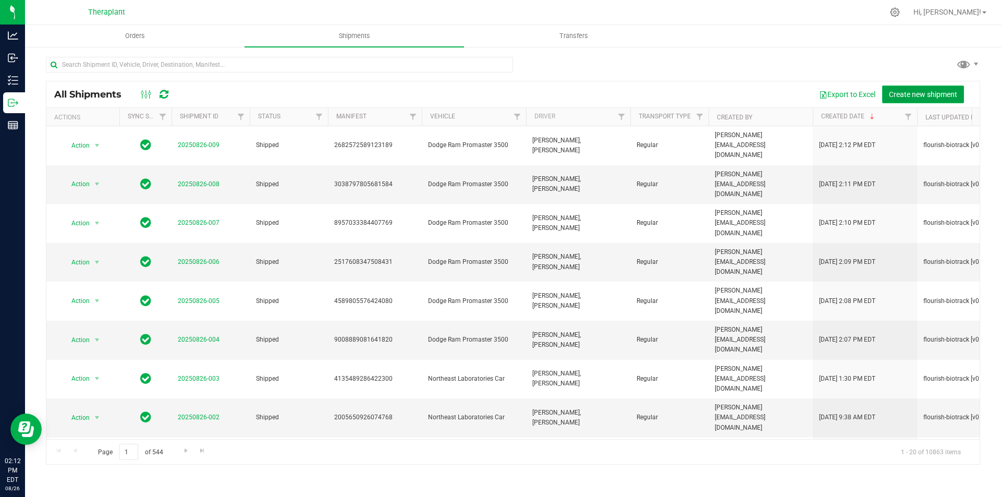
click at [909, 92] on span "Create new shipment" at bounding box center [923, 94] width 68 height 8
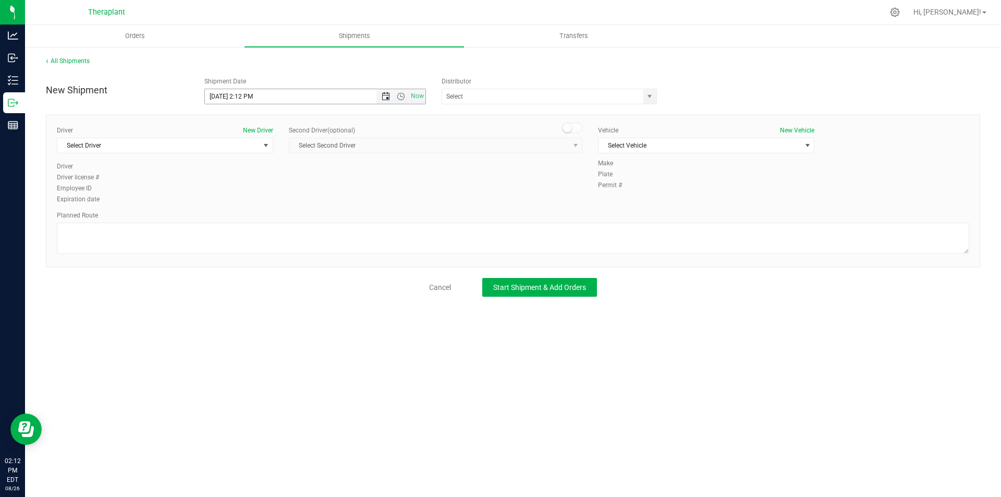
click at [383, 93] on span "Open the date view" at bounding box center [386, 96] width 8 height 8
click at [260, 214] on link "27" at bounding box center [259, 219] width 15 height 16
drag, startPoint x: 398, startPoint y: 95, endPoint x: 409, endPoint y: 102, distance: 12.6
click at [398, 95] on span "Open the time view" at bounding box center [401, 96] width 8 height 8
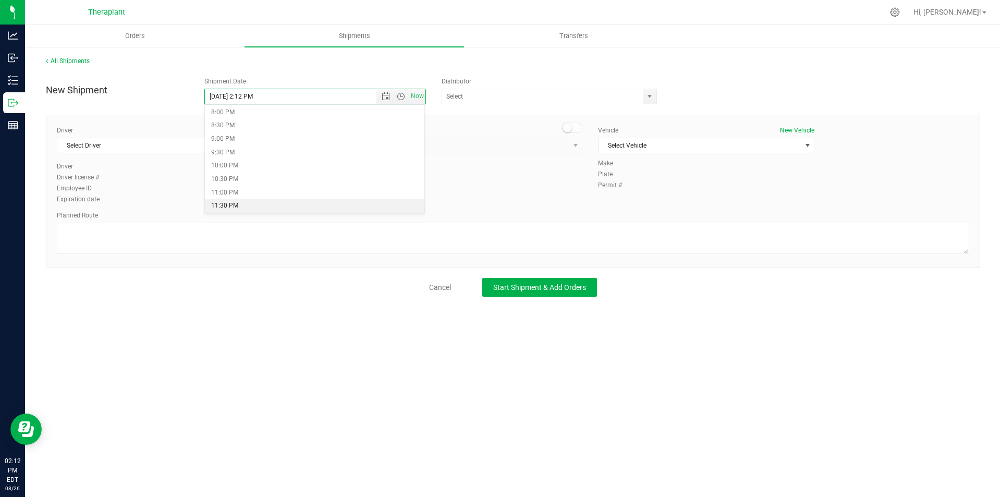
drag, startPoint x: 370, startPoint y: 204, endPoint x: 149, endPoint y: 146, distance: 229.2
click at [370, 204] on li "11:30 PM" at bounding box center [315, 206] width 220 height 14
type input "8/27/2025 11:30 PM"
click at [140, 144] on span "Select Driver" at bounding box center [158, 145] width 202 height 15
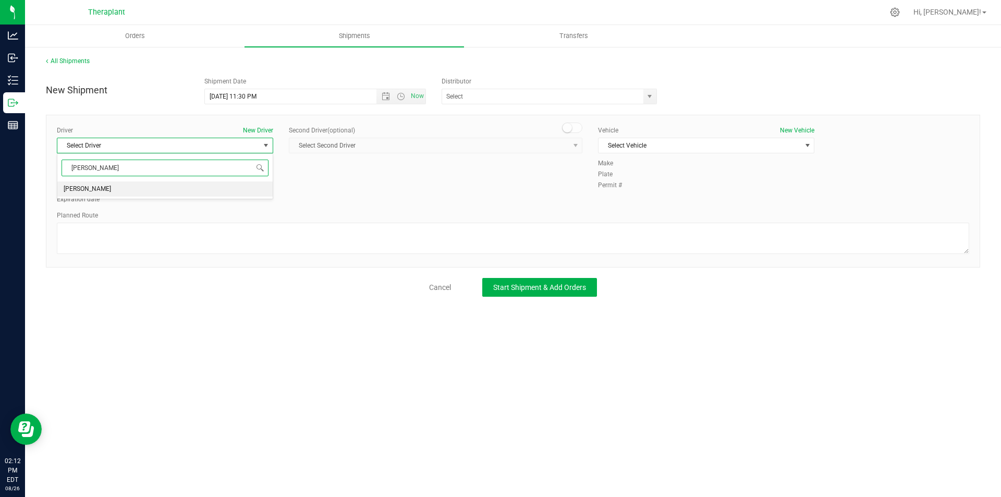
click at [184, 192] on li "ShaunaKay McNeil" at bounding box center [164, 189] width 215 height 16
type input "shauna"
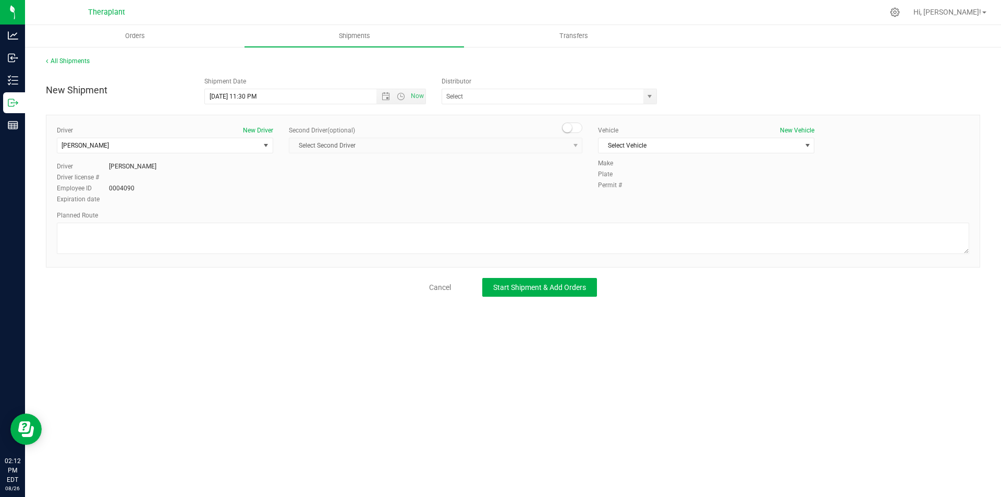
click at [566, 124] on small at bounding box center [567, 127] width 9 height 9
click at [556, 144] on span "Select Second Driver" at bounding box center [428, 145] width 279 height 15
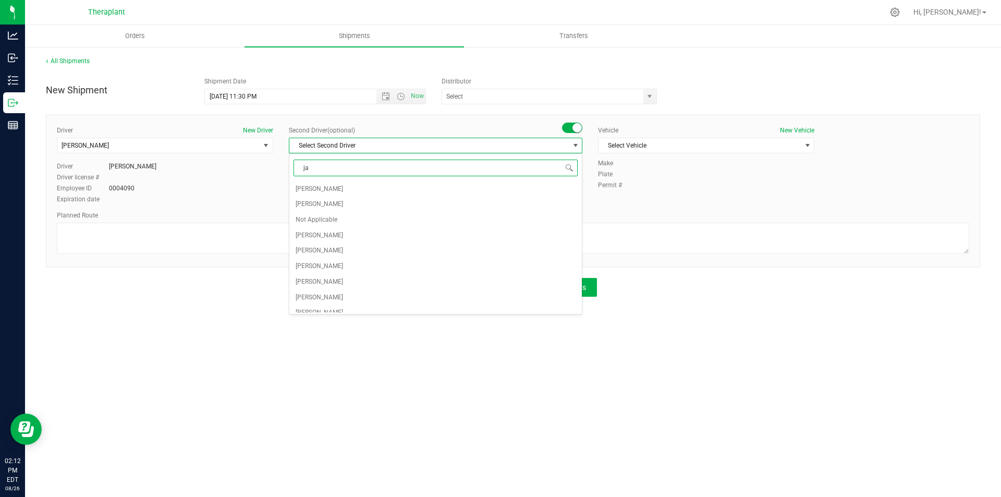
type input "jac"
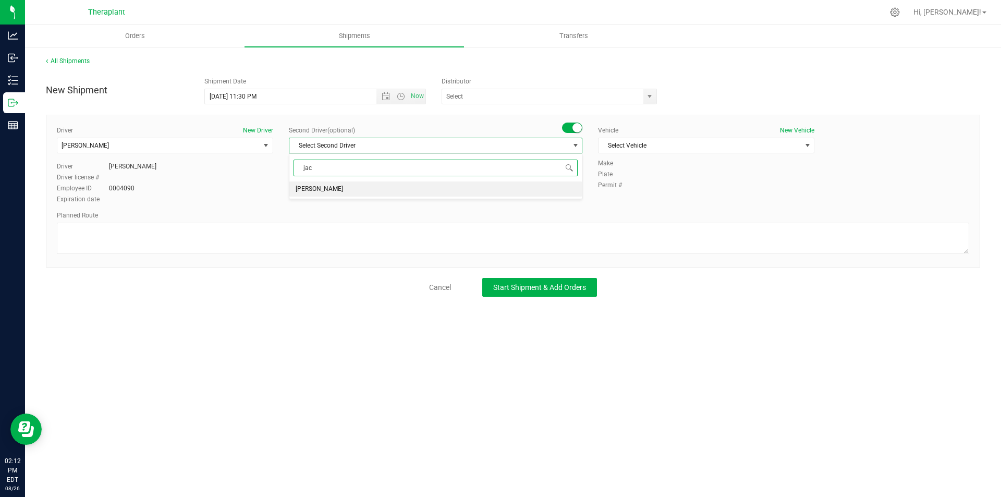
click at [507, 187] on li "Jacqueline Nimro" at bounding box center [435, 189] width 292 height 16
click at [608, 142] on span "Select Vehicle" at bounding box center [700, 145] width 202 height 15
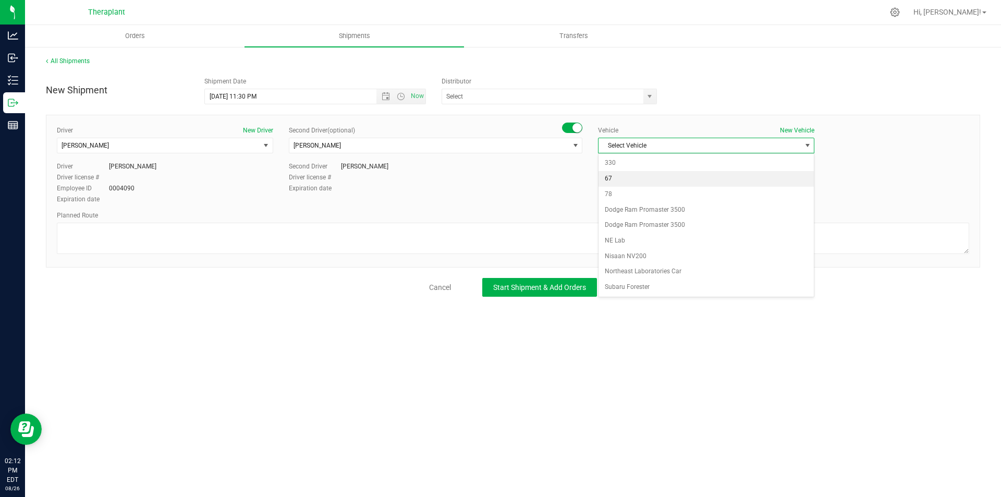
click at [626, 175] on li "67" at bounding box center [706, 179] width 215 height 16
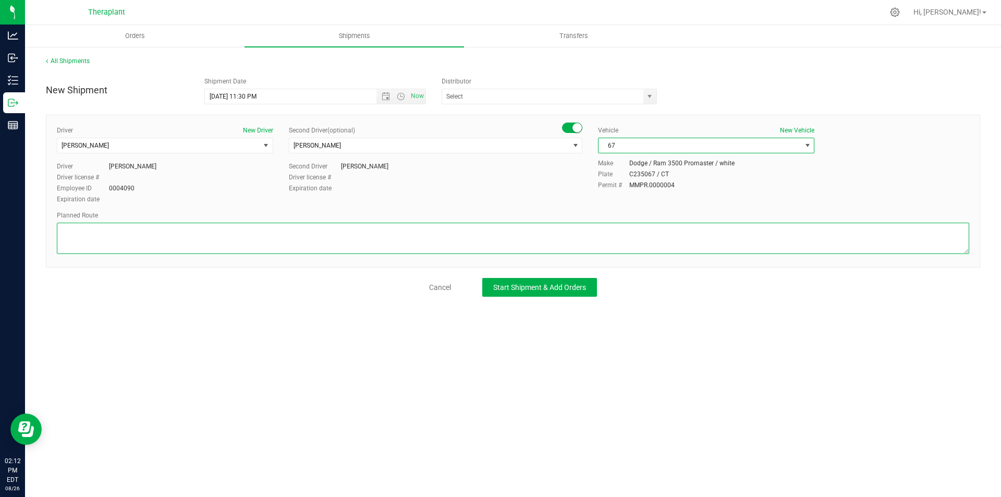
click at [168, 242] on textarea at bounding box center [513, 238] width 912 height 31
paste textarea "Get on CT-8 N from Echo Lake Rd, Follow CT-8 N and US-6 E to Bristol, Take exit…"
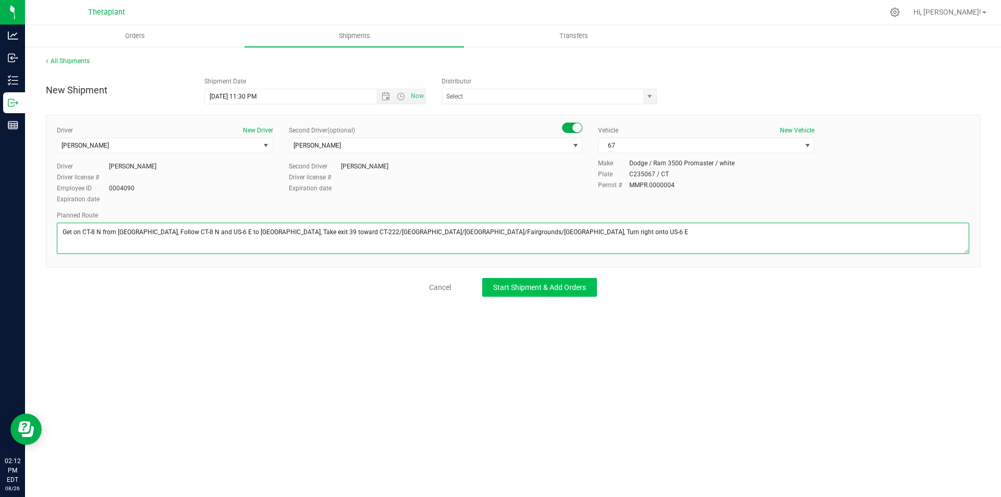
type textarea "Get on CT-8 N from Echo Lake Rd, Follow CT-8 N and US-6 E to Bristol, Take exit…"
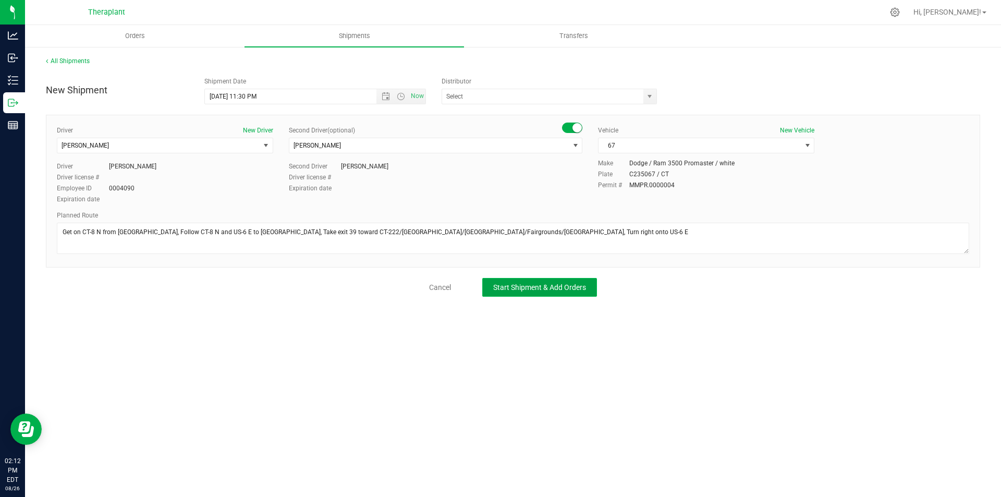
click at [564, 285] on span "Start Shipment & Add Orders" at bounding box center [539, 287] width 93 height 8
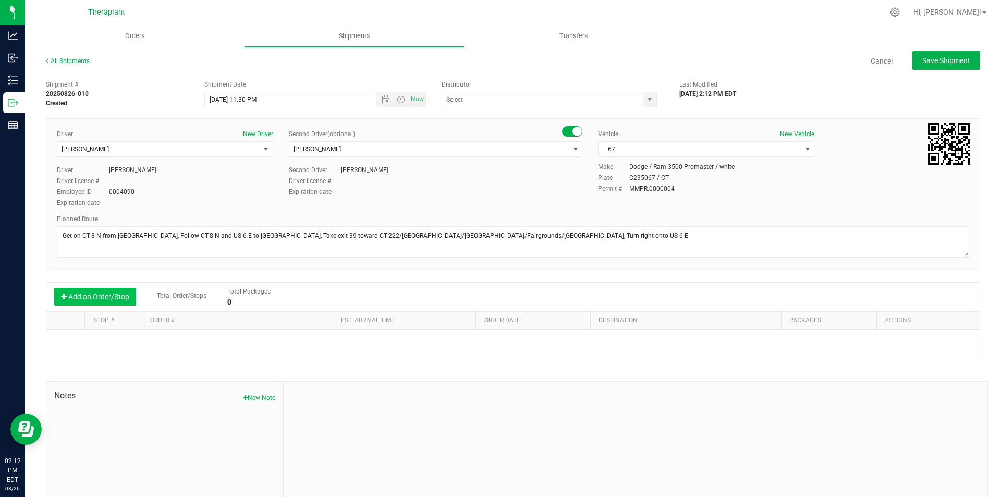
click at [123, 291] on button "Add an Order/Stop" at bounding box center [95, 297] width 82 height 18
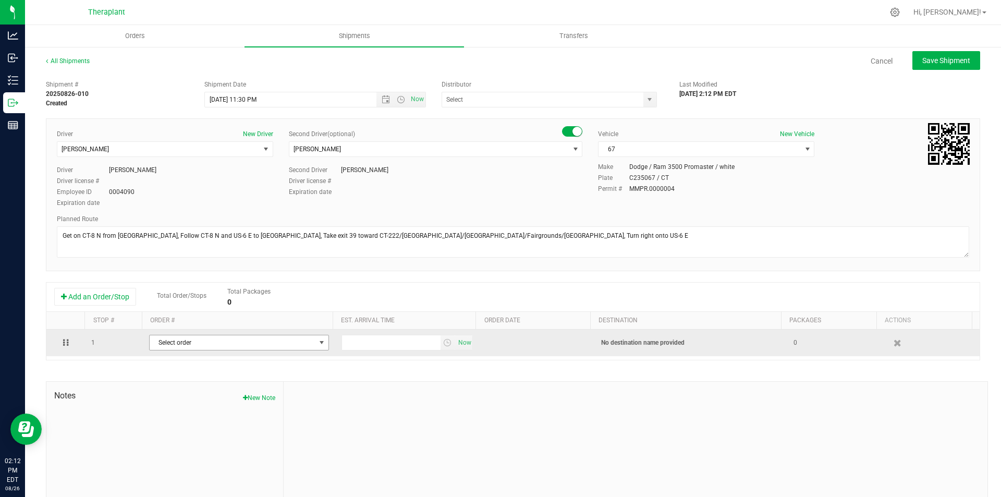
click at [169, 342] on span "Select order" at bounding box center [233, 342] width 166 height 15
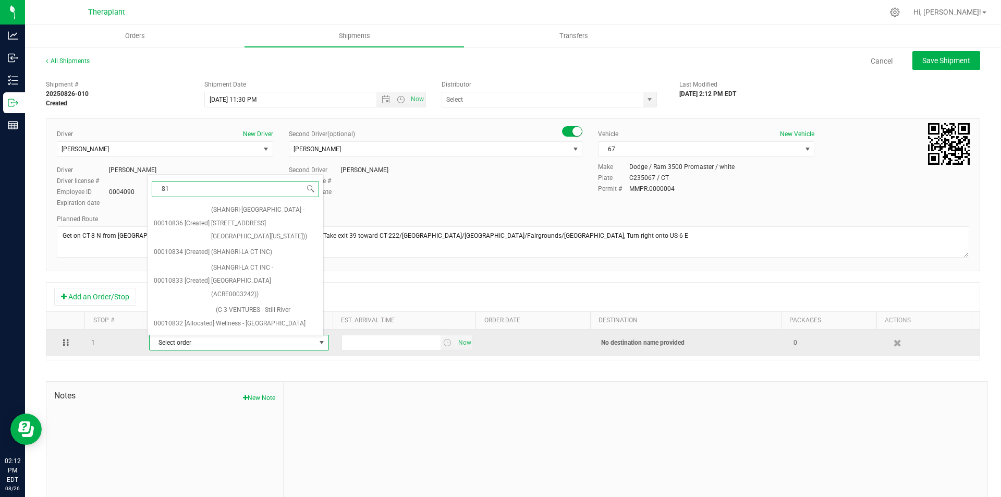
type input "813"
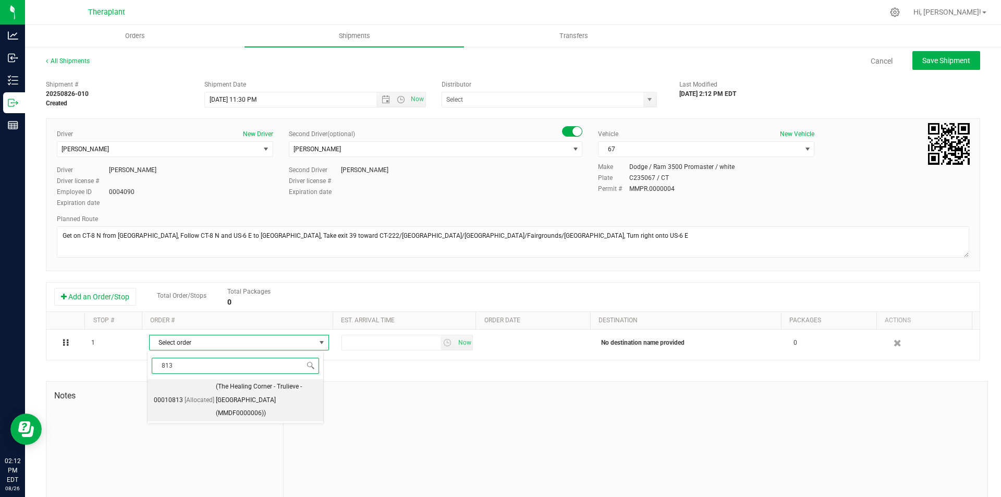
drag, startPoint x: 196, startPoint y: 402, endPoint x: 268, endPoint y: 397, distance: 72.6
click at [196, 402] on li "00010813 [Allocated] (The Healing Corner - Trulieve - Bristol (MMDF0000006))" at bounding box center [236, 400] width 176 height 42
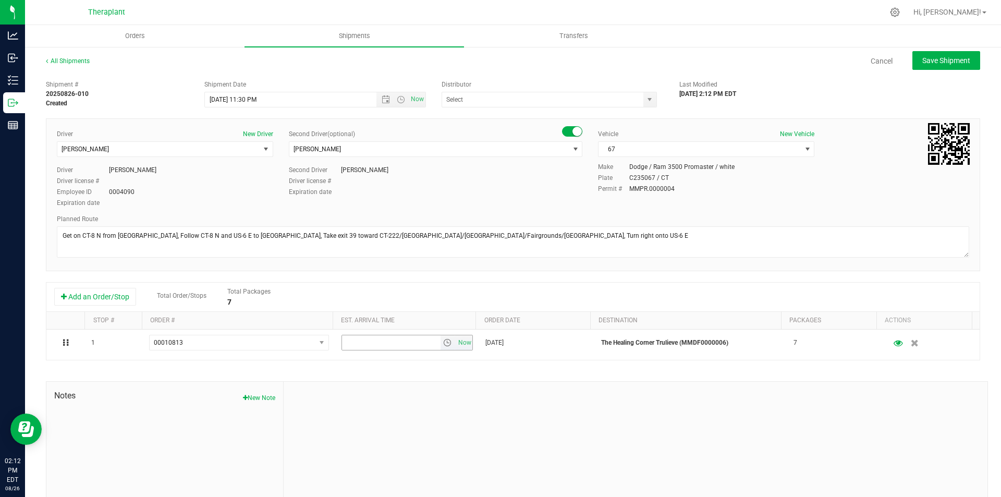
click at [462, 346] on span "Now" at bounding box center [465, 342] width 18 height 15
click at [957, 64] on span "Save Shipment" at bounding box center [946, 60] width 48 height 8
type input "8/28/2025 3:30 AM"
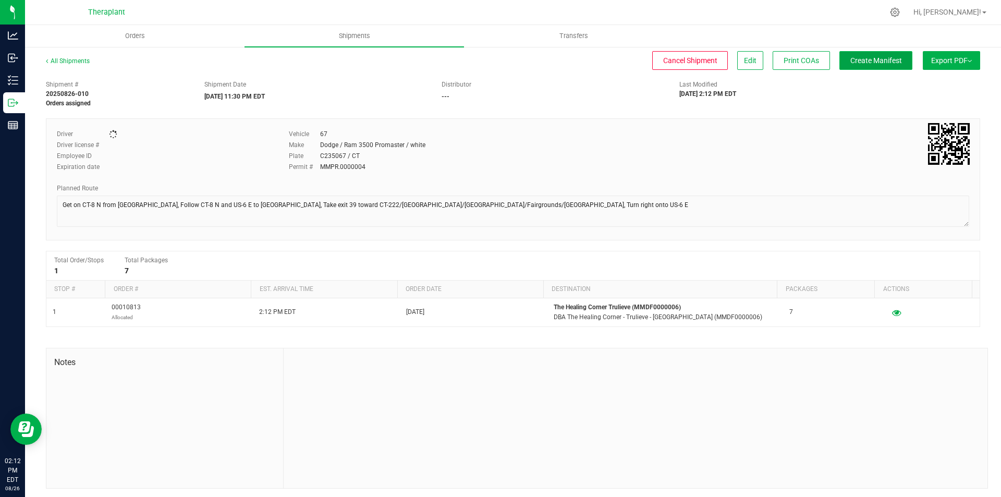
click at [884, 61] on span "Create Manifest" at bounding box center [876, 60] width 52 height 8
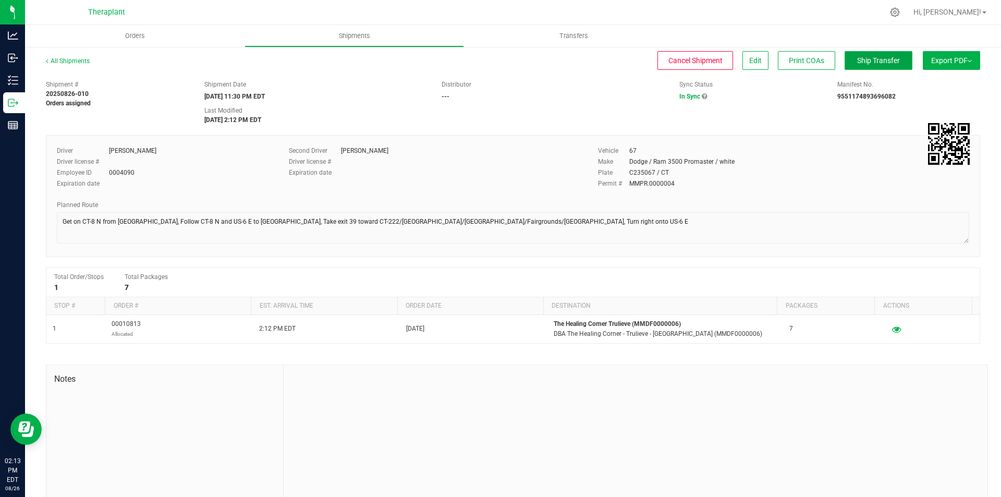
click at [879, 55] on button "Ship Transfer" at bounding box center [879, 60] width 68 height 19
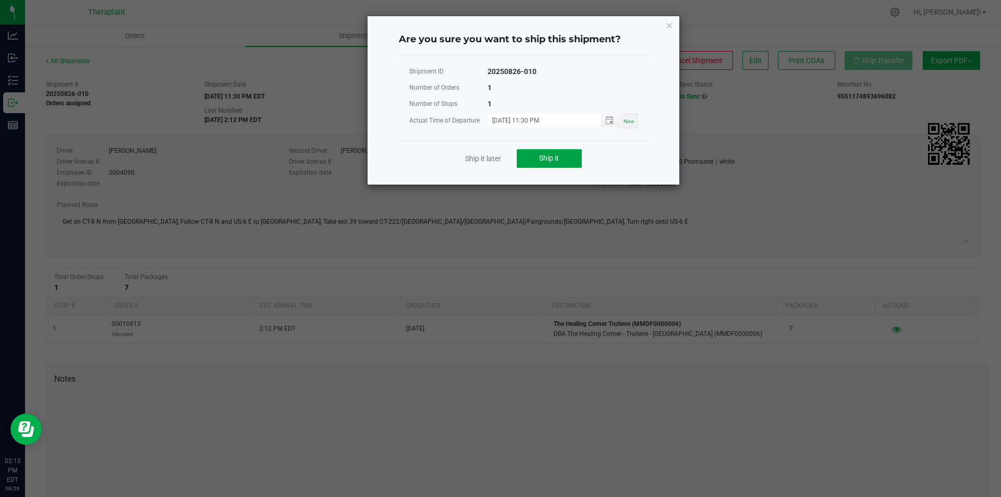
click at [551, 163] on button "Ship it" at bounding box center [549, 158] width 65 height 19
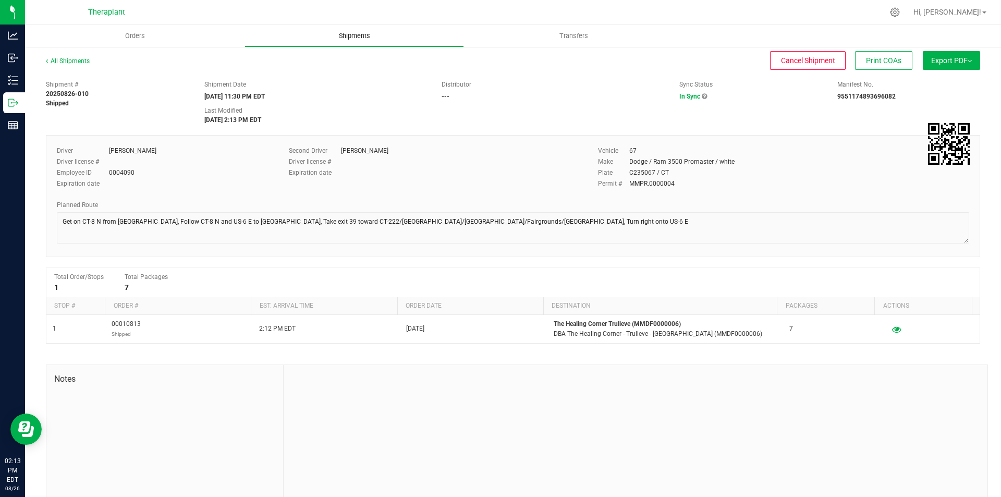
click at [391, 42] on uib-tab-heading "Shipments" at bounding box center [354, 36] width 218 height 21
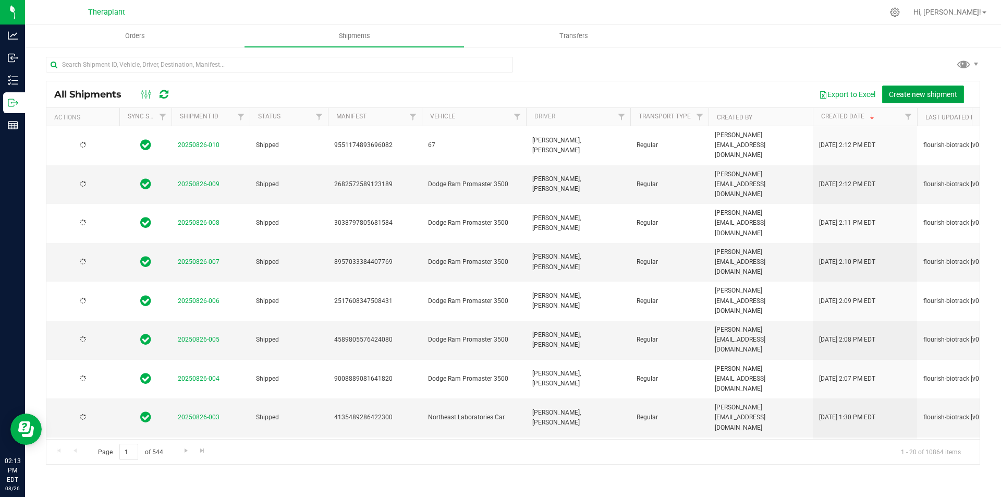
click at [917, 94] on span "Create new shipment" at bounding box center [923, 94] width 68 height 8
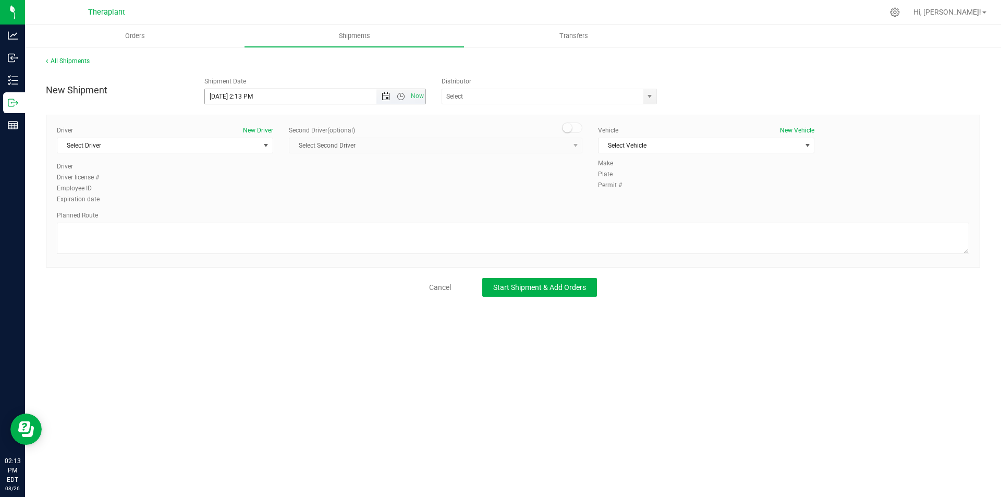
click at [384, 97] on span "Open the date view" at bounding box center [386, 96] width 8 height 8
click at [260, 215] on link "27" at bounding box center [259, 219] width 15 height 16
click at [400, 97] on span "Open the time view" at bounding box center [401, 96] width 8 height 8
drag, startPoint x: 374, startPoint y: 200, endPoint x: 368, endPoint y: 201, distance: 5.8
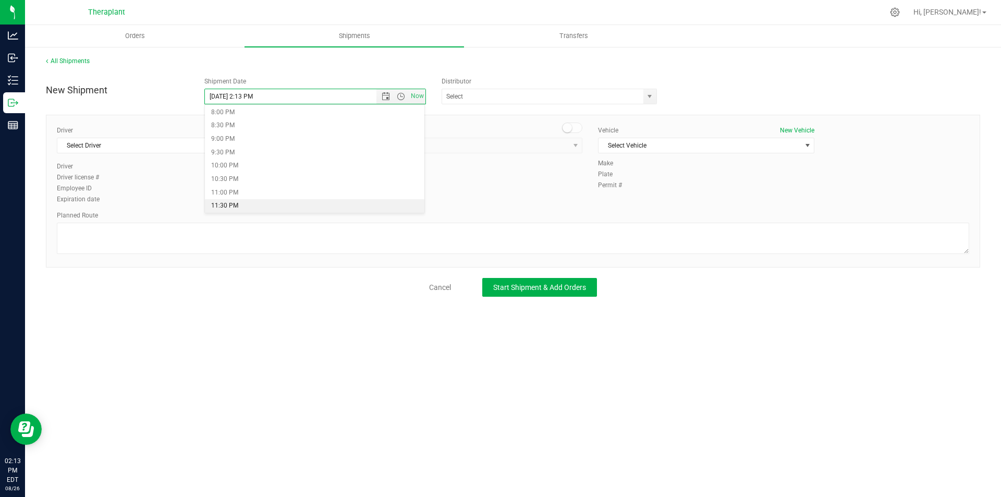
click at [373, 201] on li "11:30 PM" at bounding box center [315, 206] width 220 height 14
type input "[DATE] 11:30 PM"
click at [222, 147] on span "Select Driver" at bounding box center [158, 145] width 202 height 15
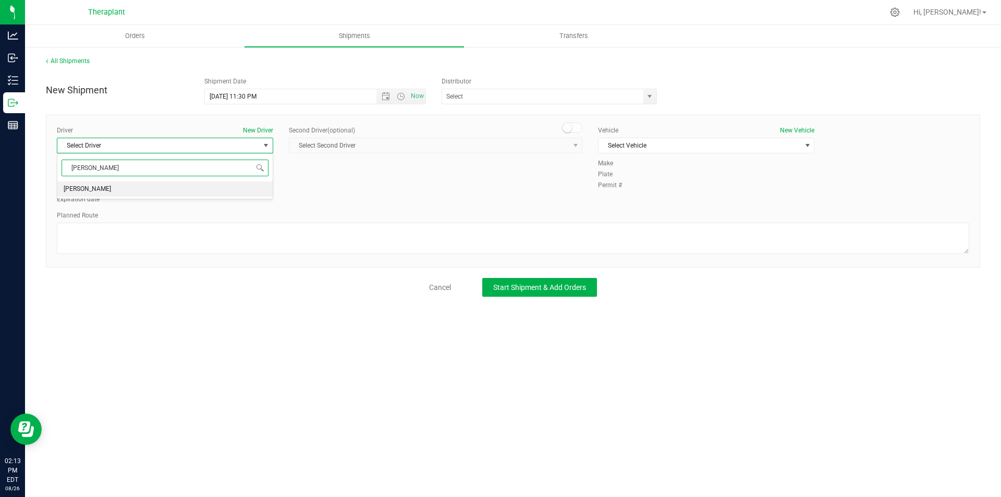
click at [211, 186] on li "[PERSON_NAME]" at bounding box center [164, 189] width 215 height 16
type input "[PERSON_NAME]"
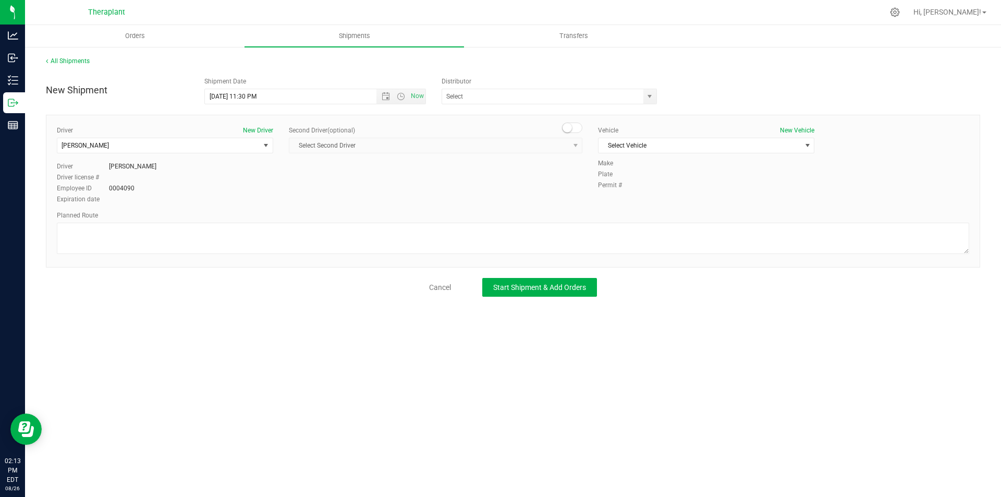
click at [563, 128] on small at bounding box center [567, 127] width 9 height 9
click at [560, 144] on span "Select Second Driver" at bounding box center [428, 145] width 279 height 15
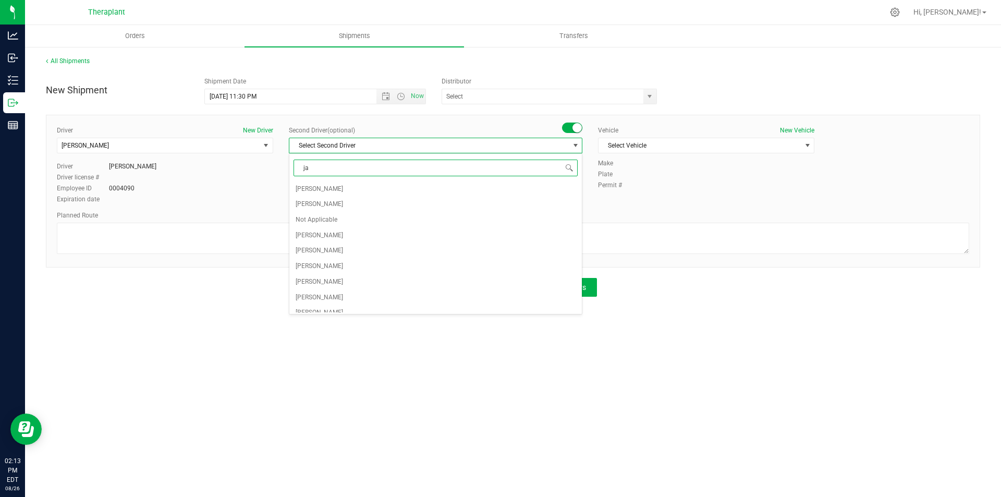
type input "jac"
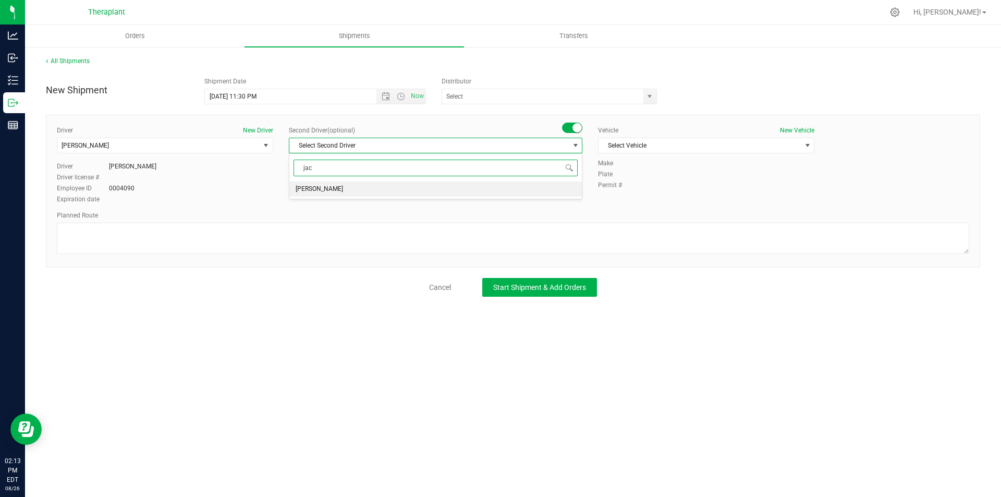
click at [496, 181] on li "[PERSON_NAME]" at bounding box center [435, 189] width 292 height 16
click at [641, 150] on span "Select Vehicle" at bounding box center [700, 145] width 202 height 15
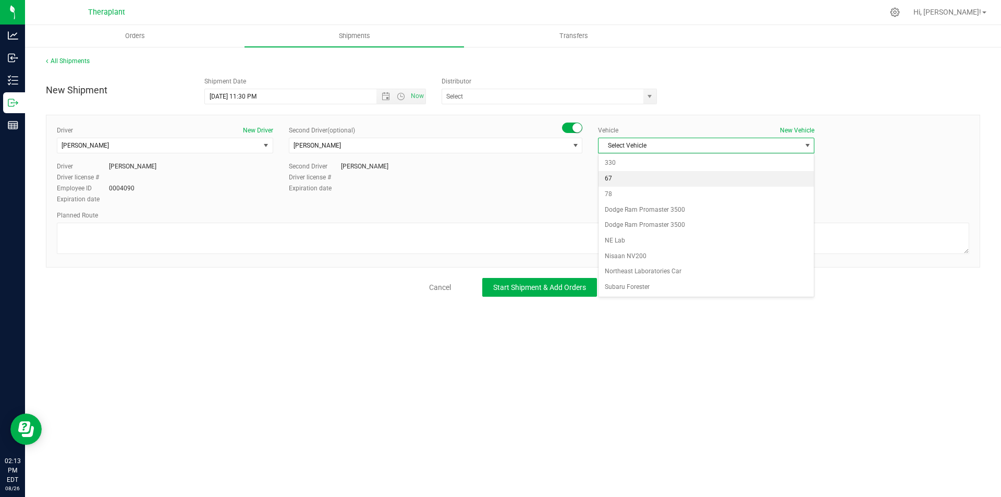
click at [627, 181] on li "67" at bounding box center [706, 179] width 215 height 16
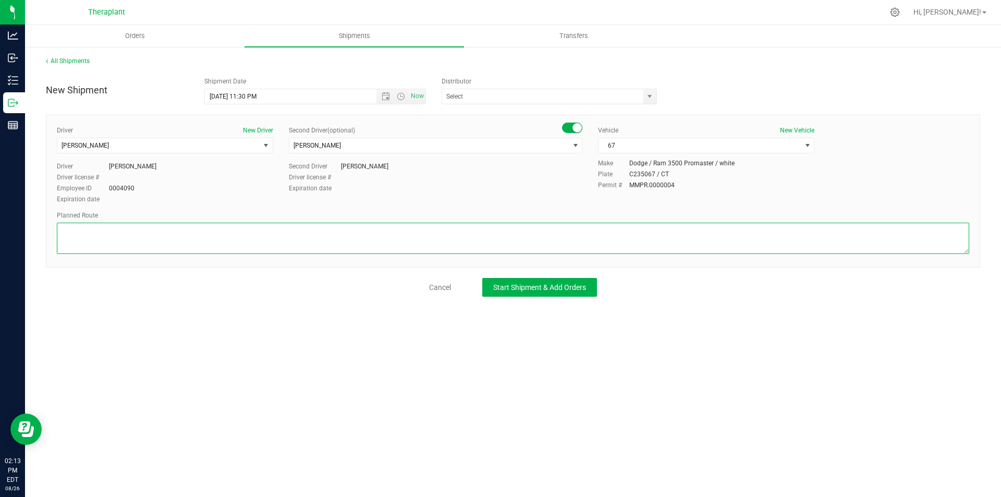
click at [226, 228] on textarea at bounding box center [513, 238] width 912 height 31
paste textarea "Get on CT-8 N in [GEOGRAPHIC_DATA] from [GEOGRAPHIC_DATA] and [GEOGRAPHIC_DATA]…"
type textarea "Get on CT-8 N in [GEOGRAPHIC_DATA] from [GEOGRAPHIC_DATA] and [GEOGRAPHIC_DATA]…"
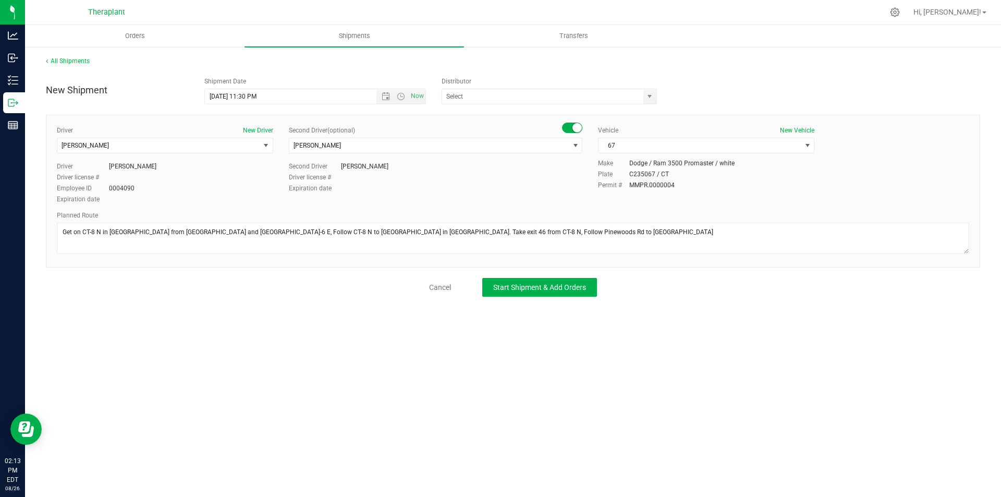
click at [487, 277] on div "New Shipment Shipment Date 8/27/2025 11:30 PM Now Distributor Analytics Labs CT…" at bounding box center [513, 184] width 934 height 225
click at [510, 281] on button "Start Shipment & Add Orders" at bounding box center [539, 287] width 115 height 19
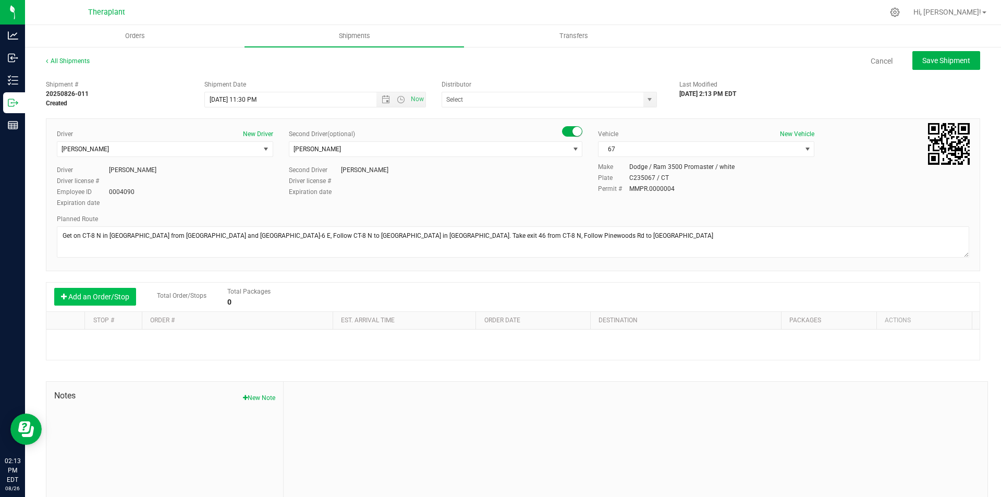
click at [123, 294] on button "Add an Order/Stop" at bounding box center [95, 297] width 82 height 18
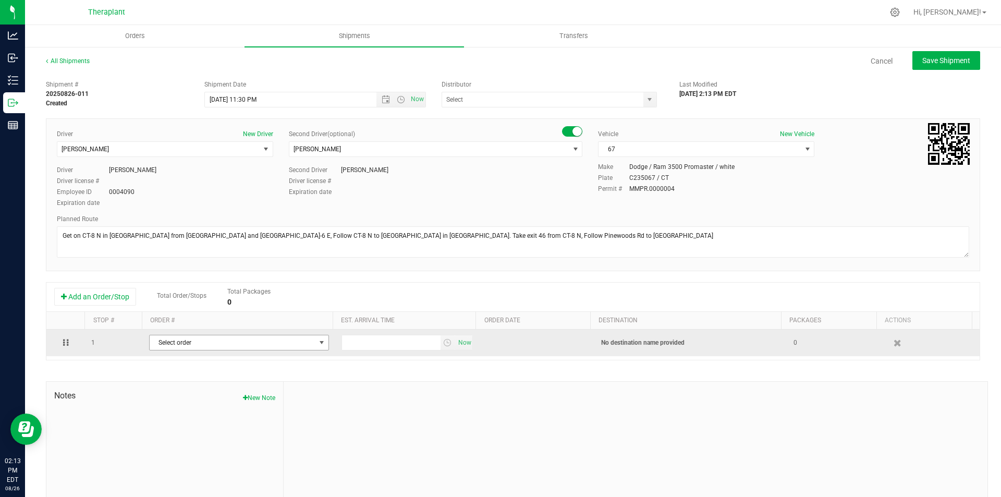
click at [231, 339] on span "Select order" at bounding box center [233, 342] width 166 height 15
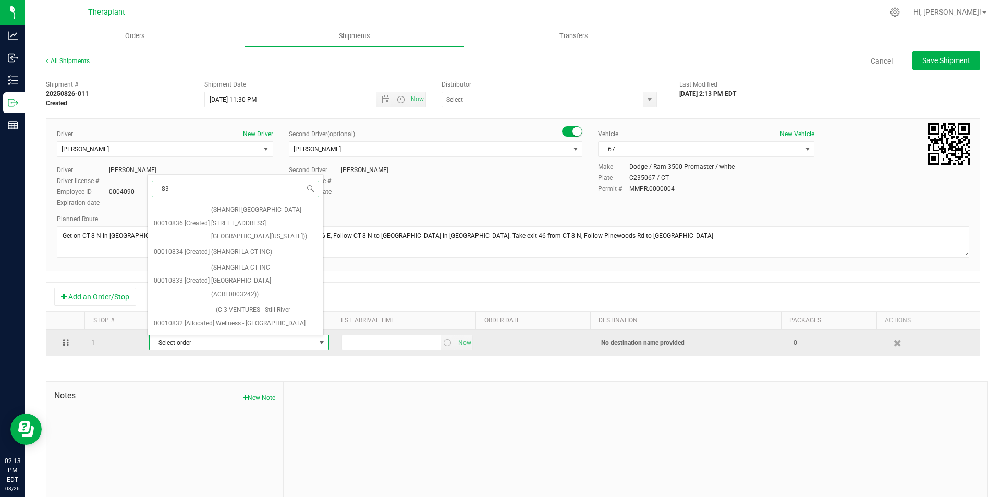
type input "832"
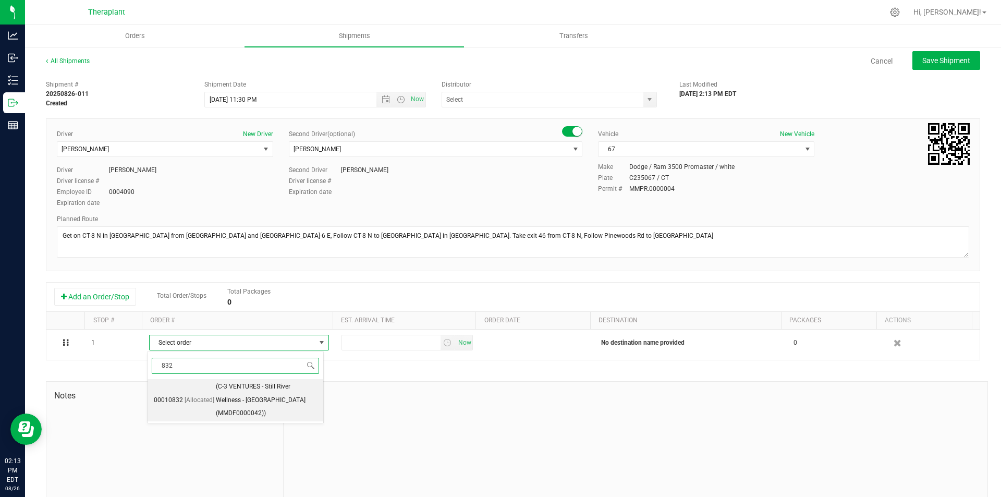
click at [278, 387] on span "(C-3 VENTURES - Still River Wellness - Torrington (MMDF0000042))" at bounding box center [266, 400] width 101 height 40
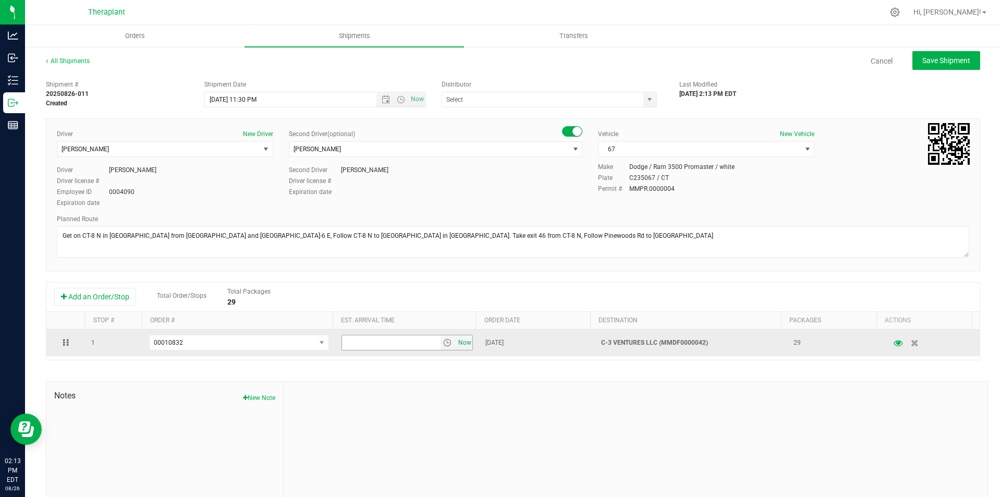
click at [456, 340] on span "Now" at bounding box center [465, 342] width 18 height 15
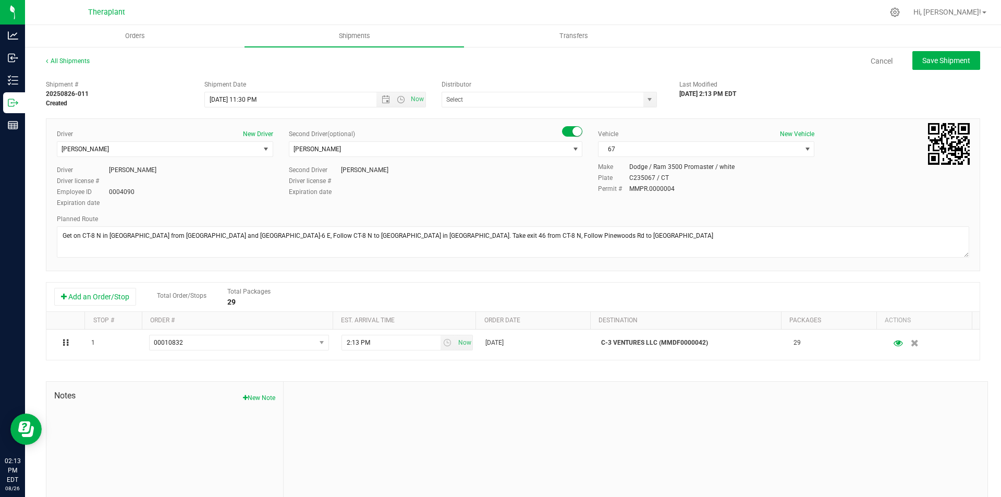
click at [940, 51] on div "All Shipments Cancel Save Shipment Shipment # 20250826-011 Created Shipment Dat…" at bounding box center [513, 289] width 976 height 486
click at [940, 60] on span "Save Shipment" at bounding box center [946, 60] width 48 height 8
type input "[DATE] 3:30 AM"
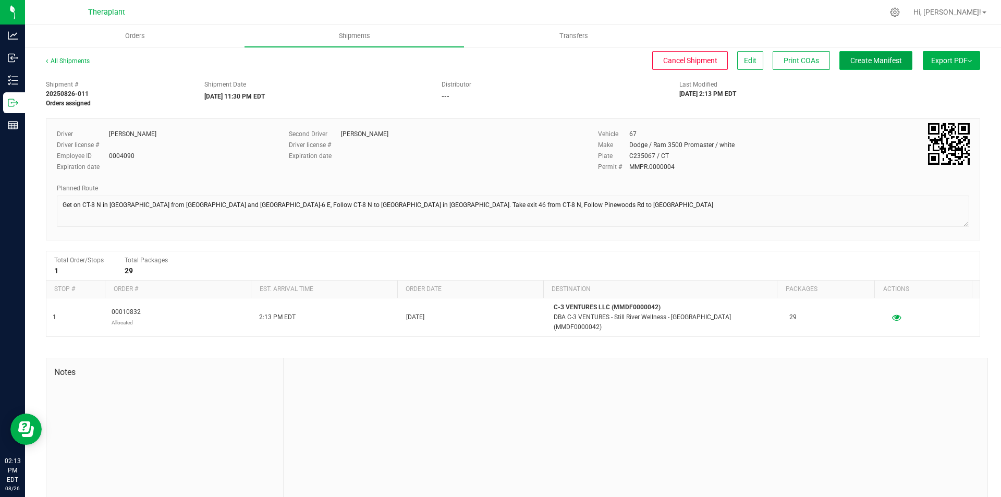
click at [864, 63] on span "Create Manifest" at bounding box center [876, 60] width 52 height 8
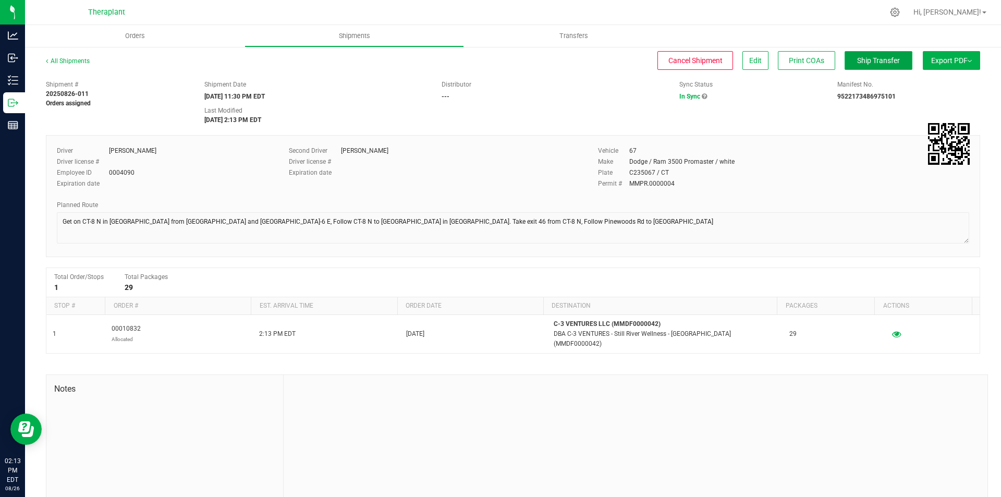
click at [881, 57] on span "Ship Transfer" at bounding box center [878, 60] width 43 height 8
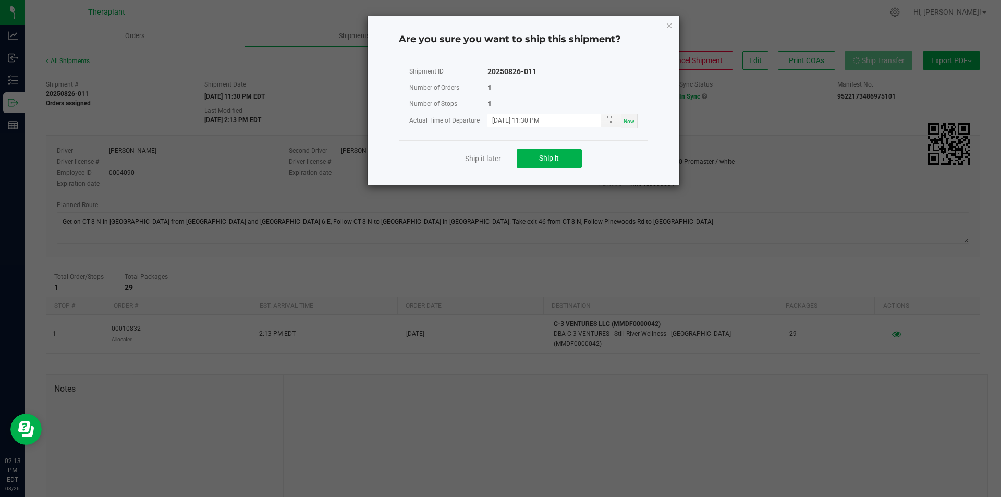
click at [548, 147] on div "Ship it later Ship it" at bounding box center [523, 158] width 249 height 36
click at [548, 153] on button "Ship it" at bounding box center [549, 158] width 65 height 19
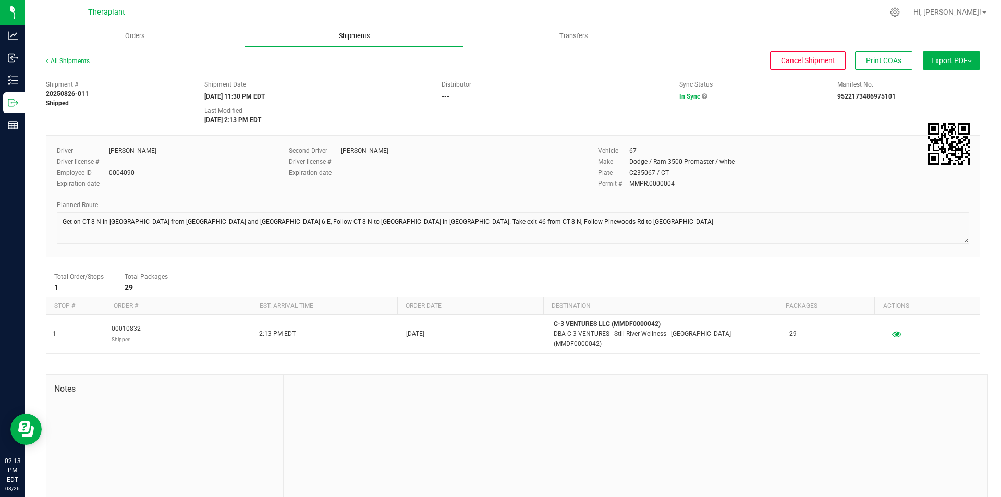
click at [363, 31] on uib-tab-heading "Shipments" at bounding box center [354, 36] width 218 height 21
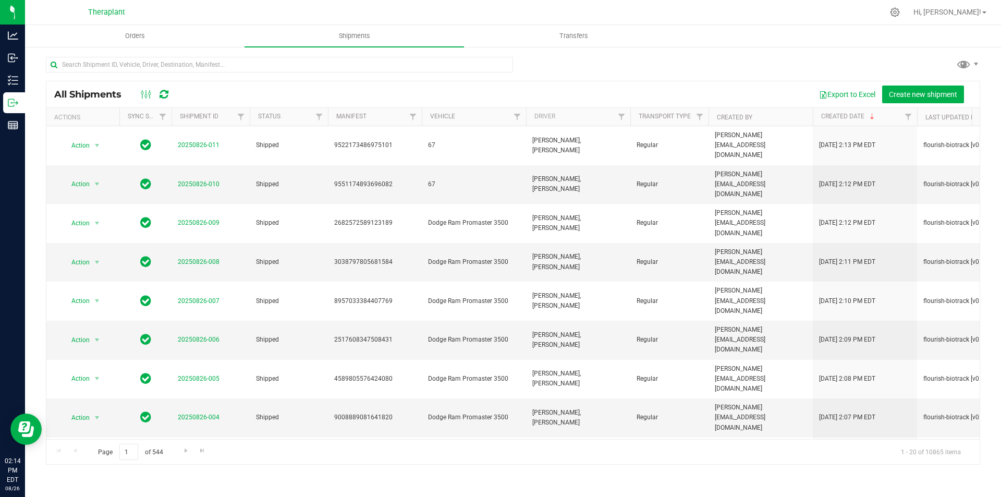
click at [912, 84] on div "All Shipments Export to Excel Create new shipment" at bounding box center [512, 94] width 933 height 26
click at [914, 84] on div "All Shipments Export to Excel Create new shipment" at bounding box center [512, 94] width 933 height 26
click at [916, 94] on span "Create new shipment" at bounding box center [923, 94] width 68 height 8
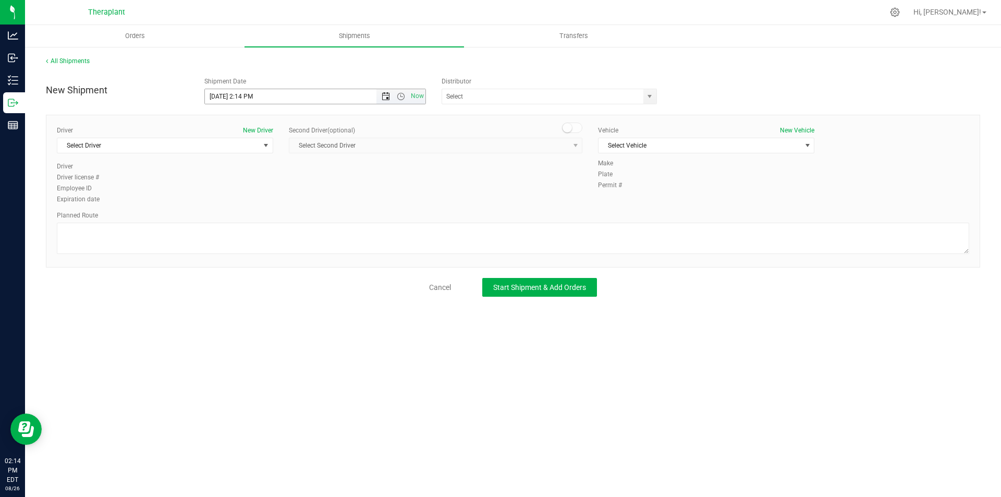
click at [387, 95] on span "Open the date view" at bounding box center [386, 96] width 8 height 8
click at [262, 215] on link "27" at bounding box center [259, 219] width 15 height 16
click at [403, 99] on span "Open the time view" at bounding box center [401, 96] width 8 height 8
click at [373, 211] on li "11:30 PM" at bounding box center [315, 210] width 220 height 14
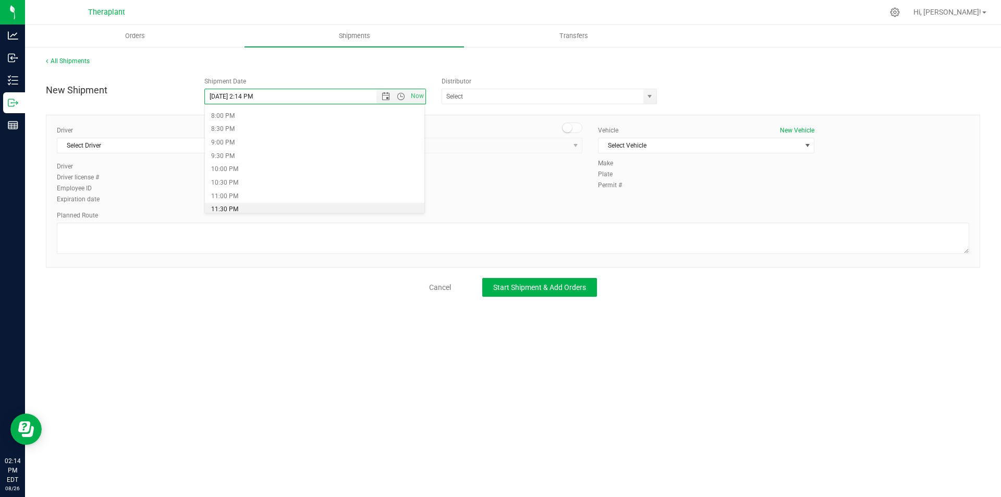
type input "[DATE] 11:30 PM"
click at [203, 147] on span "Select Driver" at bounding box center [158, 145] width 202 height 15
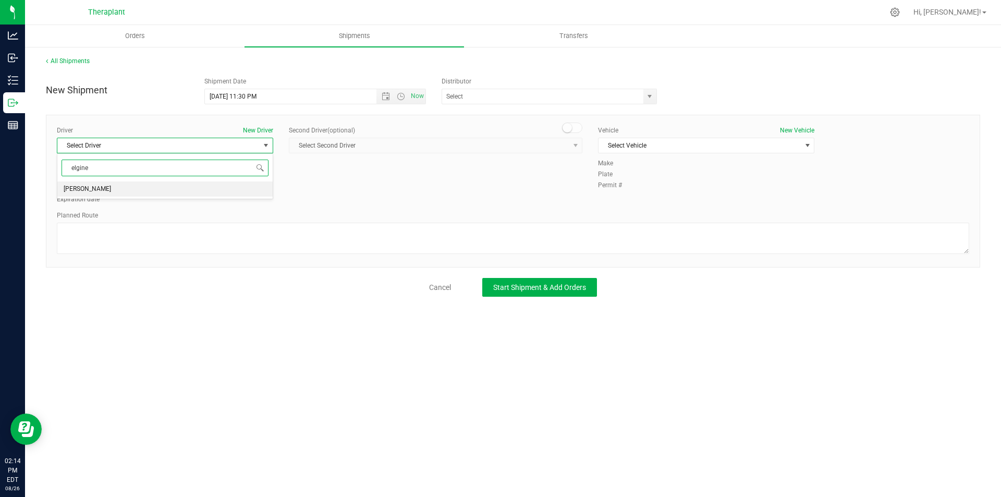
click at [169, 184] on li "[PERSON_NAME]" at bounding box center [164, 189] width 215 height 16
type input "elgine"
click at [570, 134] on div "Second Driver (optional)" at bounding box center [436, 130] width 294 height 9
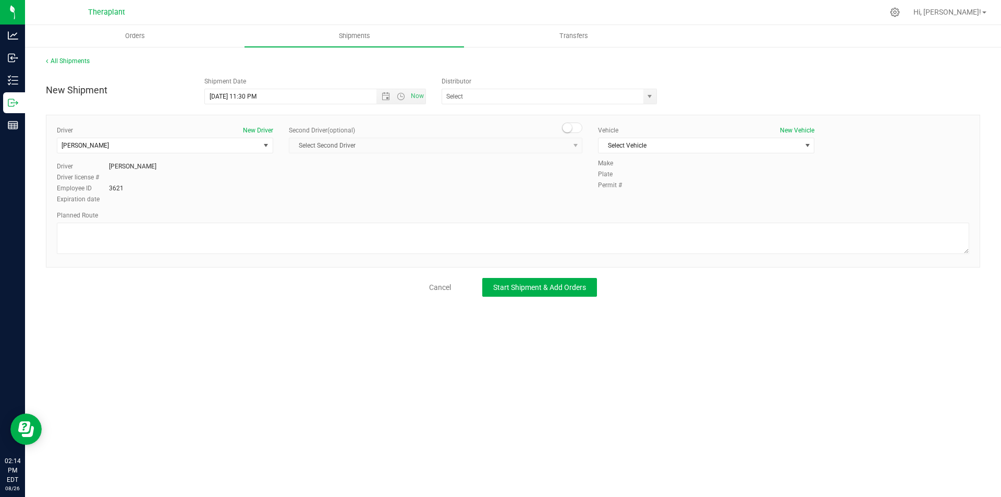
click at [572, 131] on span at bounding box center [572, 128] width 21 height 10
click at [567, 146] on span "Select Second Driver" at bounding box center [428, 145] width 279 height 15
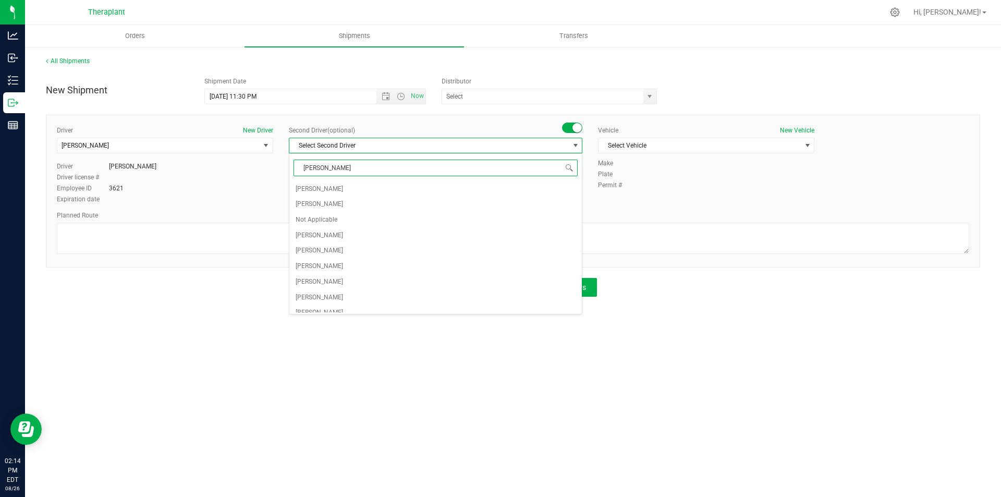
type input "[PERSON_NAME]"
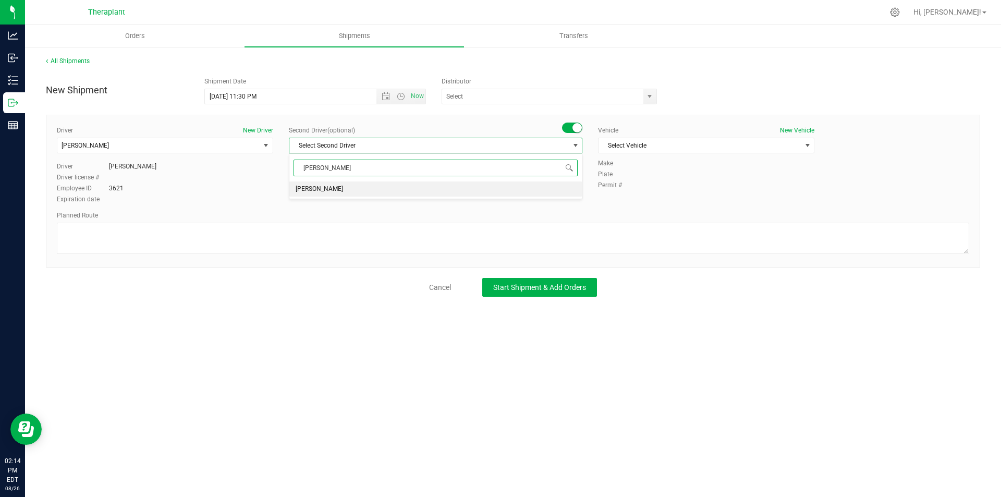
click at [495, 184] on li "[PERSON_NAME]" at bounding box center [435, 189] width 292 height 16
click at [638, 150] on span "Select Vehicle" at bounding box center [700, 145] width 202 height 15
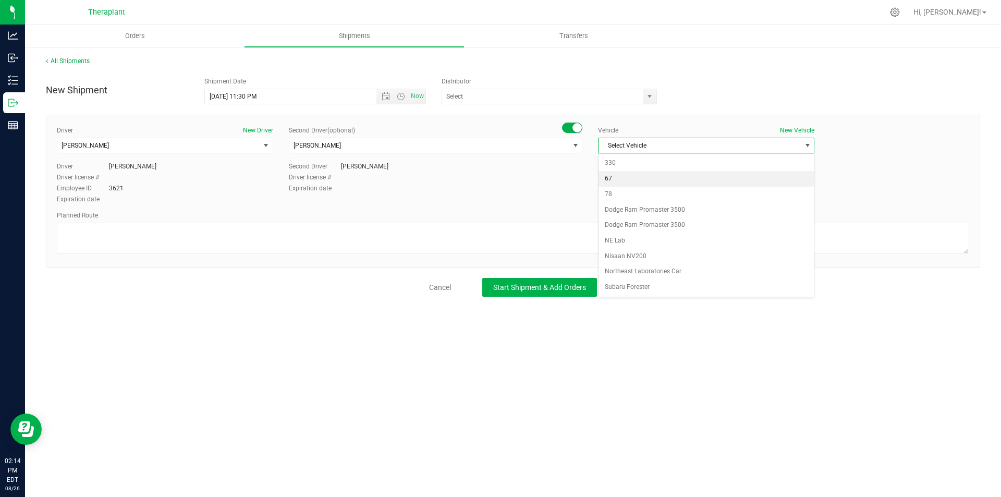
click at [654, 182] on li "67" at bounding box center [706, 179] width 215 height 16
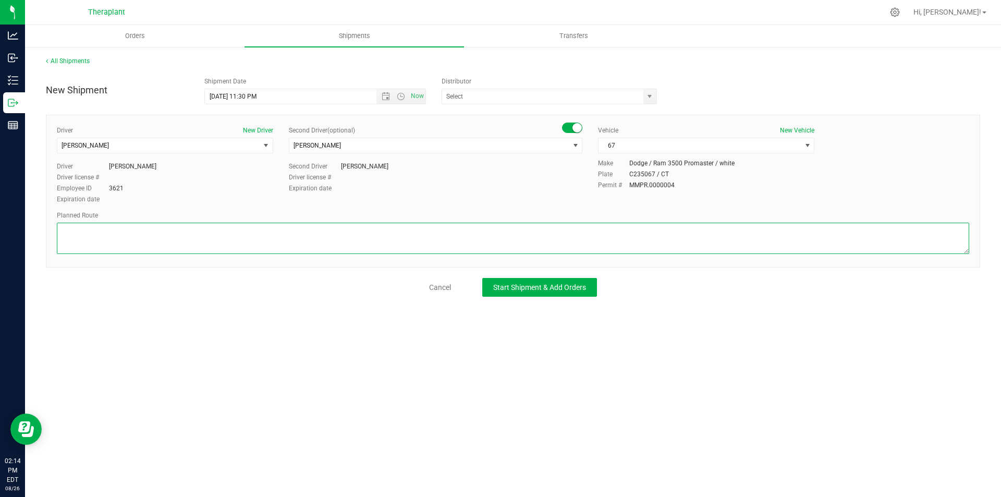
click at [155, 253] on textarea at bounding box center [513, 238] width 912 height 31
paste textarea "Get on CT-8 S from CT-262,Take I-84 E to [PERSON_NAME] in [GEOGRAPHIC_DATA]."
type textarea "Get on CT-8 S from CT-262,Take I-84 E to [PERSON_NAME] in [GEOGRAPHIC_DATA]."
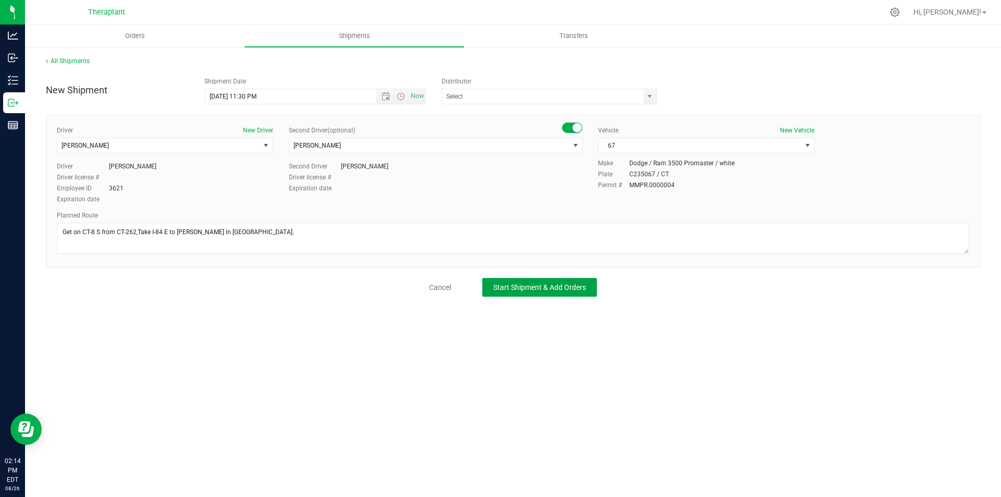
click at [584, 295] on button "Start Shipment & Add Orders" at bounding box center [539, 287] width 115 height 19
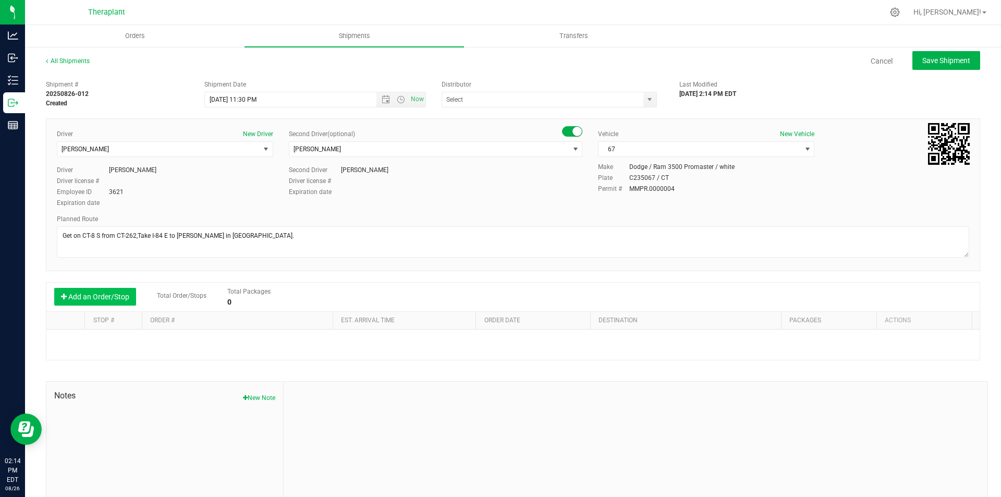
click at [130, 296] on button "Add an Order/Stop" at bounding box center [95, 297] width 82 height 18
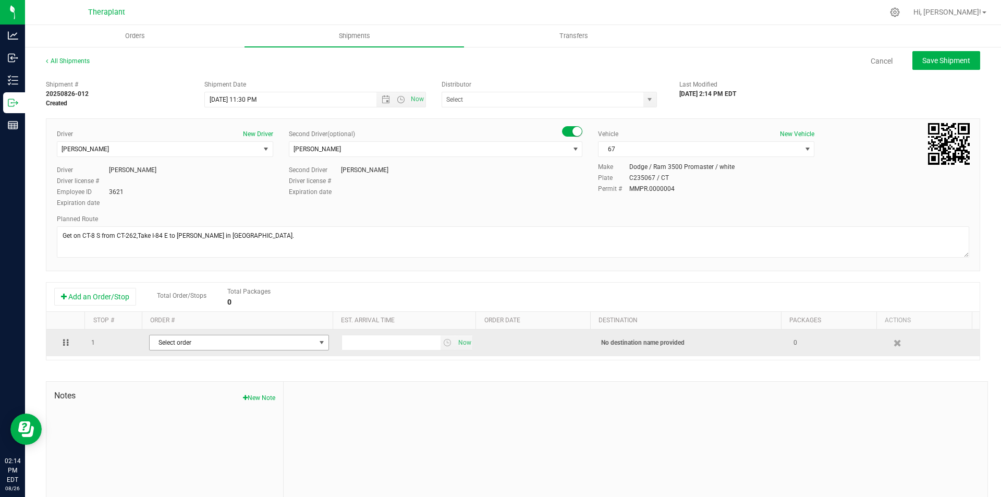
click at [216, 339] on span "Select order" at bounding box center [233, 342] width 166 height 15
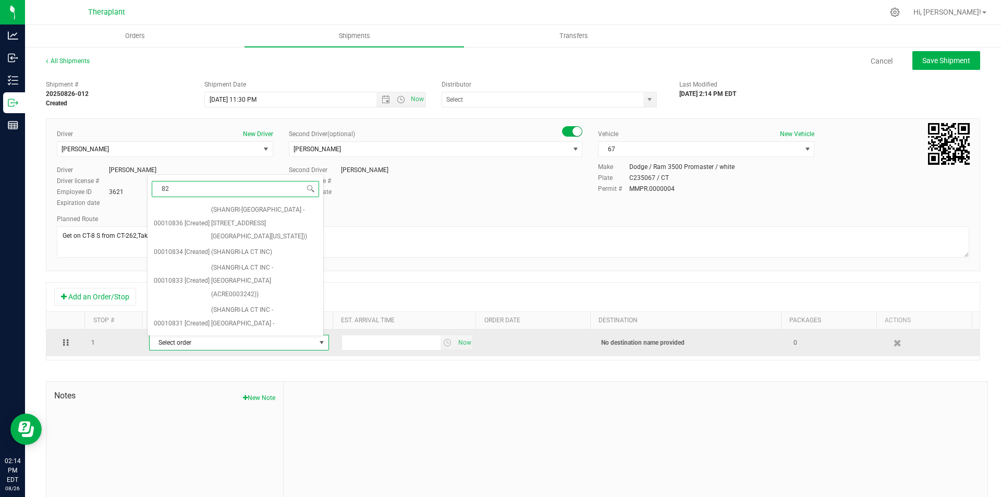
type input "828"
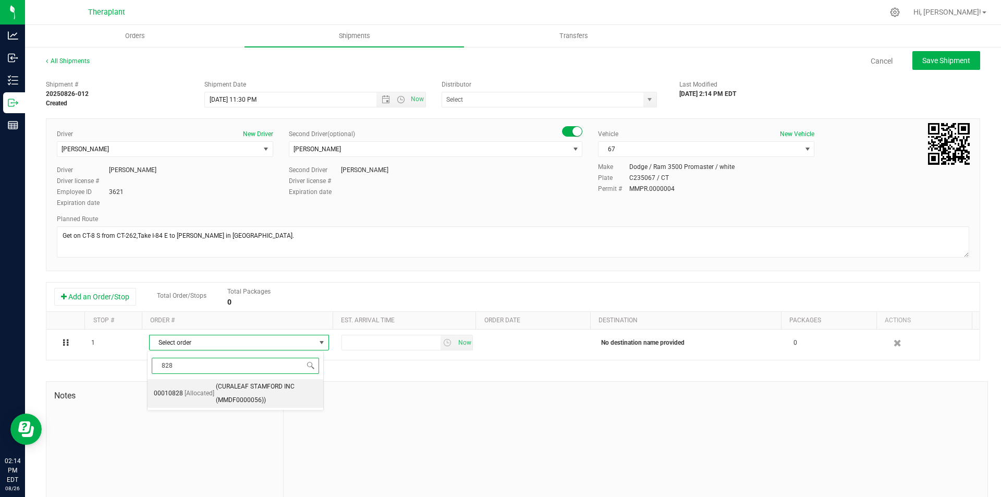
drag, startPoint x: 275, startPoint y: 377, endPoint x: 376, endPoint y: 372, distance: 101.3
click at [285, 392] on span "(CURALEAF STAMFORD INC (MMDF0000056))" at bounding box center [266, 393] width 101 height 27
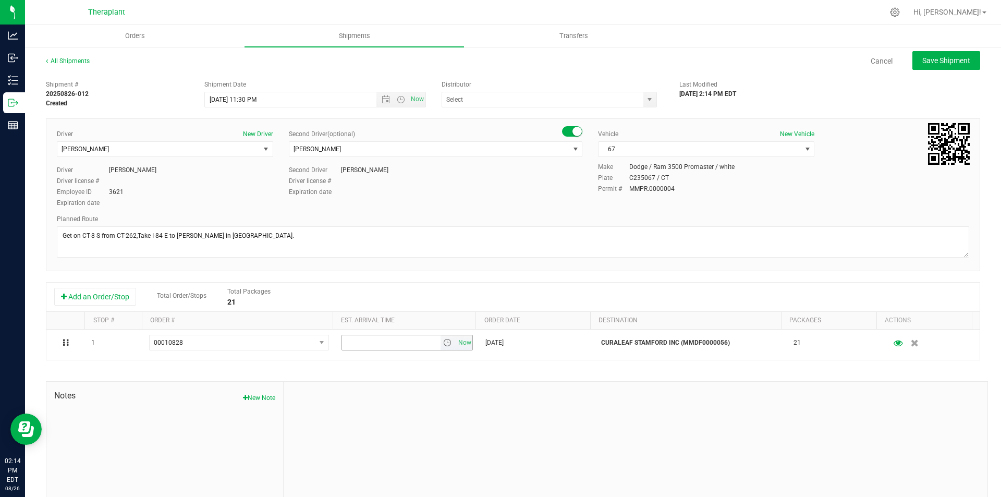
drag, startPoint x: 454, startPoint y: 339, endPoint x: 623, endPoint y: 279, distance: 178.9
click at [456, 339] on span "Now" at bounding box center [465, 342] width 18 height 15
click at [941, 48] on div "All Shipments Cancel Save Shipment Shipment # 20250826-012 Created Shipment Dat…" at bounding box center [513, 289] width 976 height 486
click at [941, 55] on button "Save Shipment" at bounding box center [946, 60] width 68 height 19
type input "[DATE] 3:30 AM"
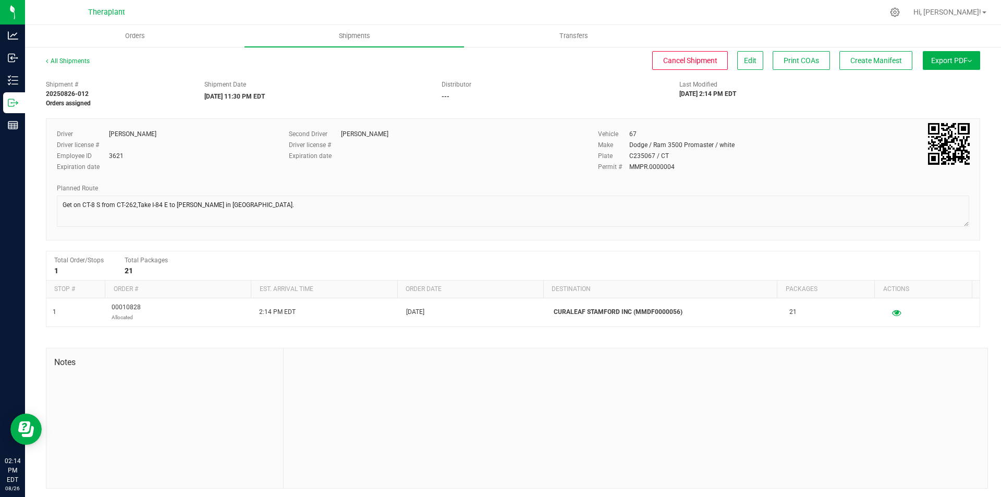
click at [880, 57] on span "Create Manifest" at bounding box center [876, 60] width 52 height 8
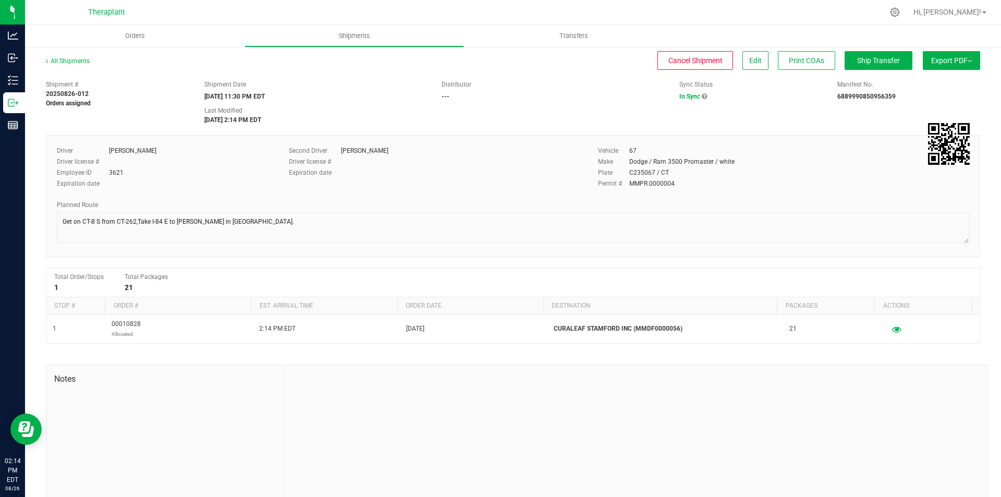
click at [850, 70] on div "All Shipments Cancel Shipment Edit Print COAs Ship Transfer Export PDF Manifest…" at bounding box center [513, 65] width 934 height 19
click at [857, 62] on span "Ship Transfer" at bounding box center [878, 60] width 43 height 8
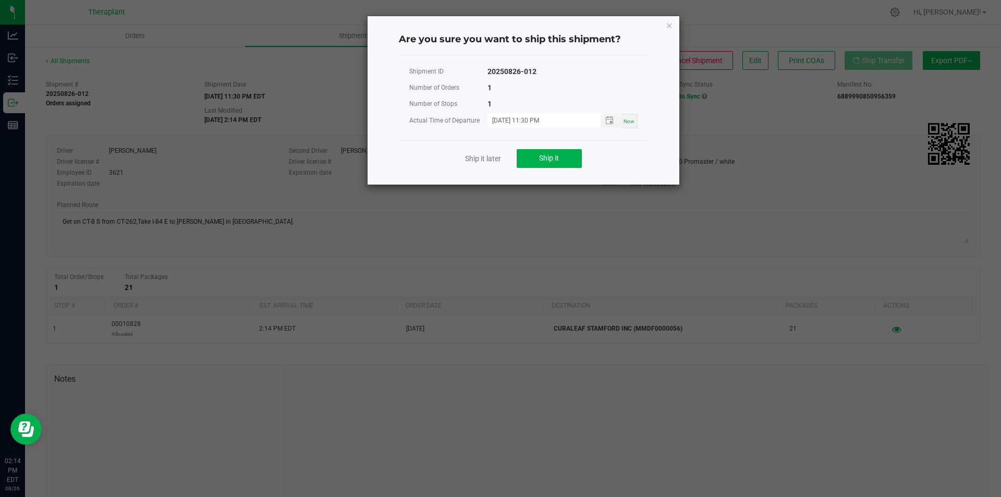
click at [539, 148] on div "Ship it later Ship it" at bounding box center [523, 158] width 249 height 36
click at [543, 152] on button "Ship it" at bounding box center [549, 158] width 65 height 19
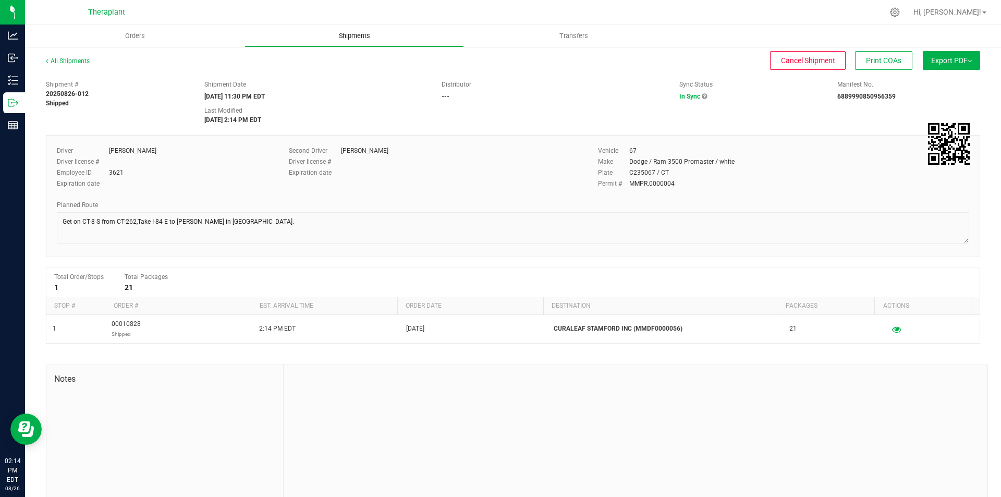
click at [366, 36] on span "Shipments" at bounding box center [354, 35] width 59 height 9
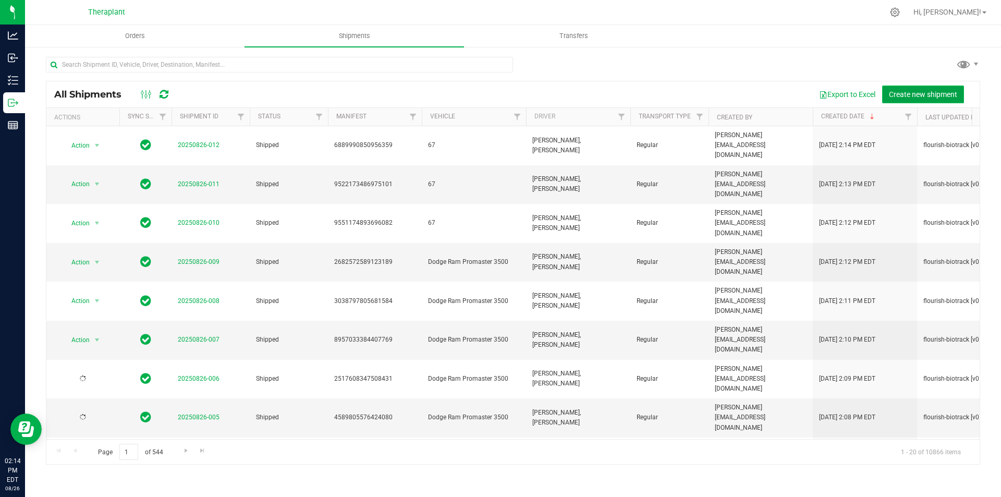
click at [902, 97] on span "Create new shipment" at bounding box center [923, 94] width 68 height 8
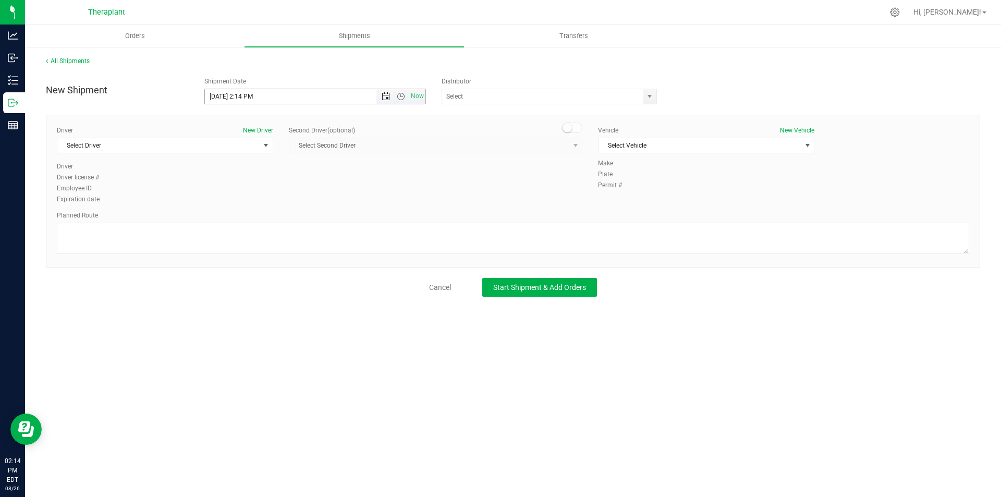
click at [388, 98] on span "Open the date view" at bounding box center [386, 96] width 8 height 8
click at [264, 215] on link "27" at bounding box center [259, 219] width 15 height 16
click at [400, 94] on span "Open the time view" at bounding box center [401, 96] width 8 height 8
drag, startPoint x: 377, startPoint y: 201, endPoint x: 370, endPoint y: 200, distance: 7.4
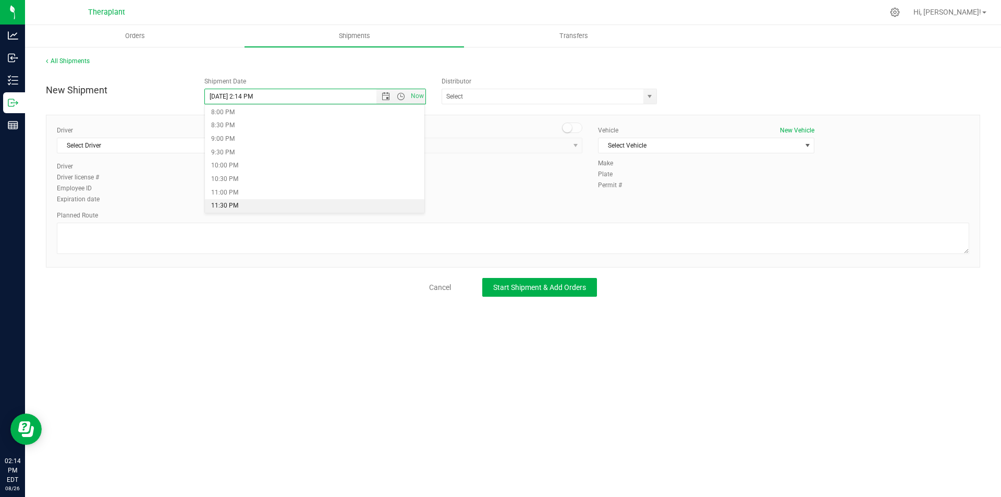
click at [377, 201] on li "11:30 PM" at bounding box center [315, 206] width 220 height 14
type input "[DATE] 11:30 PM"
click at [185, 149] on span "Select Driver" at bounding box center [158, 145] width 202 height 15
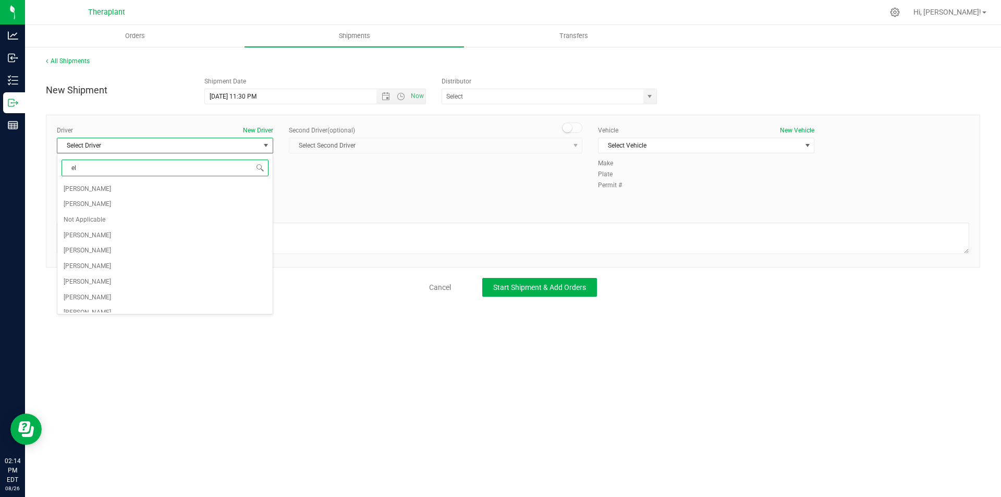
type input "e"
click at [184, 190] on li "[PERSON_NAME]" at bounding box center [164, 189] width 215 height 16
type input "jac"
click at [578, 127] on span at bounding box center [572, 128] width 21 height 10
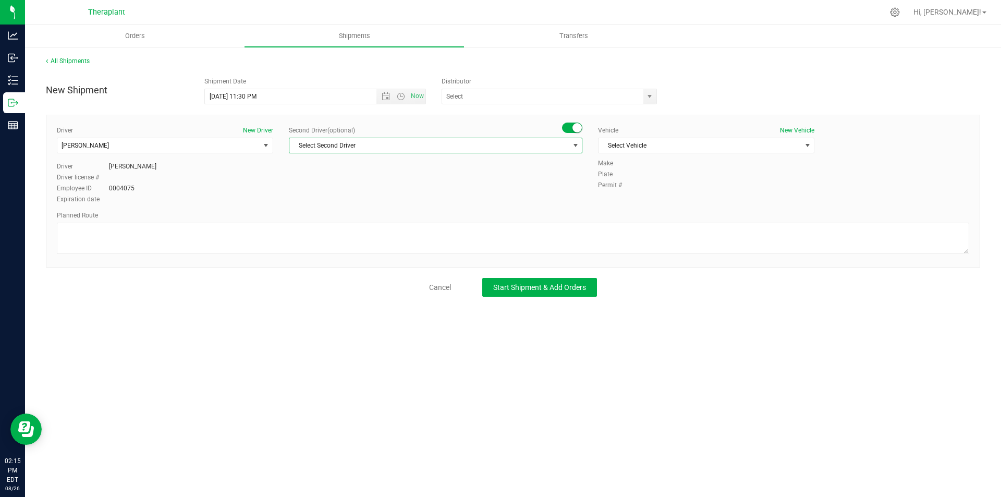
click at [562, 144] on span "Select Second Driver" at bounding box center [428, 145] width 279 height 15
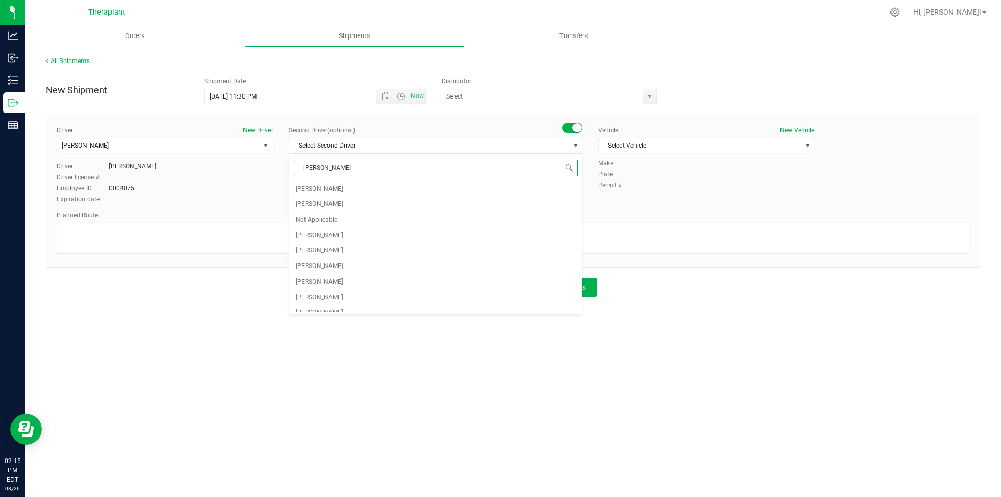
type input "[PERSON_NAME]"
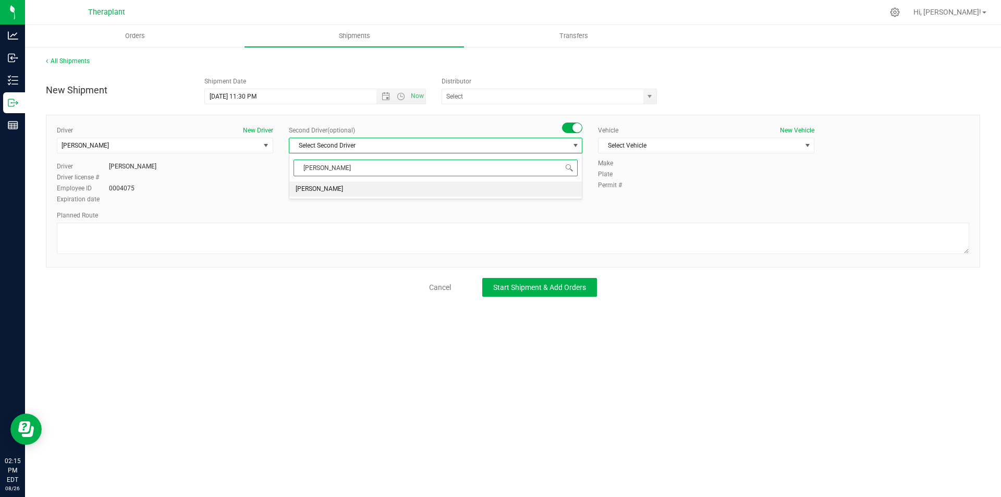
click at [489, 192] on li "ShaunaKay McNeil" at bounding box center [435, 189] width 292 height 16
click at [691, 149] on span "Select Vehicle" at bounding box center [700, 145] width 202 height 15
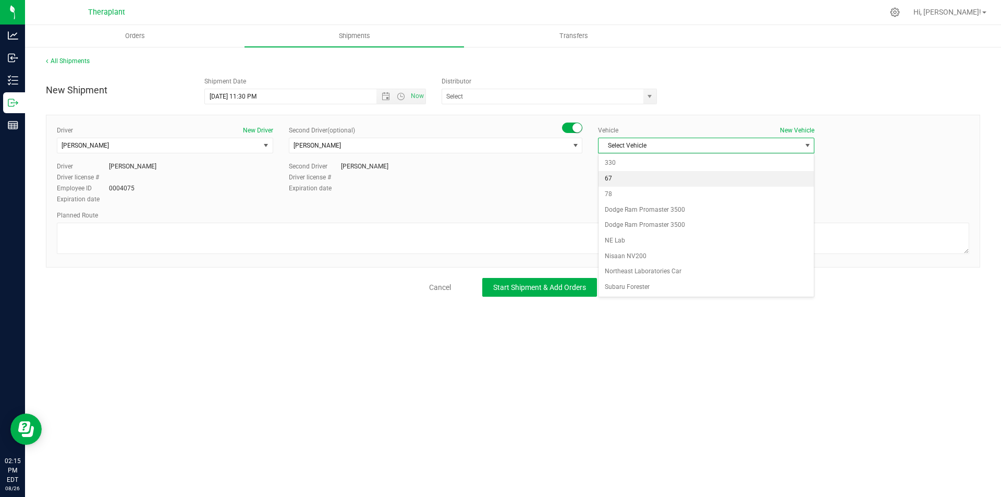
click at [657, 185] on li "67" at bounding box center [706, 179] width 215 height 16
click at [154, 221] on div "Planned Route" at bounding box center [513, 234] width 912 height 46
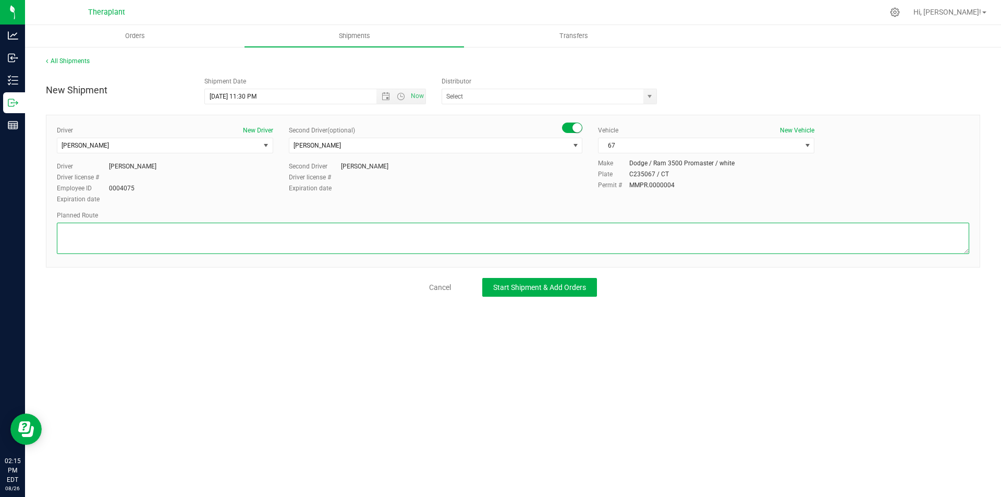
click at [160, 233] on textarea at bounding box center [513, 238] width 912 height 31
paste textarea "Take Park Rd to CT-262, Continue on CT-262 to your destination in [GEOGRAPHIC_D…"
type textarea "Take Park Rd to CT-262, Continue on CT-262 to your destination in [GEOGRAPHIC_D…"
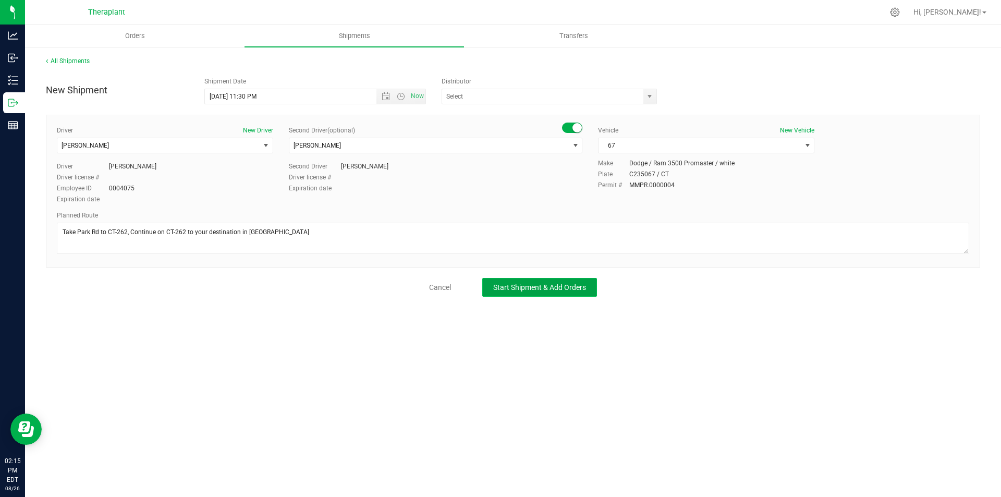
click at [511, 289] on span "Start Shipment & Add Orders" at bounding box center [539, 287] width 93 height 8
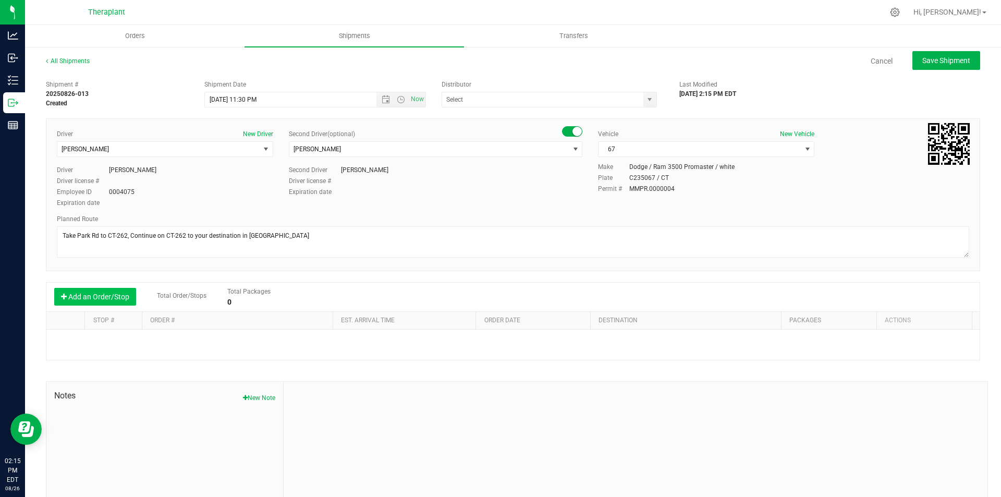
click at [117, 302] on button "Add an Order/Stop" at bounding box center [95, 297] width 82 height 18
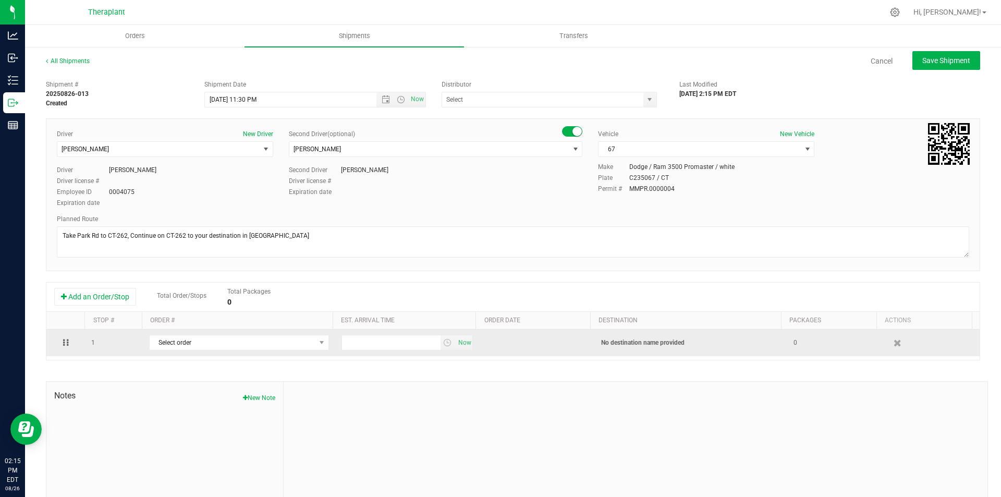
click at [175, 353] on td "Select order 00010836 00010834 00010833 00010831 00010830 00010829 00010821 000…" at bounding box center [239, 343] width 192 height 27
click at [177, 349] on span "Select order" at bounding box center [233, 342] width 166 height 15
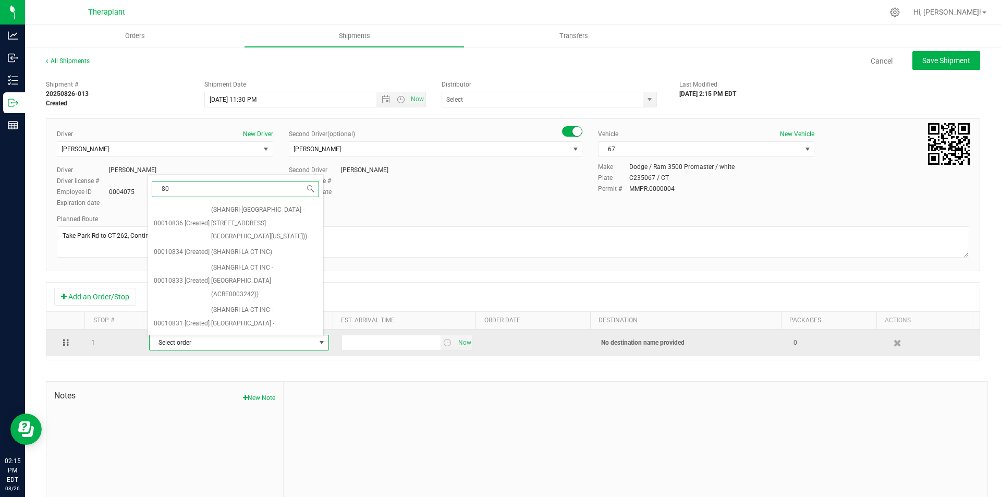
type input "806"
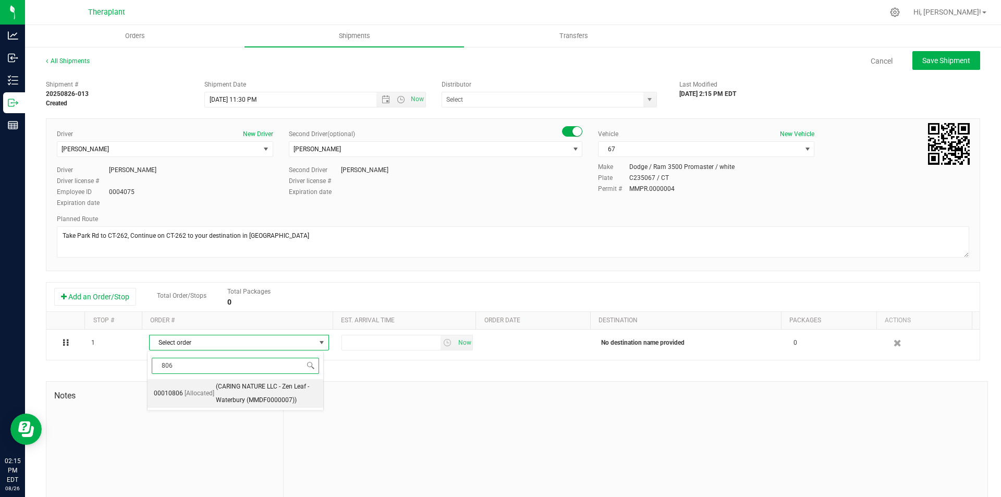
click at [226, 394] on span "(CARING NATURE LLC - Zen Leaf - Waterbury (MMDF0000007))" at bounding box center [266, 393] width 101 height 27
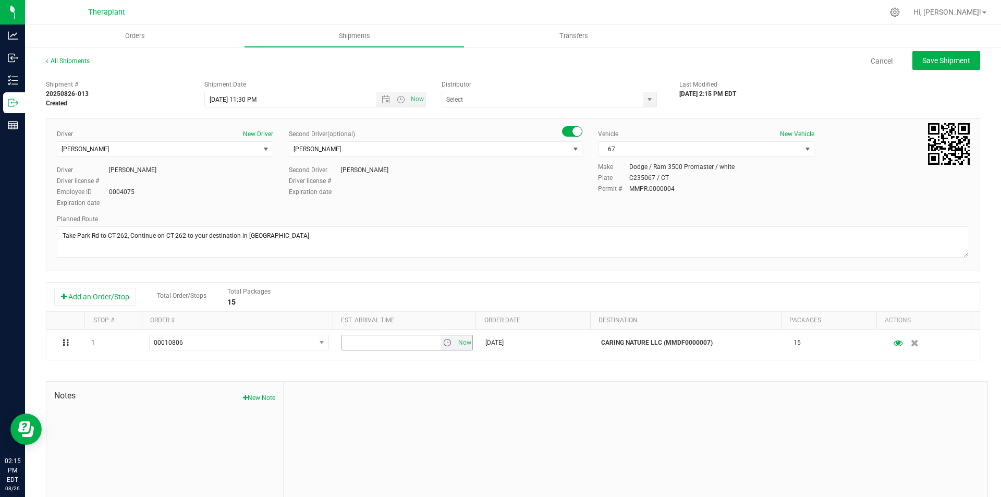
click at [458, 342] on span "Now" at bounding box center [465, 342] width 18 height 15
click at [947, 65] on button "Save Shipment" at bounding box center [946, 60] width 68 height 19
type input "8/28/2025 3:30 AM"
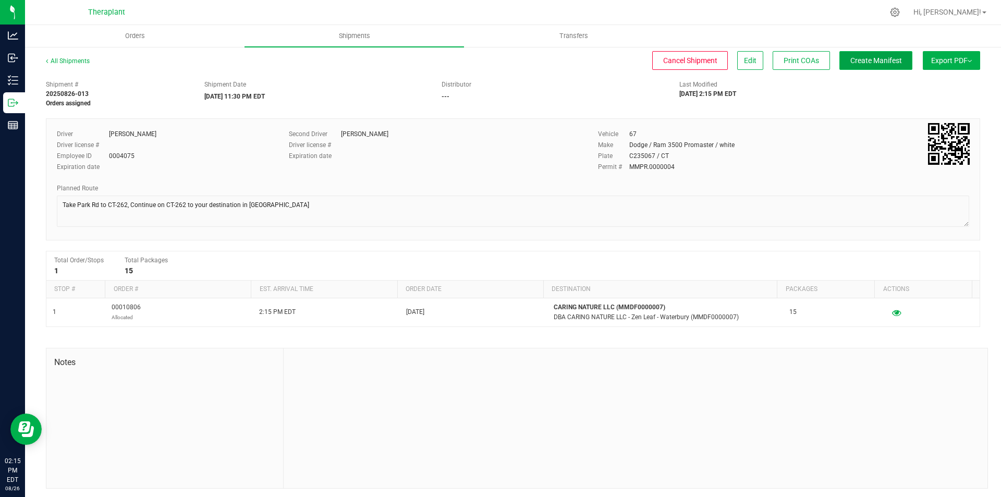
click at [855, 63] on span "Create Manifest" at bounding box center [876, 60] width 52 height 8
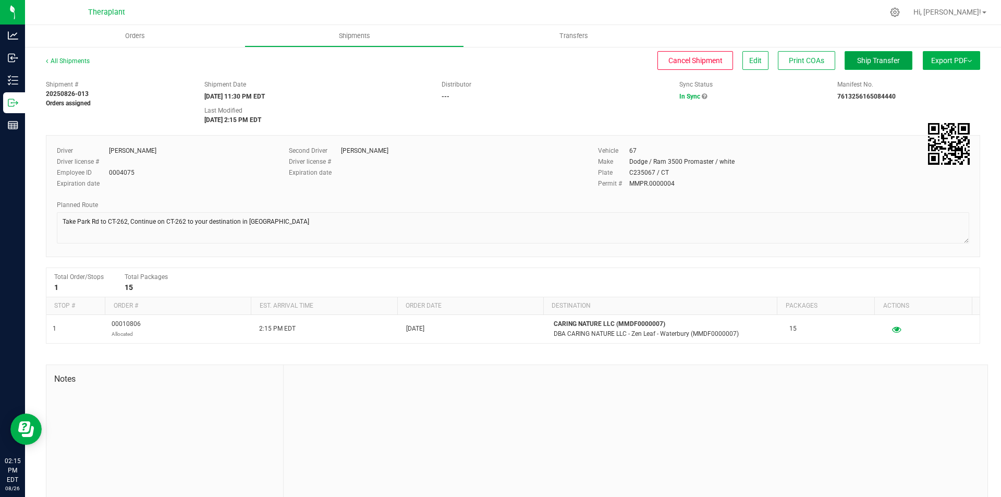
click at [877, 62] on span "Ship Transfer" at bounding box center [878, 60] width 43 height 8
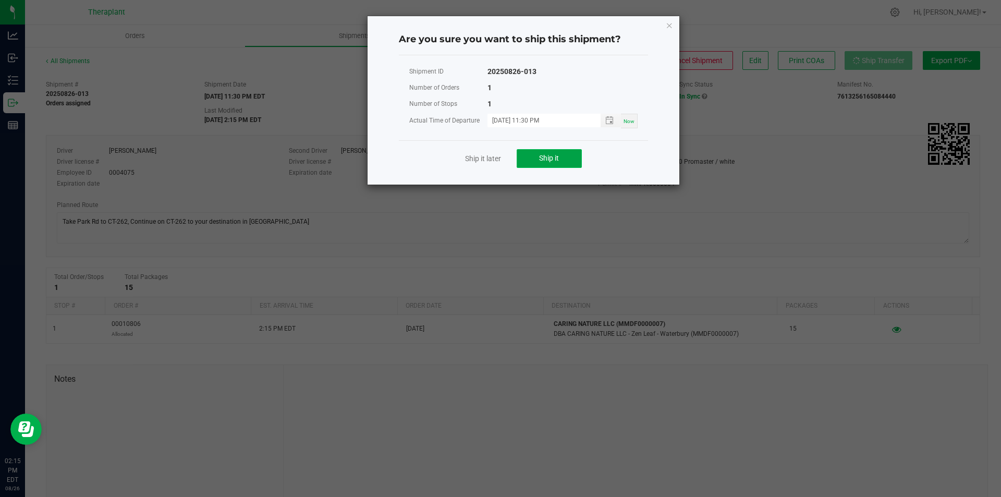
click at [555, 150] on button "Ship it" at bounding box center [549, 158] width 65 height 19
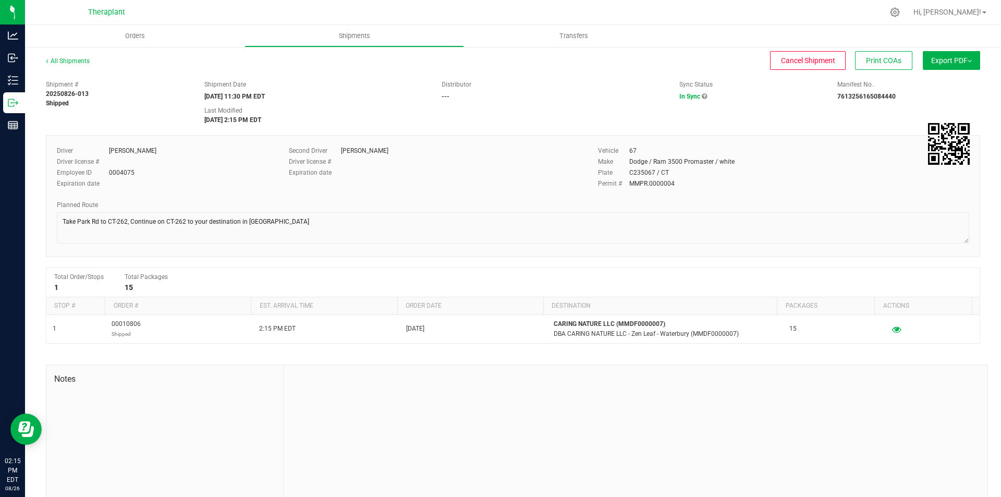
click at [350, 46] on link "Shipments" at bounding box center [355, 36] width 220 height 22
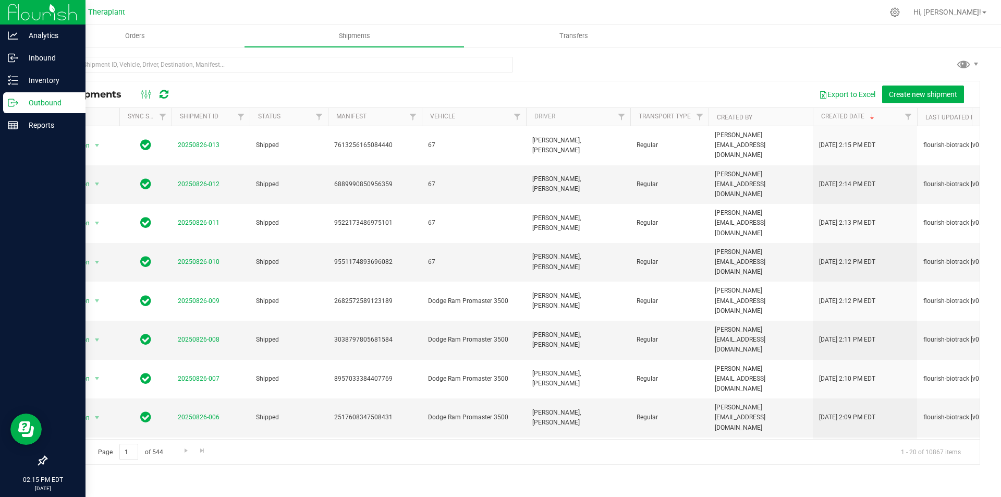
click at [22, 109] on div "Outbound" at bounding box center [44, 102] width 82 height 21
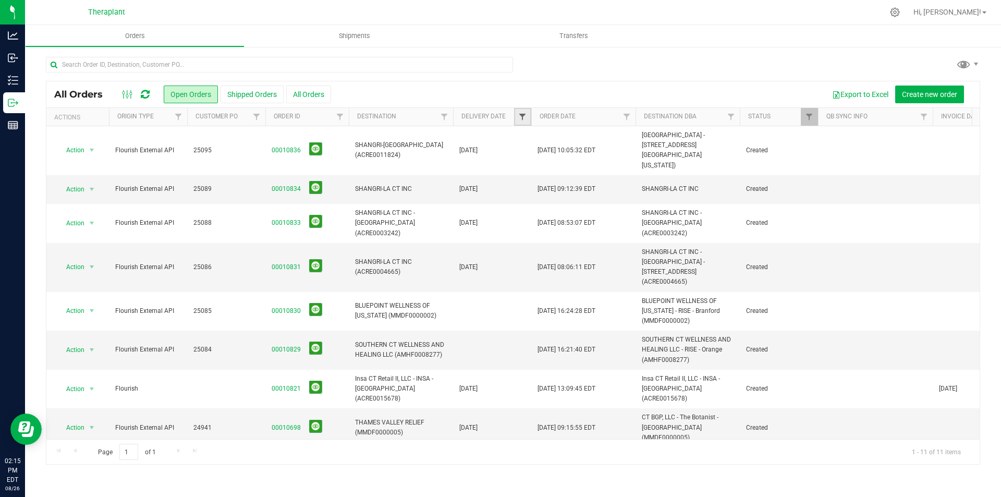
click at [522, 117] on span "Filter" at bounding box center [522, 117] width 8 height 8
click at [615, 177] on span "select" at bounding box center [619, 180] width 8 height 8
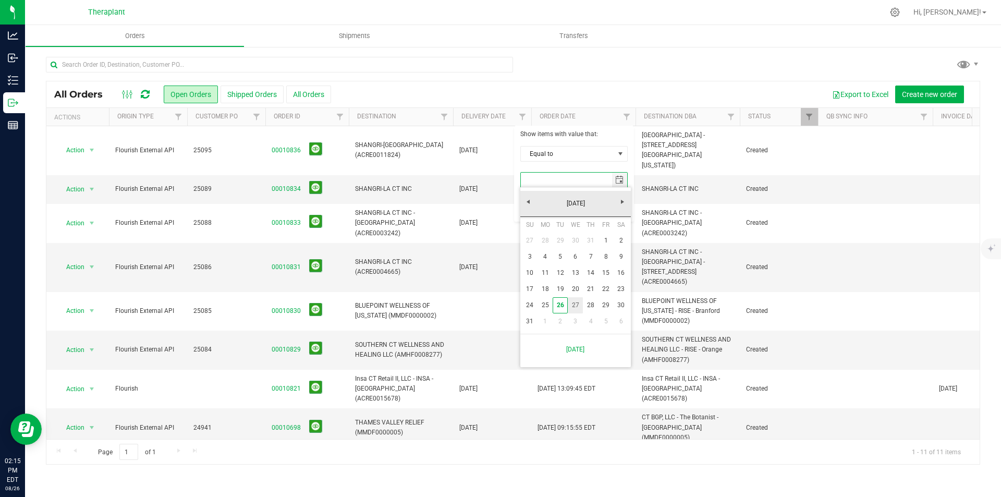
click at [577, 301] on link "27" at bounding box center [575, 305] width 15 height 16
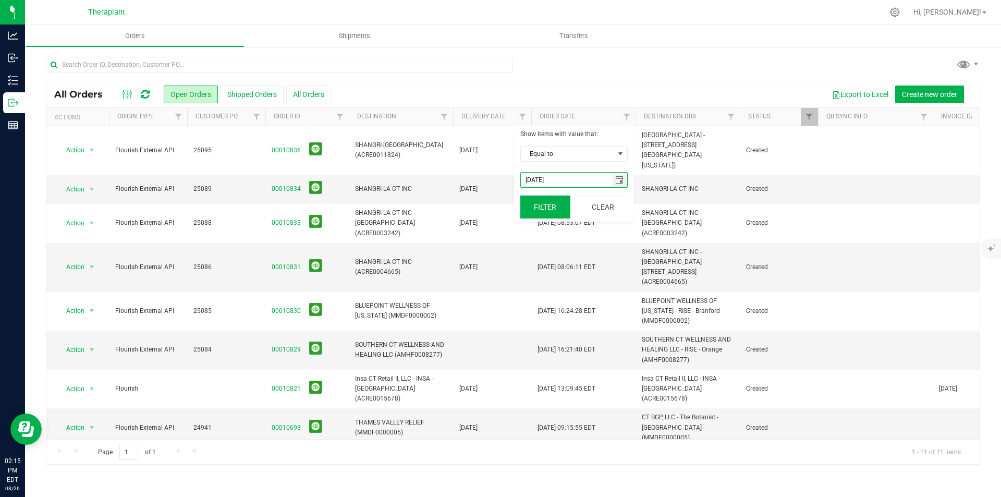
click at [564, 215] on button "Filter" at bounding box center [545, 207] width 50 height 23
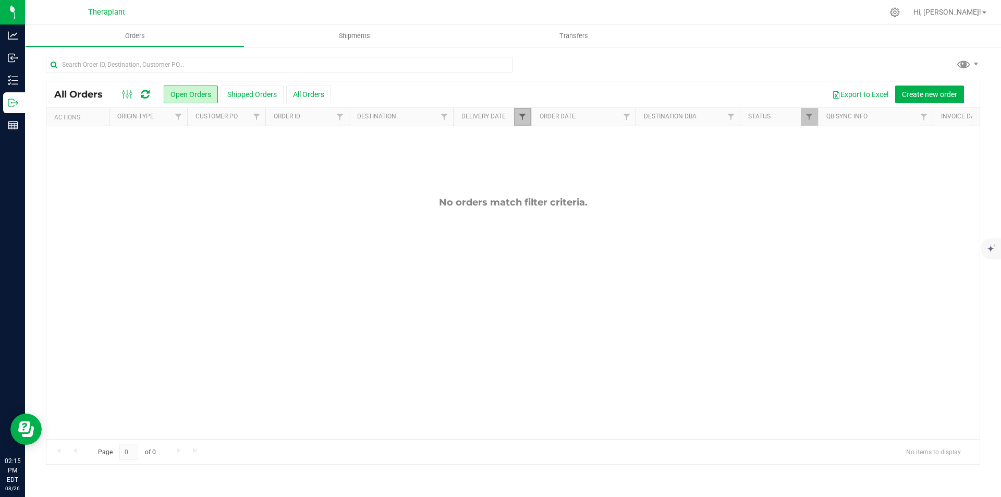
click at [521, 116] on span "Filter" at bounding box center [522, 117] width 8 height 8
click at [622, 178] on span "select" at bounding box center [619, 180] width 8 height 8
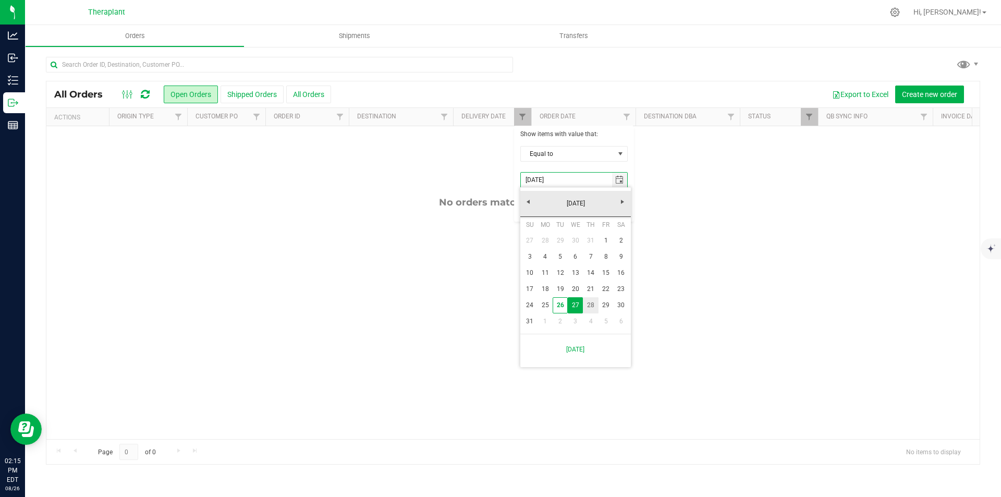
click at [593, 300] on link "28" at bounding box center [590, 305] width 15 height 16
type input "8/28/2025"
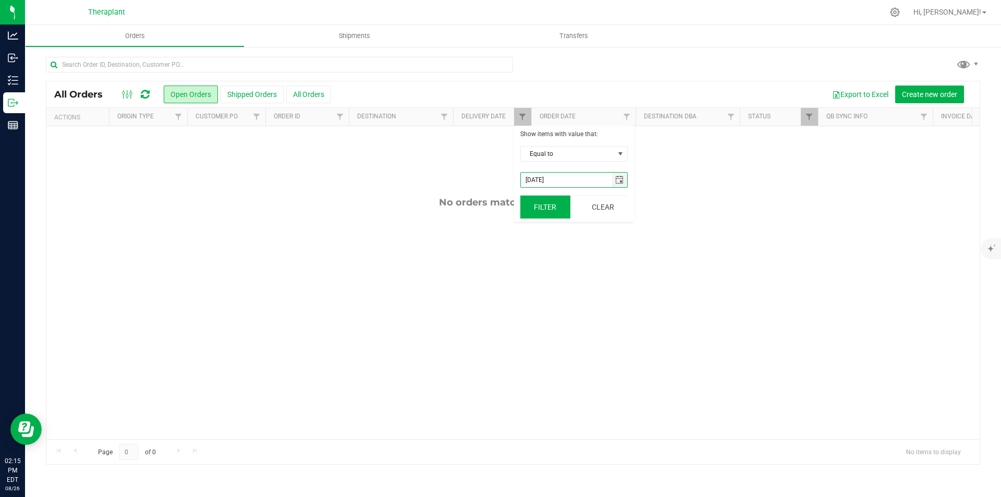
click at [547, 212] on button "Filter" at bounding box center [545, 207] width 50 height 23
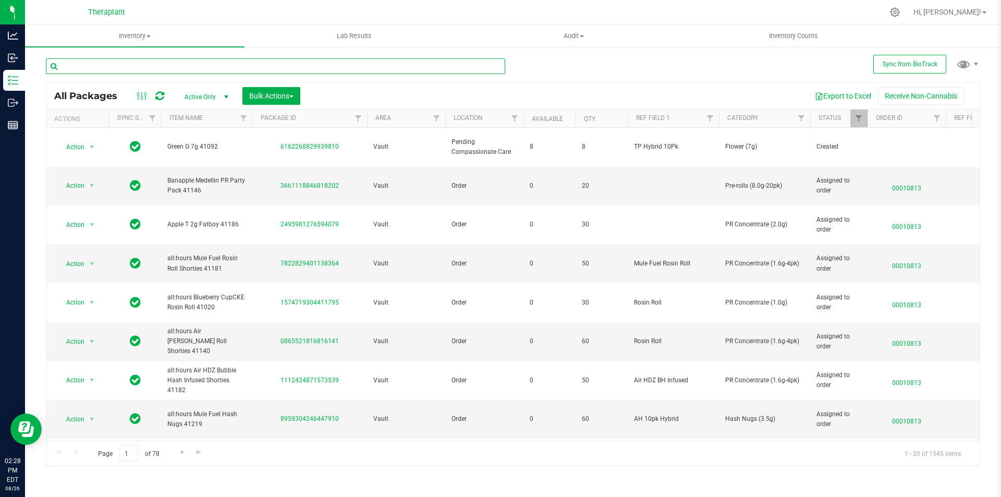
click at [217, 62] on input "text" at bounding box center [275, 66] width 459 height 16
type input "41202"
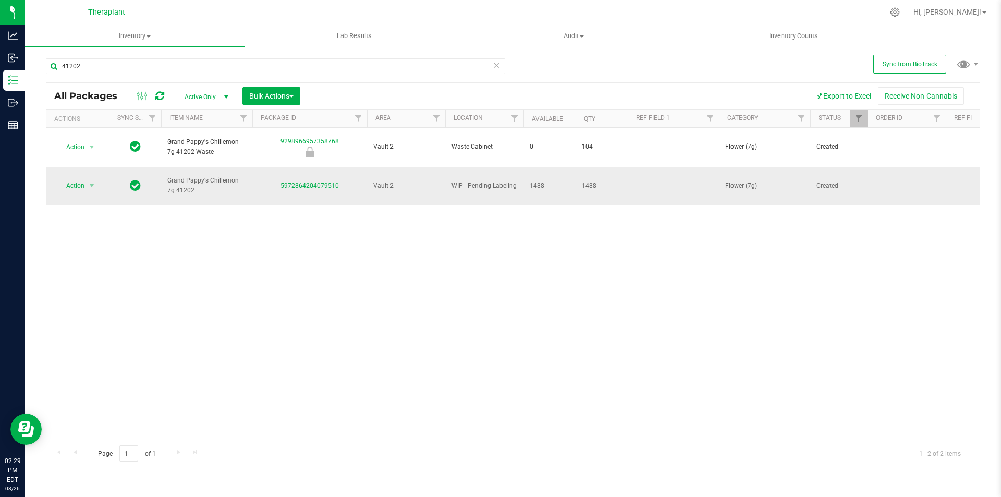
click at [660, 171] on td at bounding box center [673, 186] width 91 height 39
type input "AH Sativa 10pk"
click at [71, 178] on span "Action" at bounding box center [71, 185] width 28 height 15
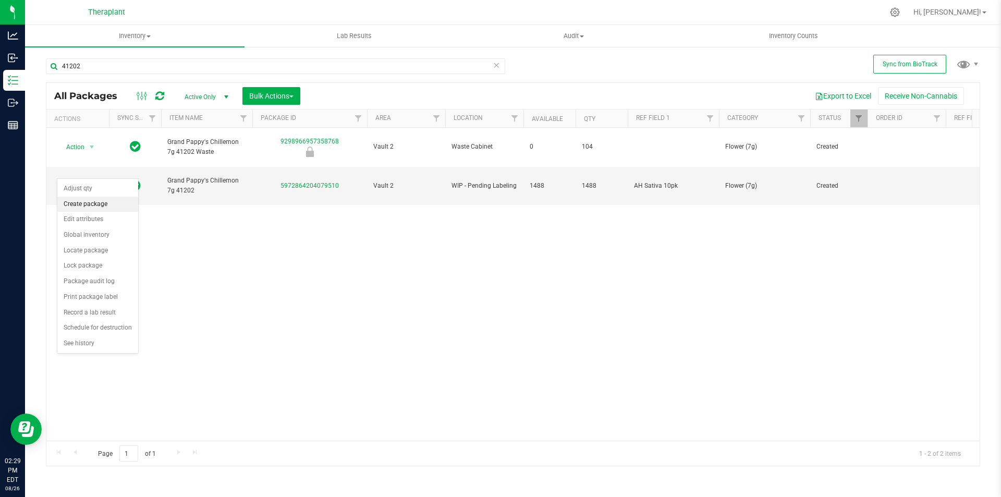
click at [99, 204] on li "Create package" at bounding box center [97, 205] width 81 height 16
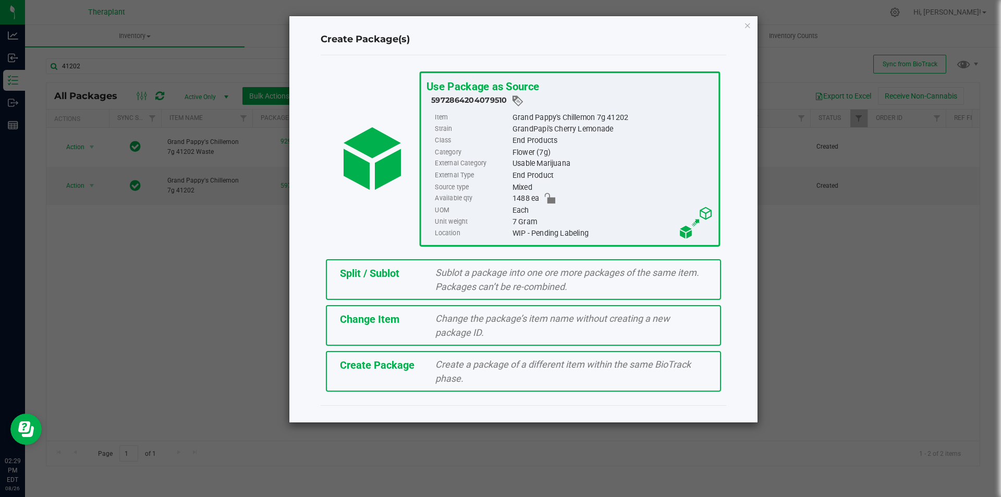
click at [405, 274] on div "Split / Sublot" at bounding box center [380, 273] width 96 height 16
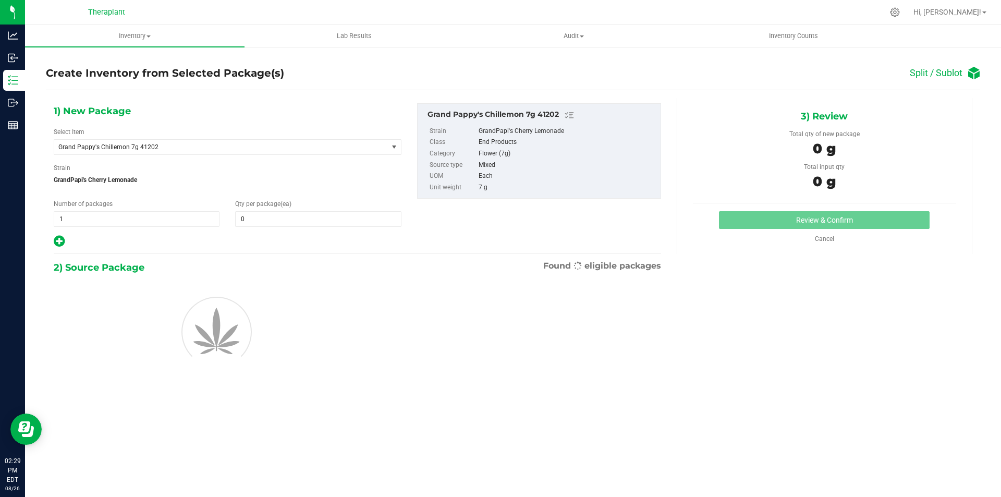
type input "0"
click at [331, 216] on span "0 0" at bounding box center [318, 219] width 166 height 16
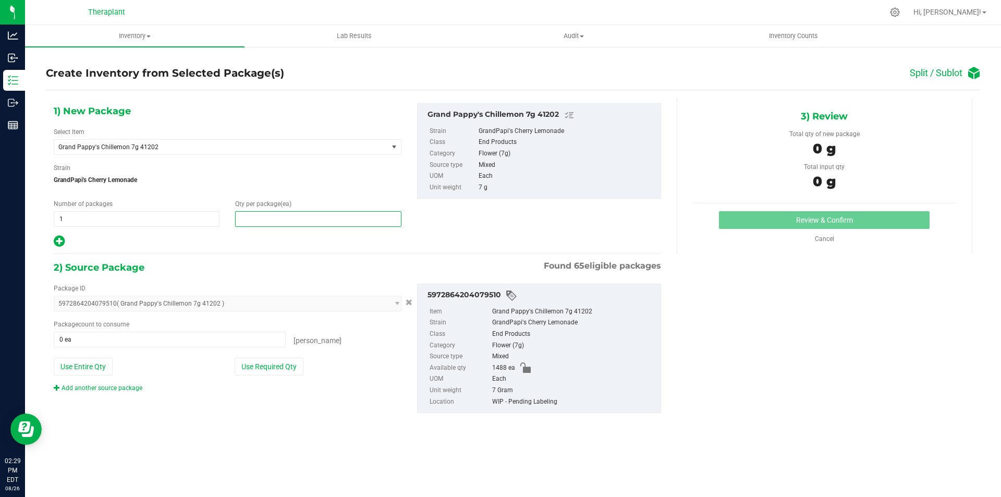
type input "8"
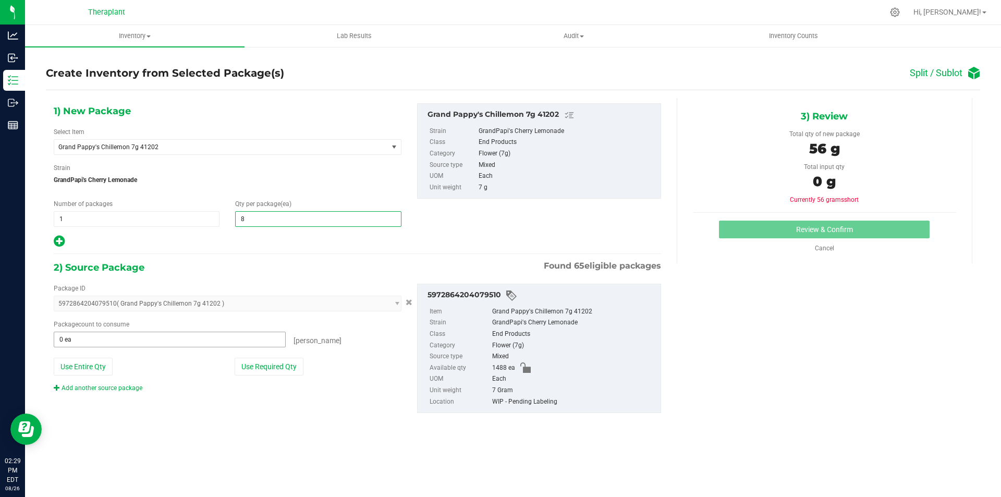
type input "8"
click at [198, 336] on span at bounding box center [170, 340] width 232 height 16
type input "8"
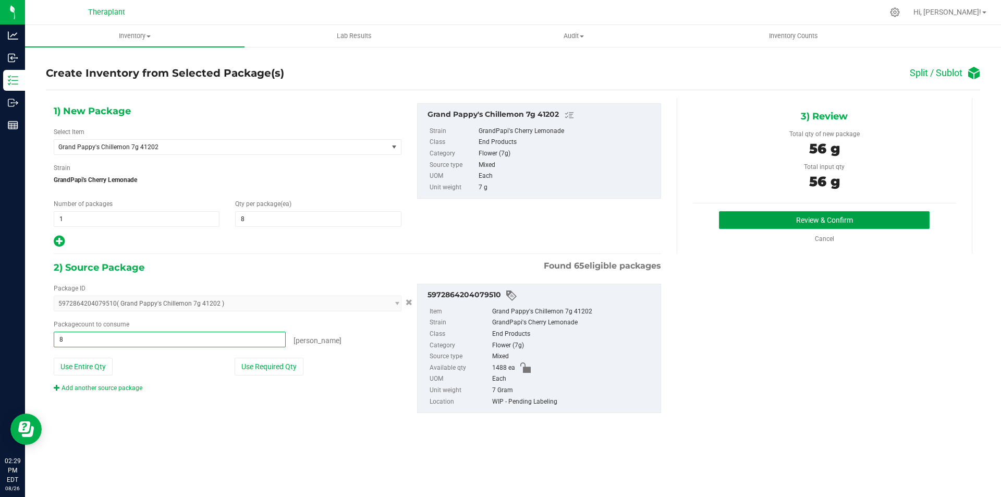
type input "8 ea"
click at [745, 214] on button "Review & Confirm" at bounding box center [824, 220] width 211 height 18
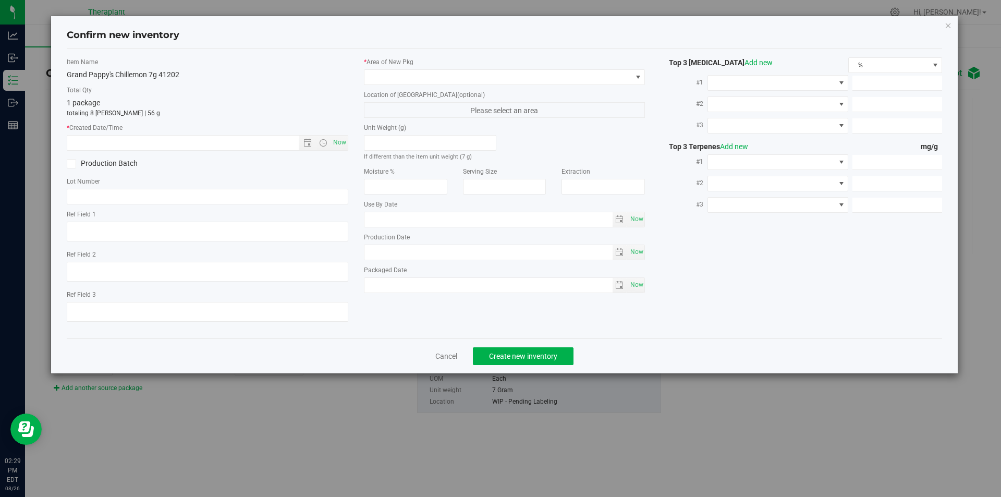
type textarea "AH Sativa 10pk"
type input "[DATE]"
click at [338, 144] on span "Now" at bounding box center [340, 142] width 18 height 15
type input "[DATE] 2:29 PM"
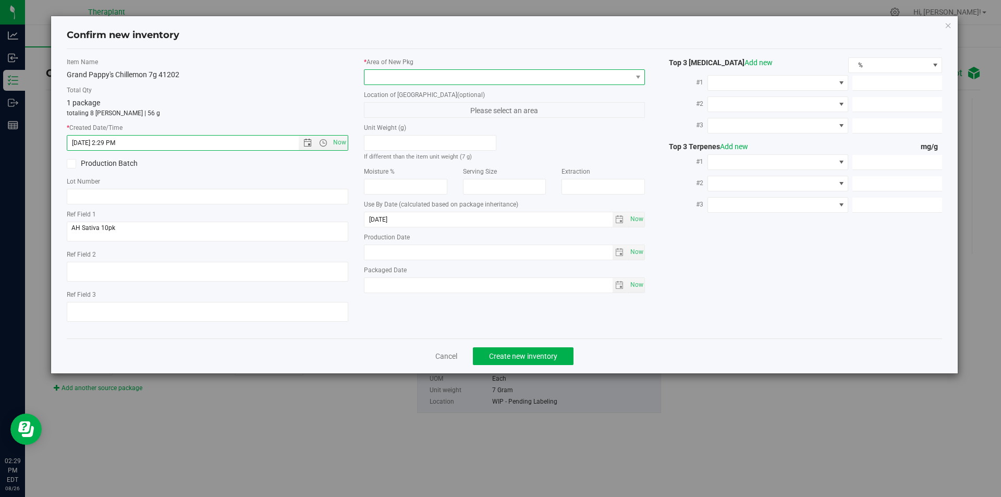
click at [413, 79] on span at bounding box center [497, 77] width 267 height 15
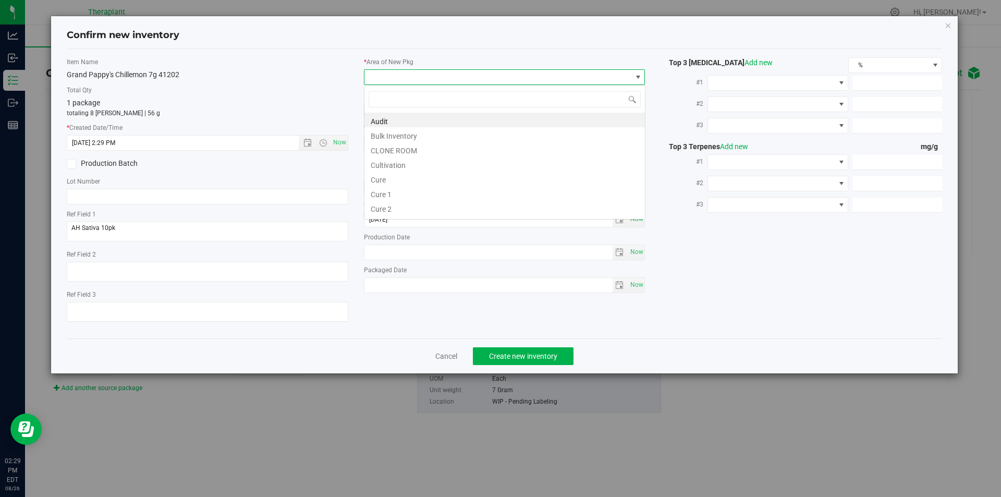
scroll to position [16, 282]
type input "v"
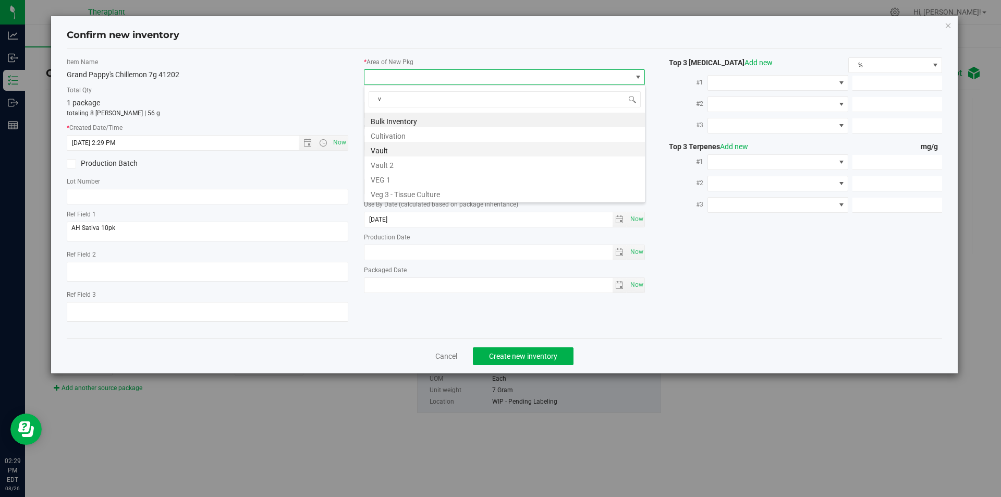
click at [403, 144] on li "Vault" at bounding box center [504, 149] width 281 height 15
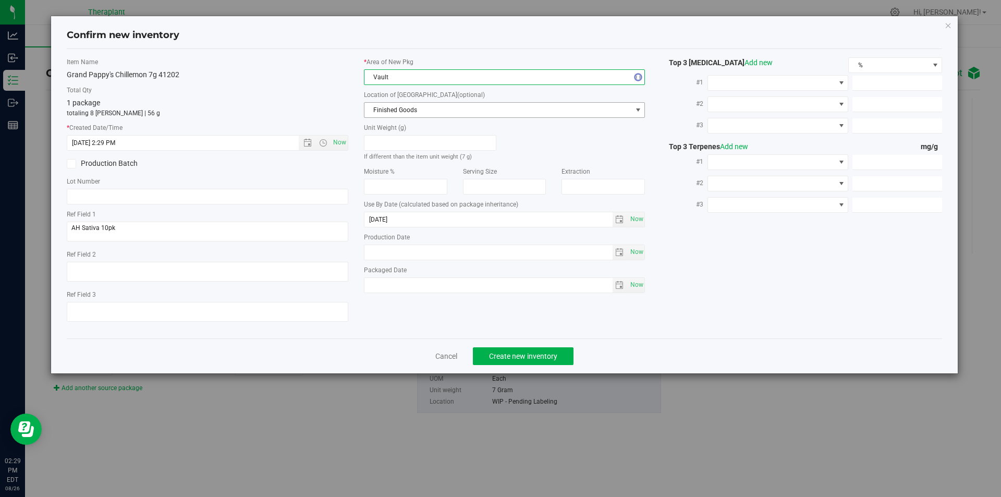
click at [398, 108] on span "Finished Goods" at bounding box center [497, 110] width 267 height 15
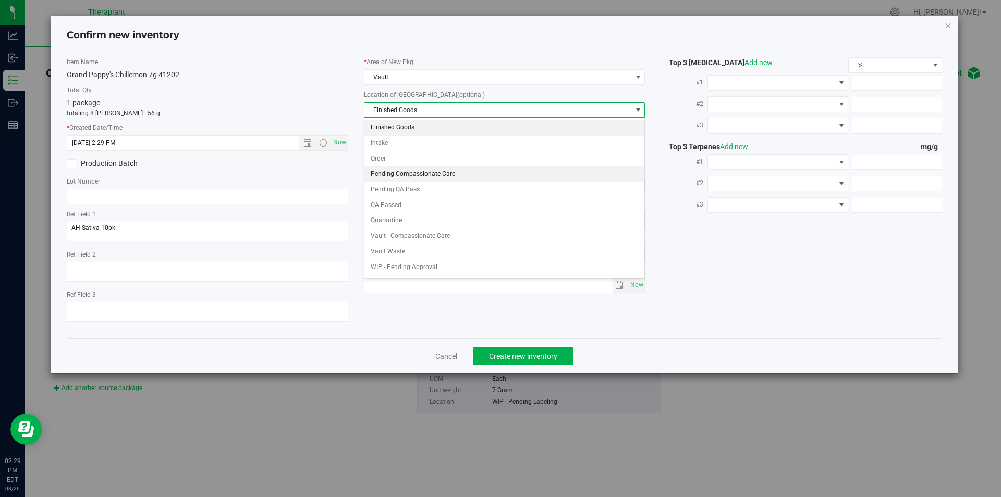
click at [384, 168] on li "Pending Compassionate Care" at bounding box center [504, 174] width 281 height 16
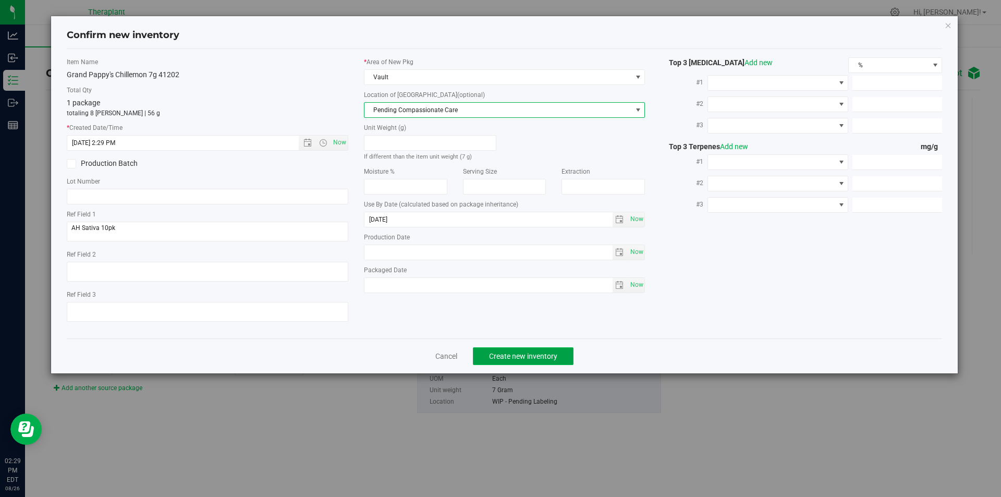
click at [537, 356] on span "Create new inventory" at bounding box center [523, 356] width 68 height 8
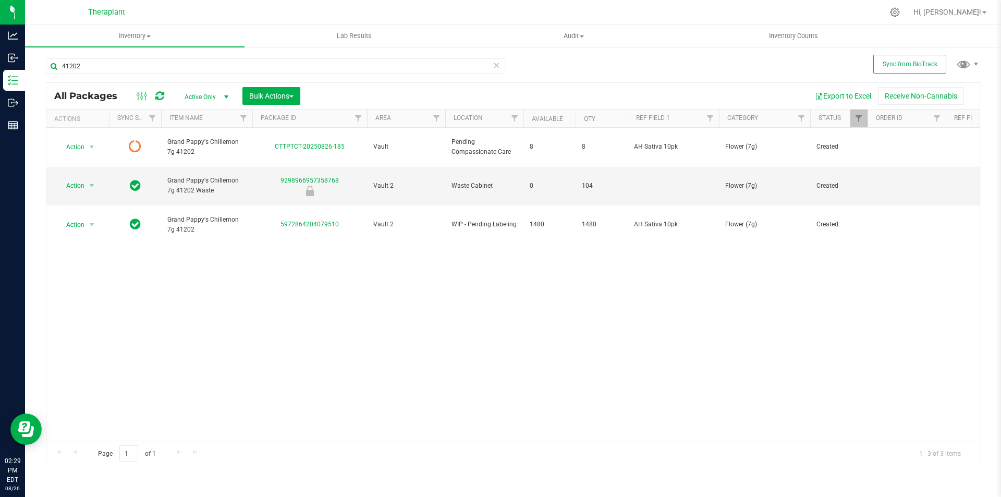
click at [161, 93] on icon at bounding box center [159, 96] width 9 height 10
type input "[DATE]"
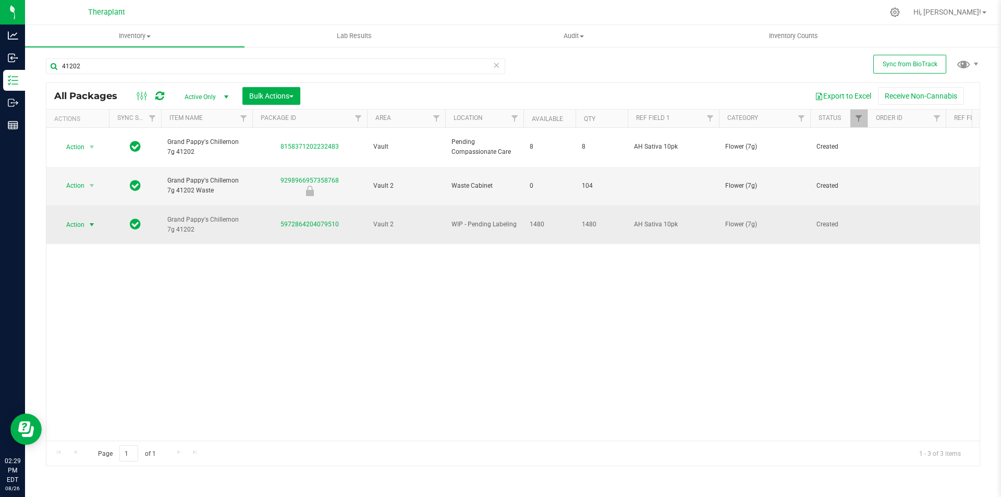
click at [95, 221] on span "select" at bounding box center [92, 225] width 8 height 8
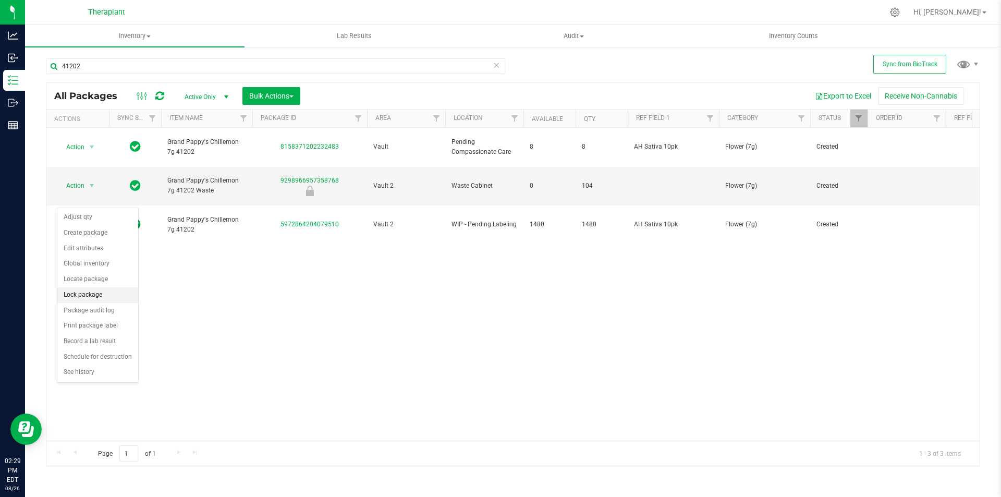
click at [92, 288] on li "Lock package" at bounding box center [97, 295] width 81 height 16
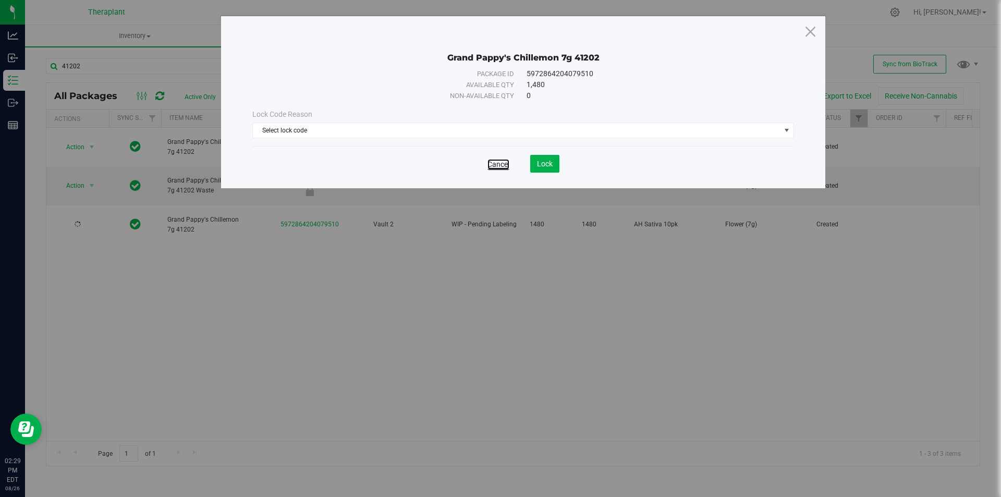
click at [502, 161] on link "Cancel" at bounding box center [498, 164] width 22 height 10
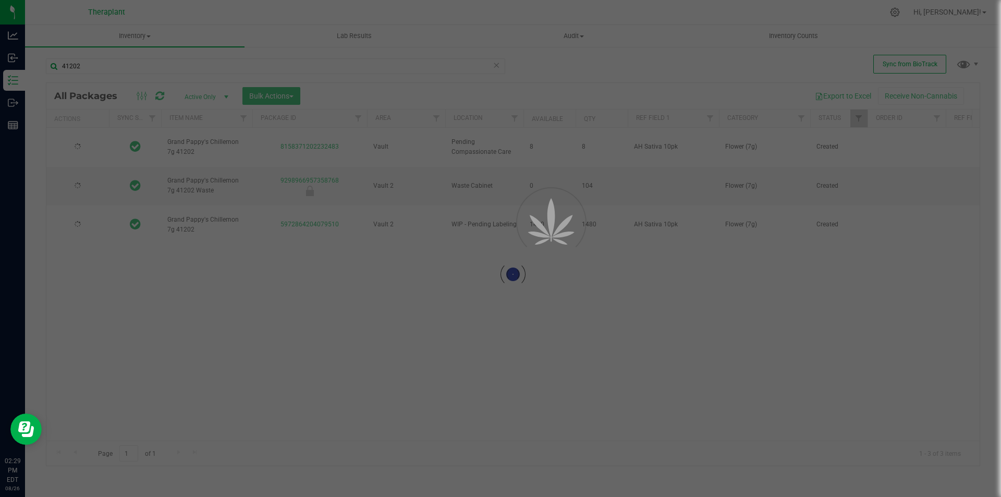
type input "[DATE]"
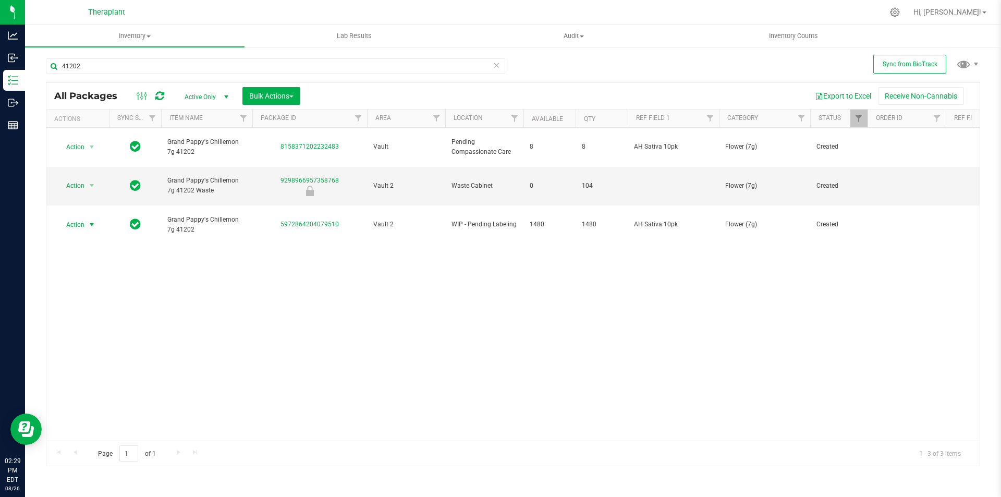
click at [86, 217] on span "select" at bounding box center [92, 224] width 13 height 15
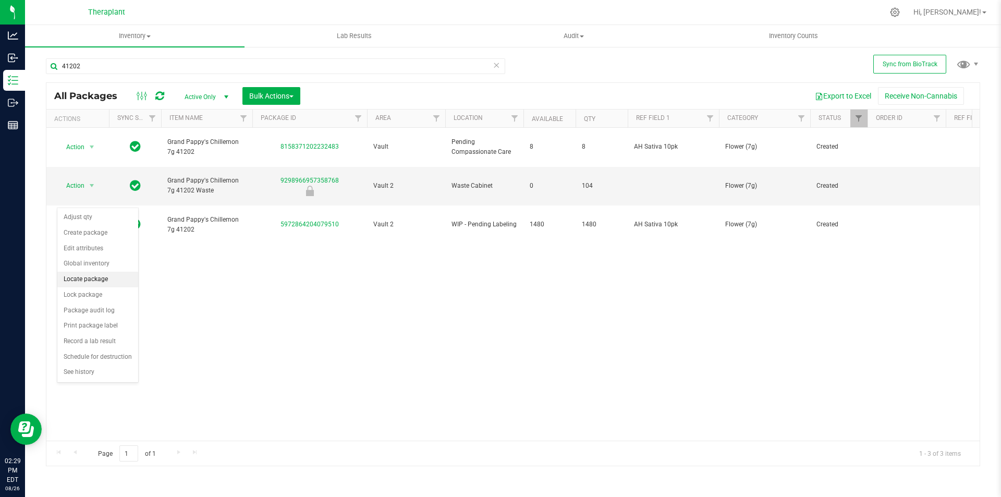
click at [97, 286] on li "Locate package" at bounding box center [97, 280] width 81 height 16
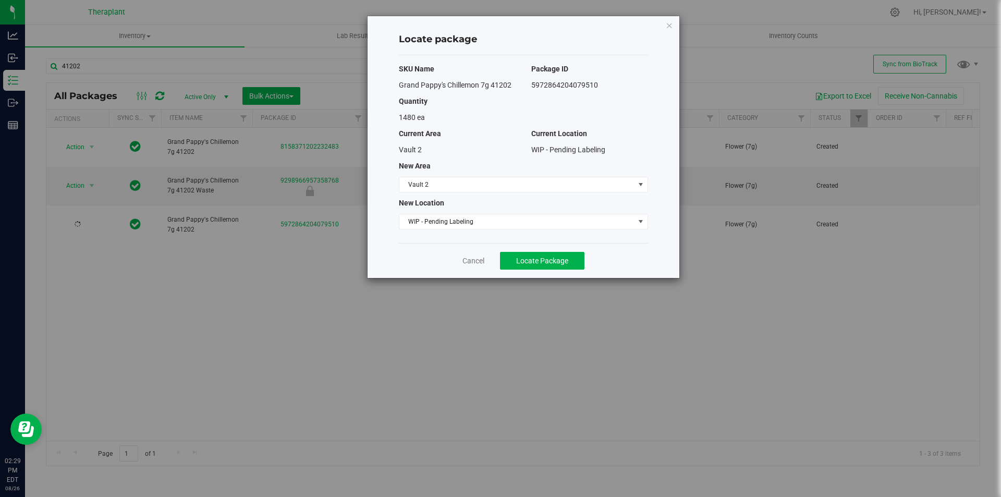
click at [418, 192] on div "SKU Name Package ID Grand Pappy's Chillemon 7g 41202 5972864204079510 Quantity …" at bounding box center [523, 149] width 249 height 188
click at [418, 189] on span "Vault 2" at bounding box center [516, 184] width 235 height 15
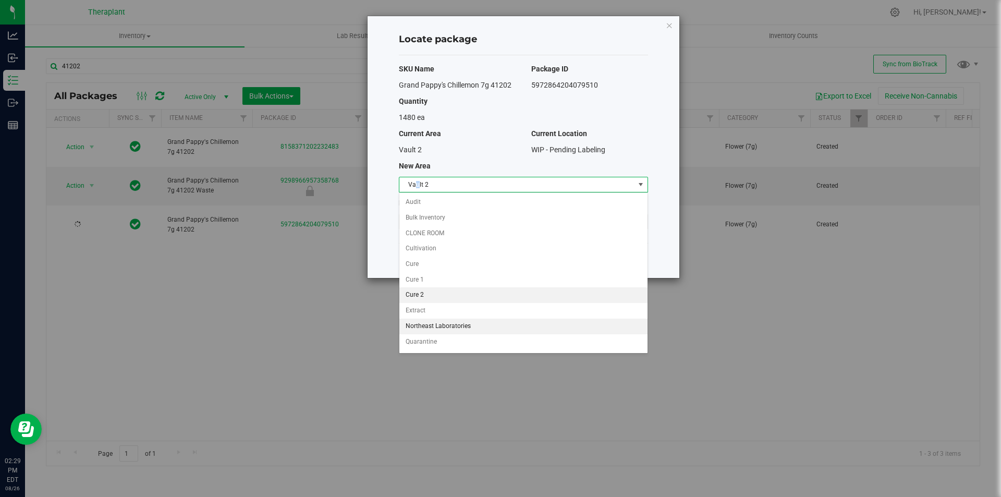
scroll to position [45, 0]
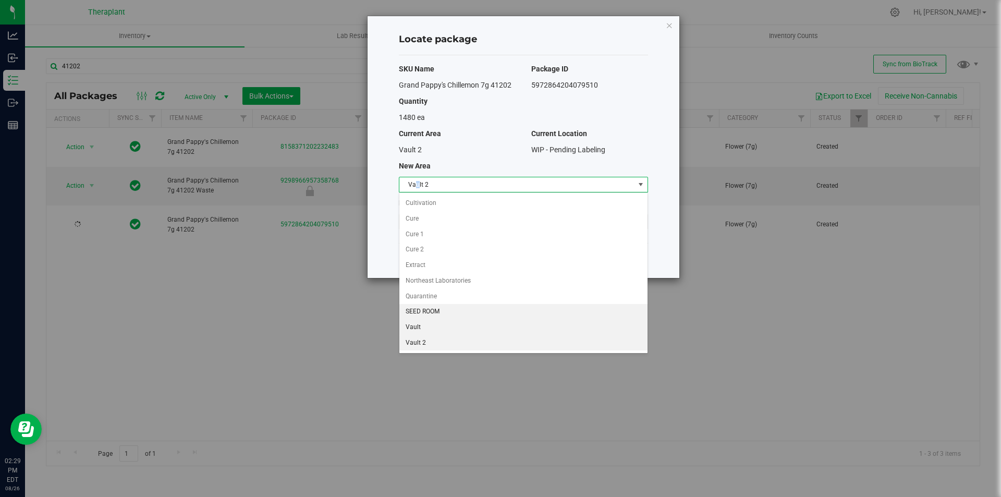
click at [421, 326] on li "Vault" at bounding box center [523, 328] width 248 height 16
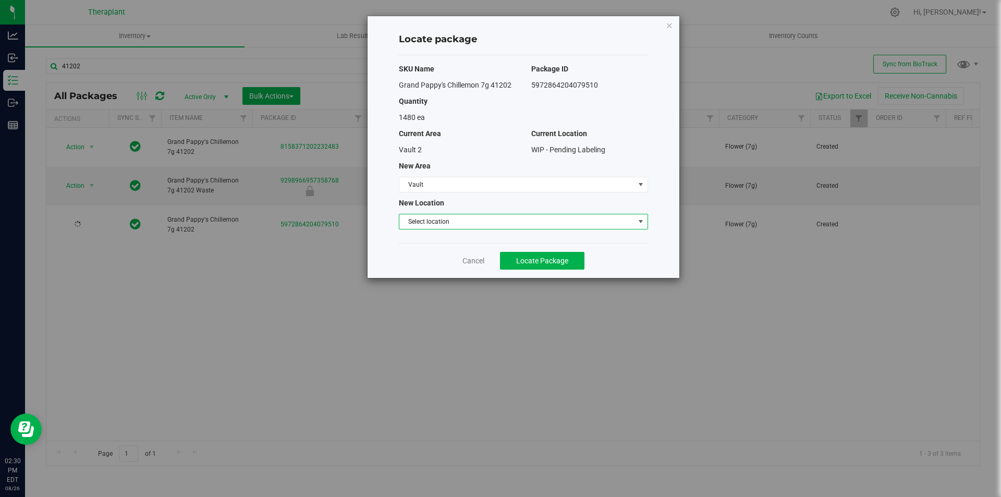
click at [427, 224] on span "Select location" at bounding box center [516, 221] width 235 height 15
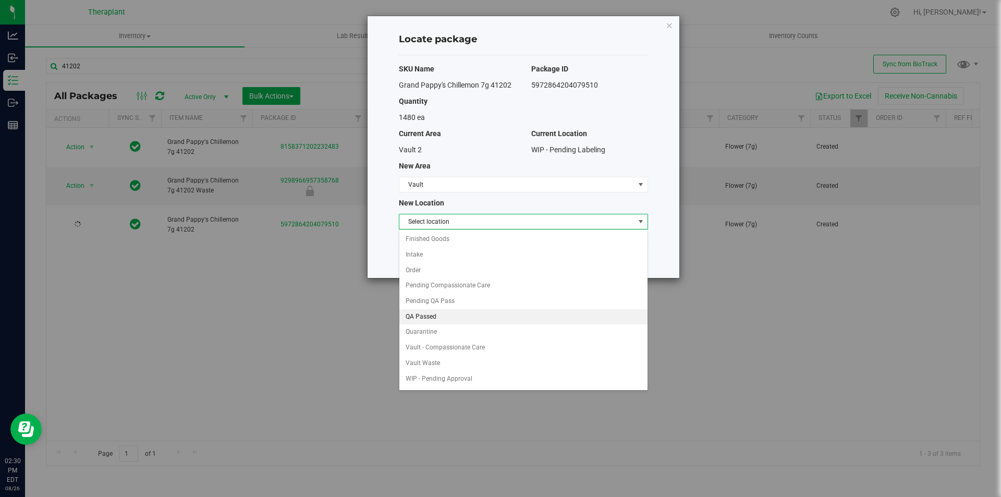
click at [425, 311] on li "QA Passed" at bounding box center [523, 317] width 248 height 16
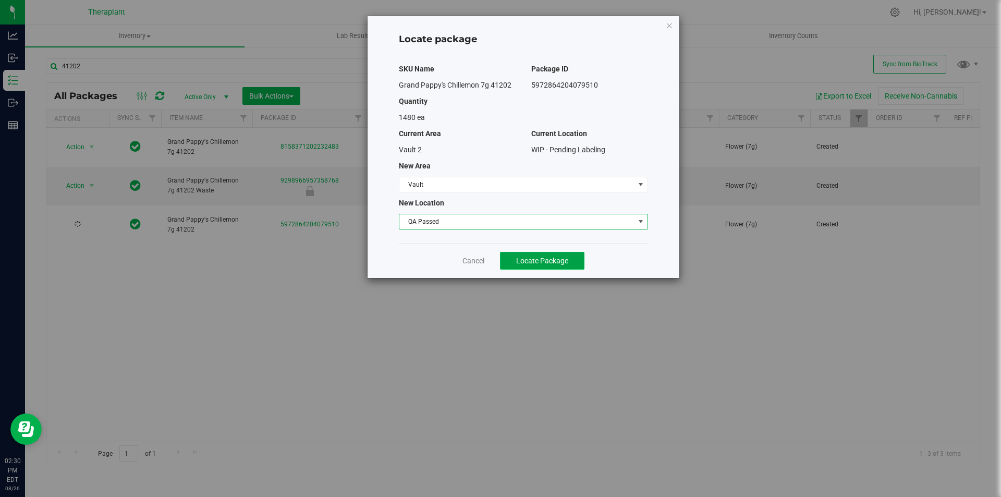
click at [524, 262] on span "Locate Package" at bounding box center [542, 261] width 52 height 8
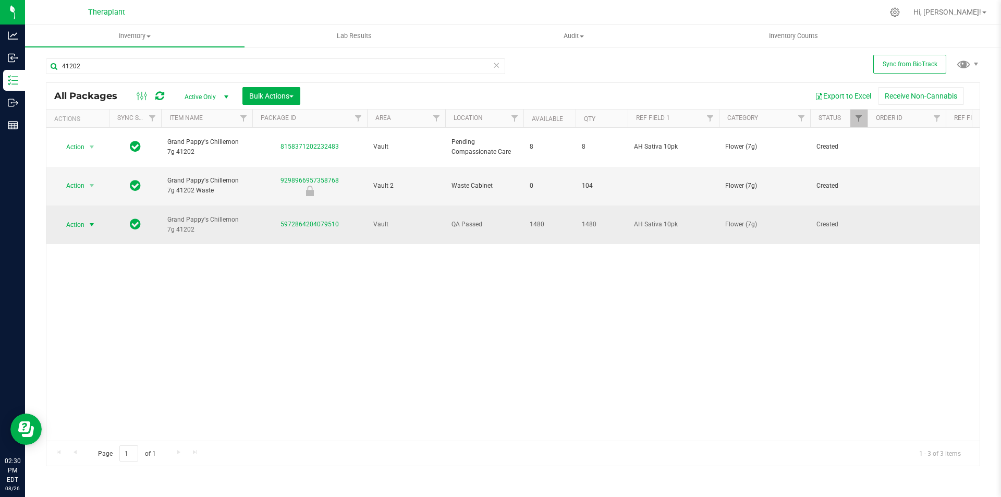
click at [87, 217] on span "select" at bounding box center [92, 224] width 13 height 15
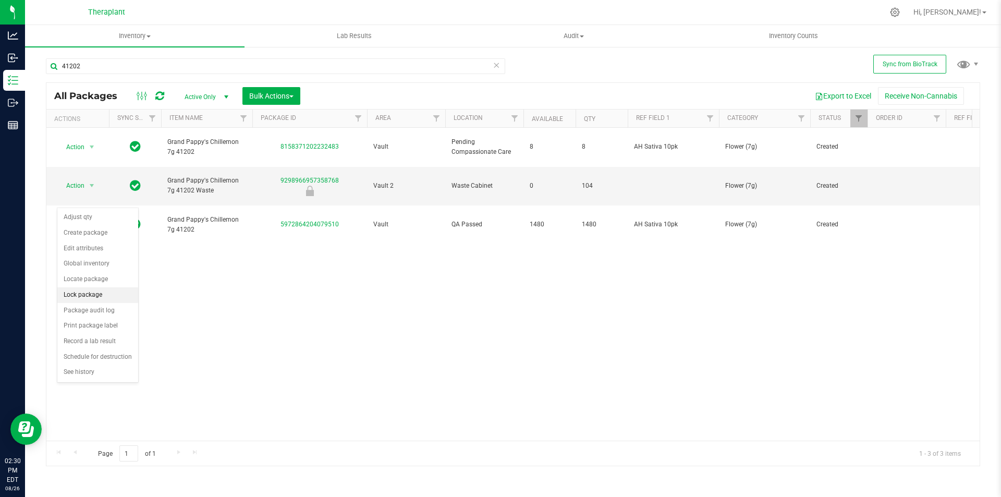
click at [100, 293] on li "Lock package" at bounding box center [97, 295] width 81 height 16
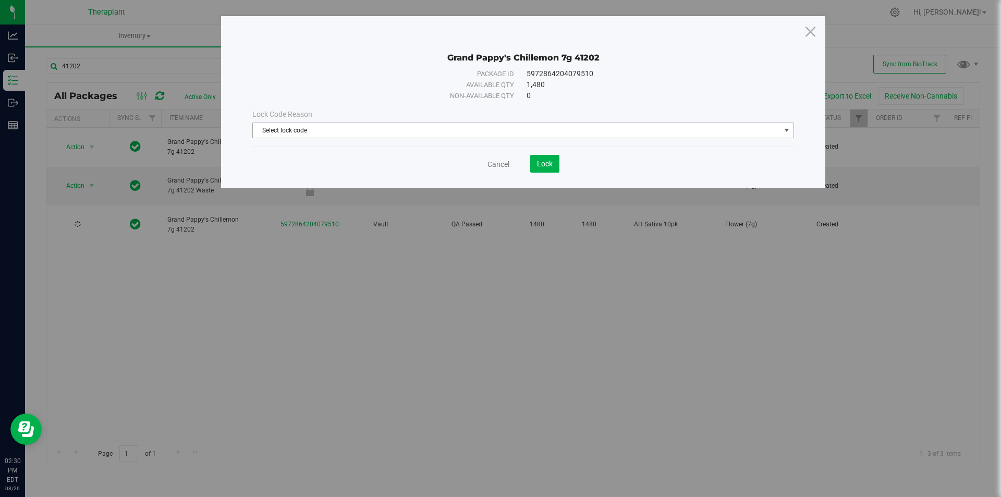
click at [327, 135] on span "Select lock code" at bounding box center [517, 130] width 528 height 15
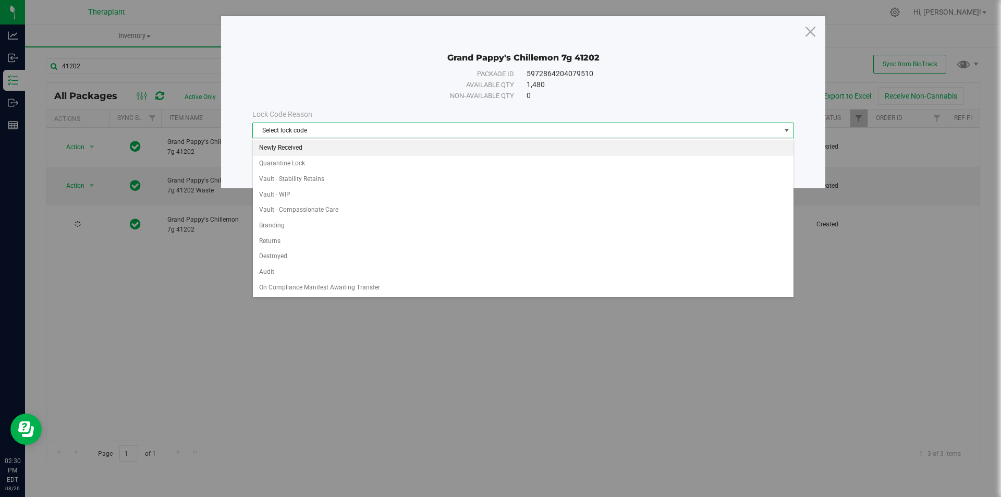
click at [324, 148] on li "Newly Received" at bounding box center [523, 148] width 541 height 16
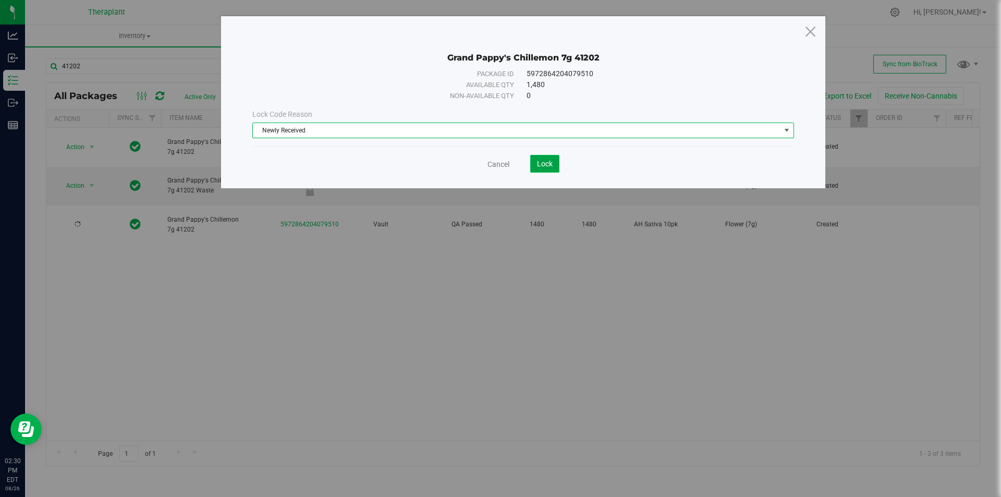
click at [553, 167] on button "Lock" at bounding box center [544, 164] width 29 height 18
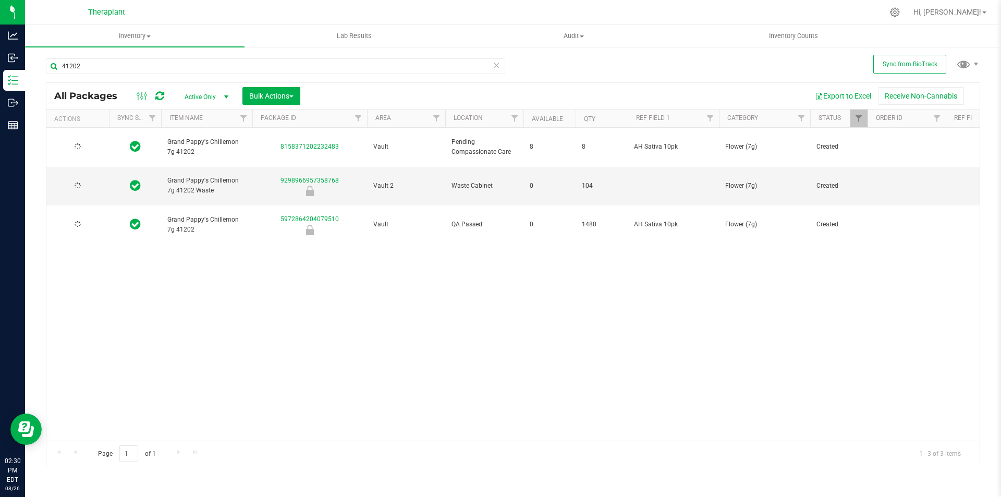
type input "[DATE]"
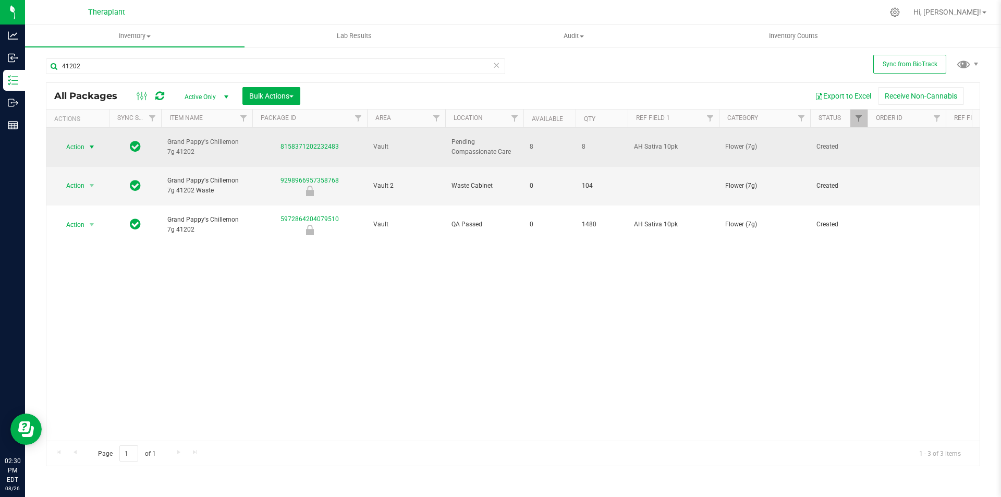
click at [76, 140] on span "Action" at bounding box center [71, 147] width 28 height 15
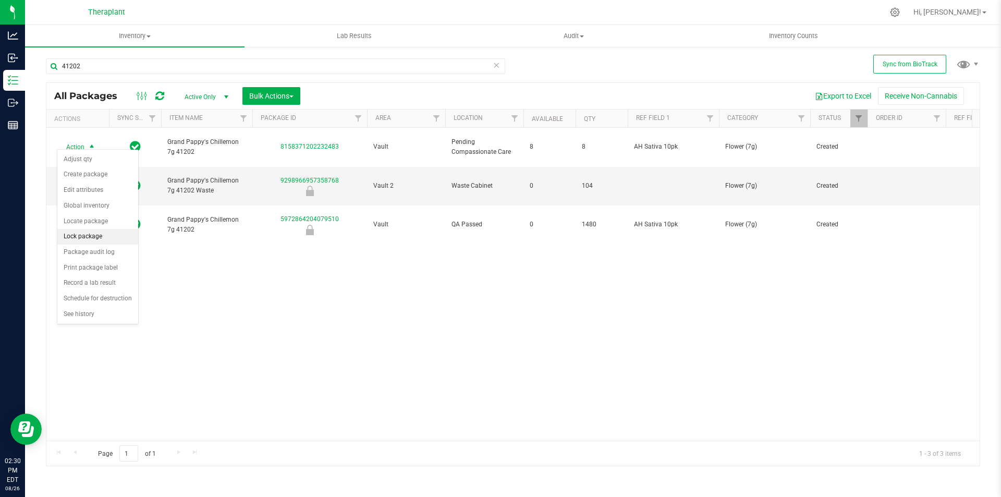
click at [97, 234] on li "Lock package" at bounding box center [97, 237] width 81 height 16
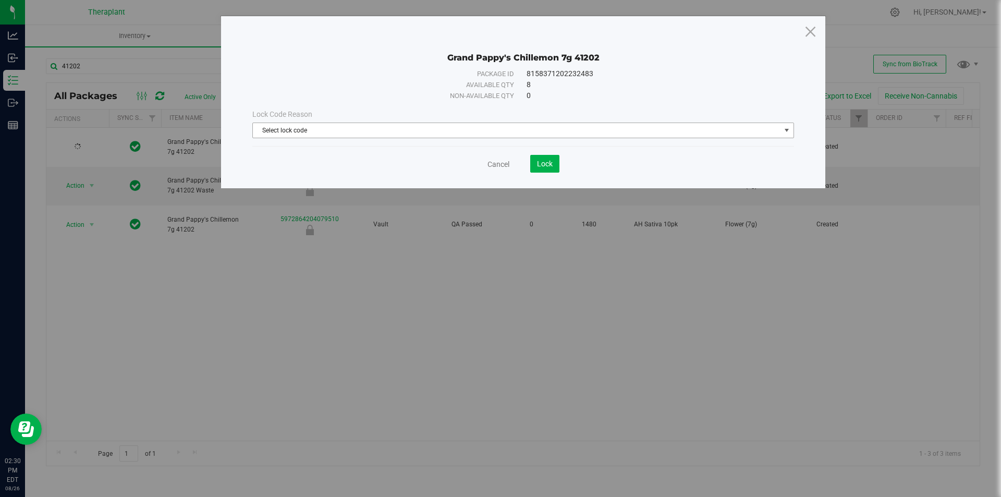
click at [373, 135] on span "Select lock code" at bounding box center [517, 130] width 528 height 15
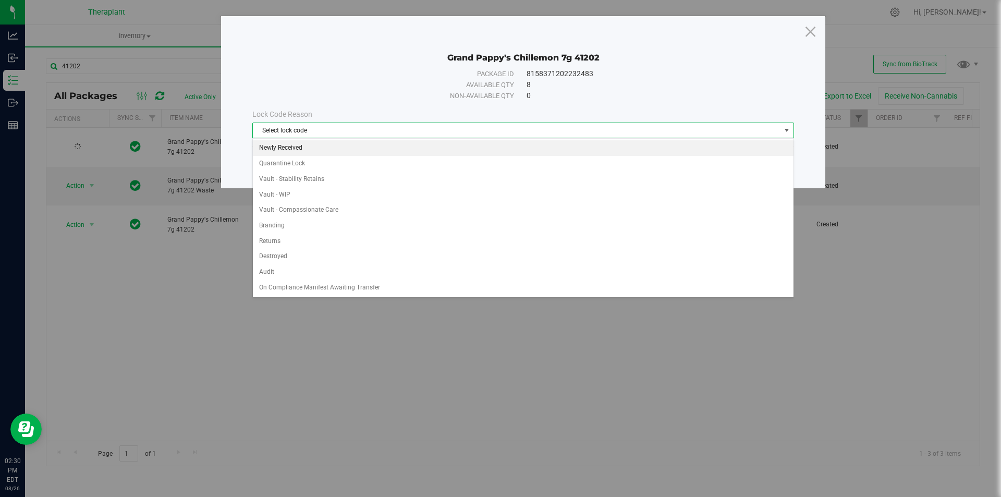
click at [334, 143] on li "Newly Received" at bounding box center [523, 148] width 541 height 16
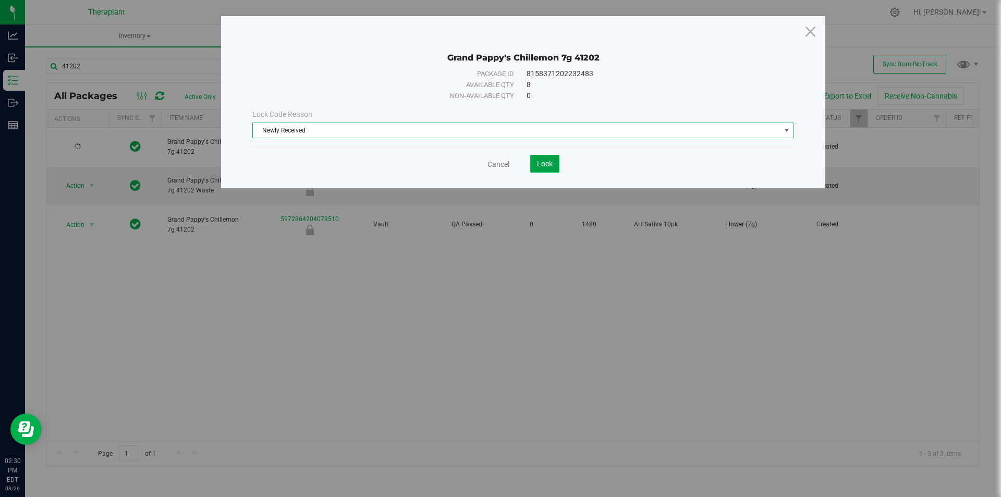
click at [555, 166] on button "Lock" at bounding box center [544, 164] width 29 height 18
